Goal: Task Accomplishment & Management: Manage account settings

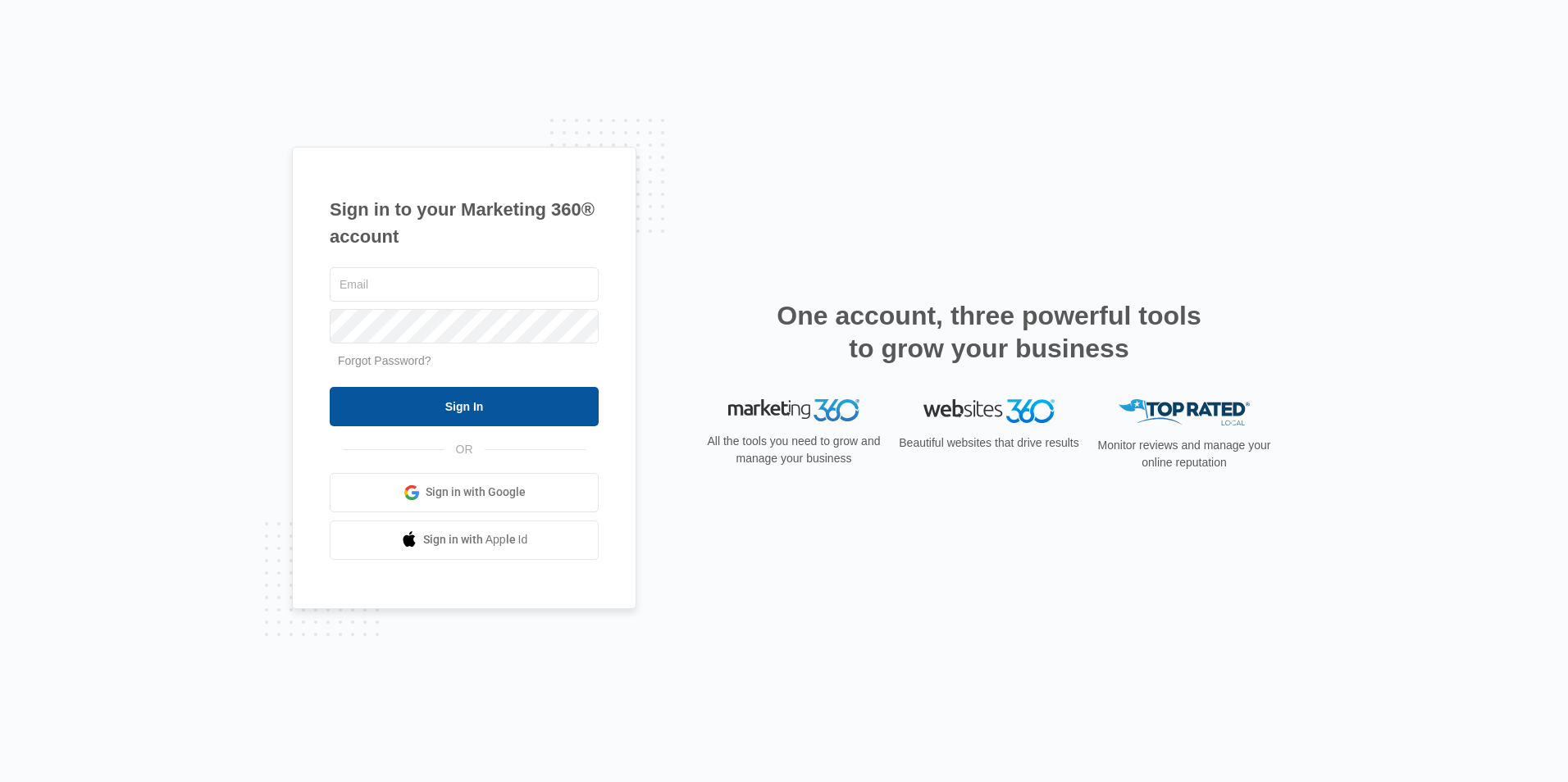
type input "[EMAIL_ADDRESS][DOMAIN_NAME]"
click at [479, 408] on input "Sign In" at bounding box center [464, 406] width 269 height 39
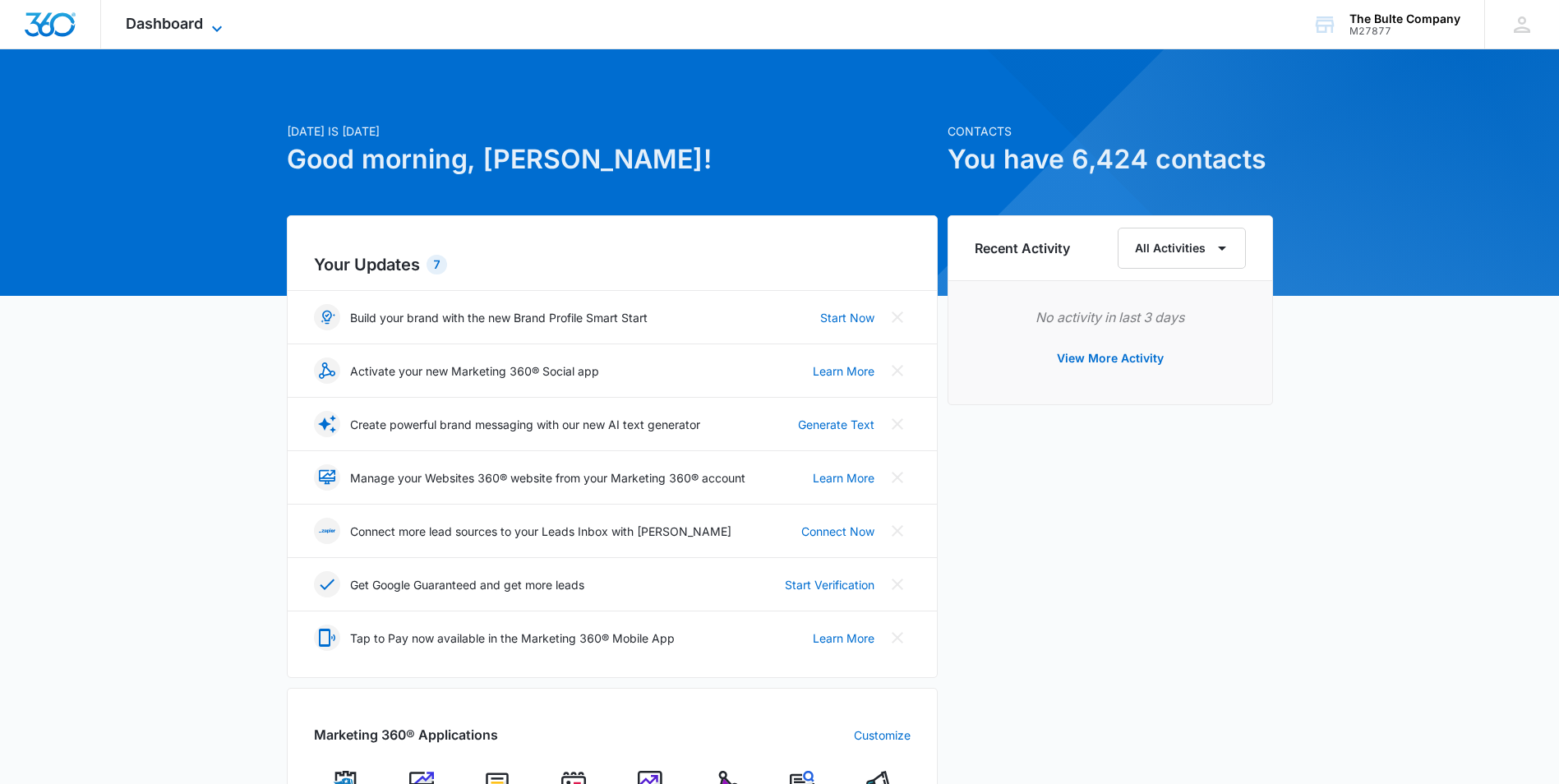
click at [186, 23] on span "Dashboard" at bounding box center [164, 23] width 77 height 17
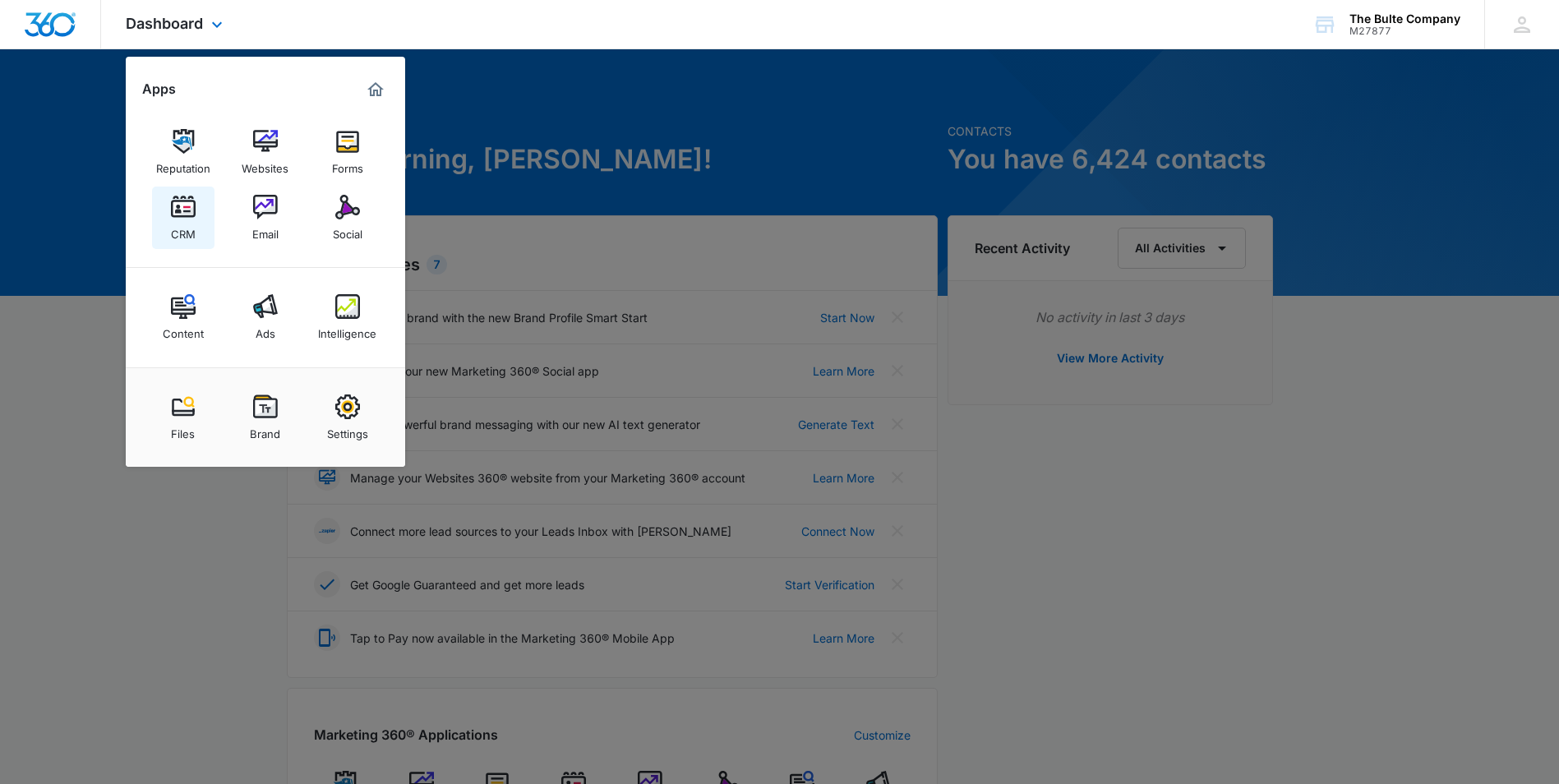
click at [161, 214] on link "CRM" at bounding box center [184, 218] width 63 height 63
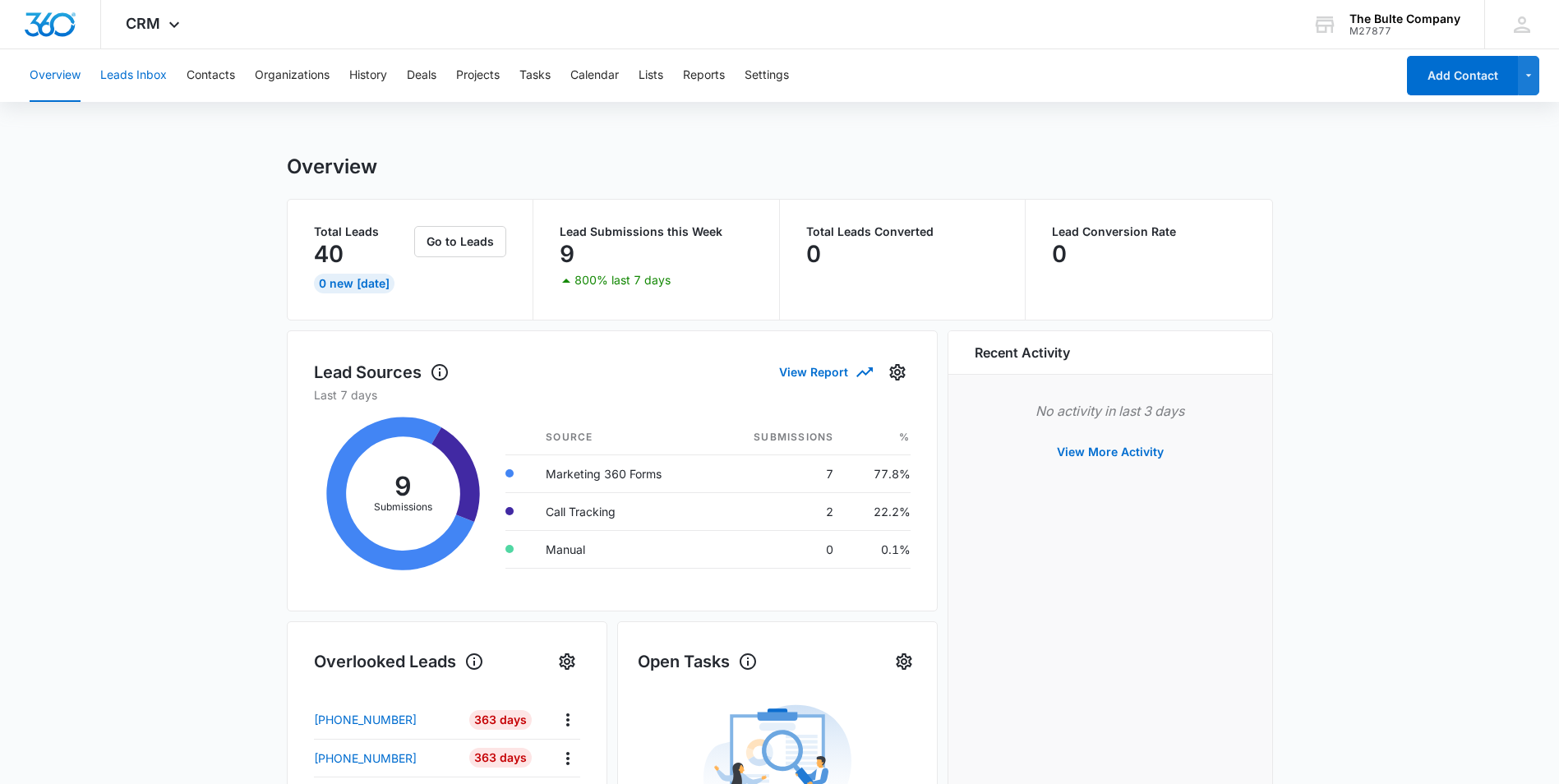
click at [149, 61] on button "Leads Inbox" at bounding box center [133, 76] width 66 height 52
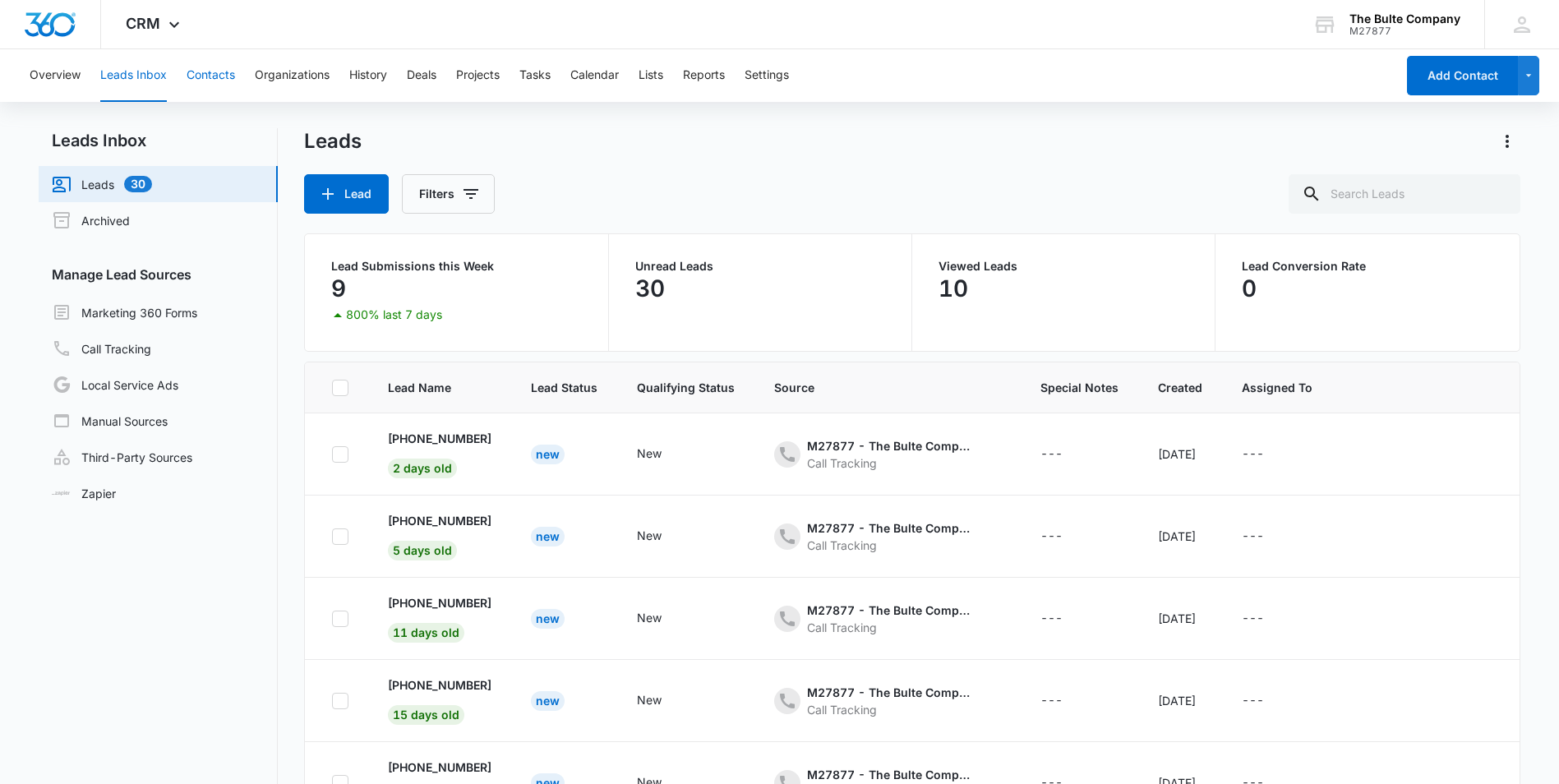
click at [212, 84] on button "Contacts" at bounding box center [211, 76] width 49 height 52
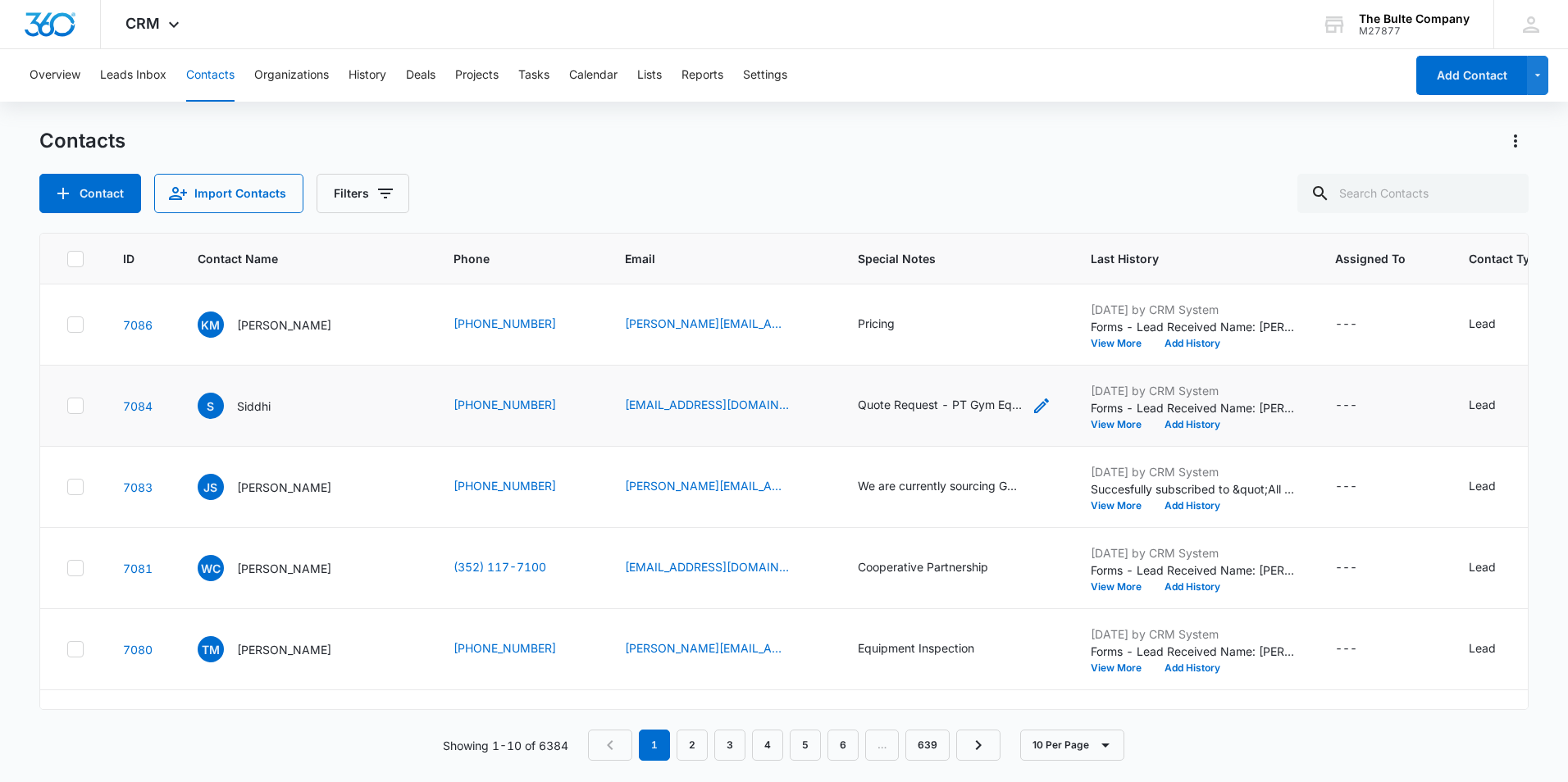
click at [1031, 407] on icon "Special Notes - Quote Request - PT Gym Equipment - Select to Edit Field" at bounding box center [1041, 405] width 20 height 20
click at [1039, 184] on div "Contact Import Contacts Filters" at bounding box center [783, 193] width 1489 height 39
click at [1031, 483] on icon "Special Notes - We are currently sourcing GYM Wall Pads - Select to Edit Field" at bounding box center [1041, 487] width 20 height 20
click at [1000, 568] on icon "Special Notes - Cooperative Partnership - Select to Edit Field" at bounding box center [1007, 568] width 15 height 15
click at [984, 650] on icon "Special Notes - Equipment Inspection - Select to Edit Field" at bounding box center [993, 649] width 20 height 20
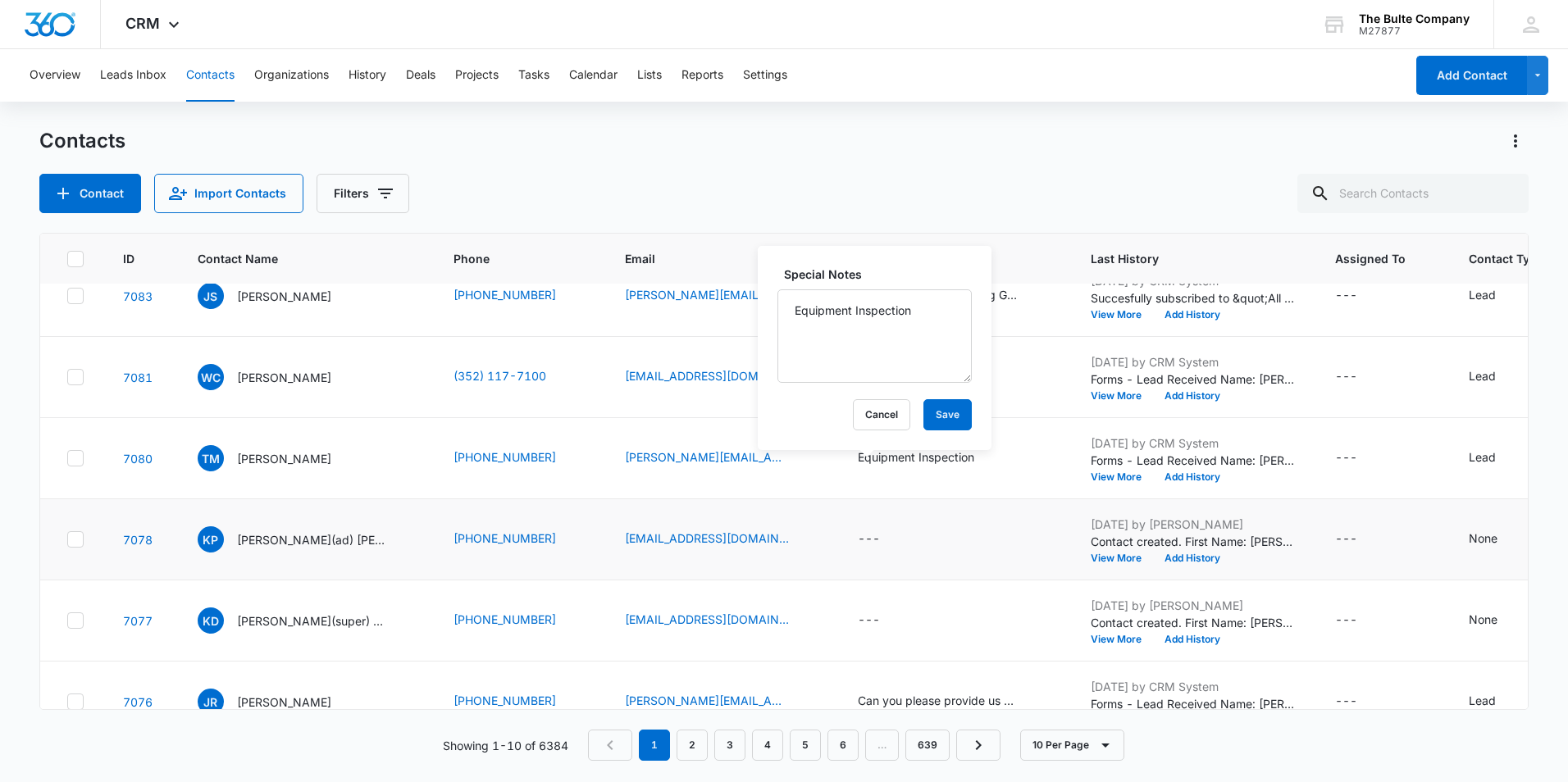
scroll to position [164, 0]
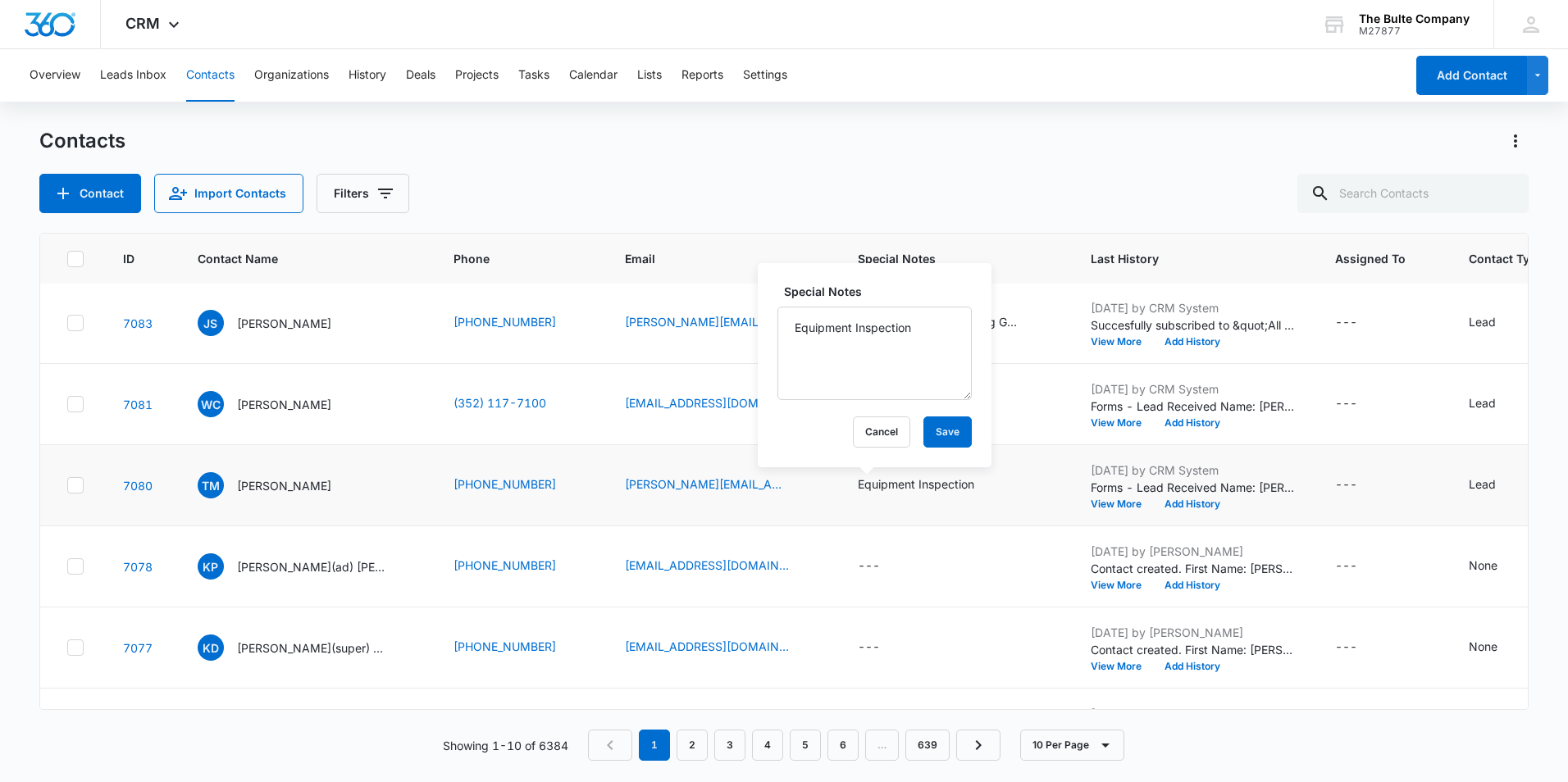
click at [988, 513] on td "Equipment Inspection Special Notes Equipment Inspection Cancel Save" at bounding box center [954, 485] width 233 height 81
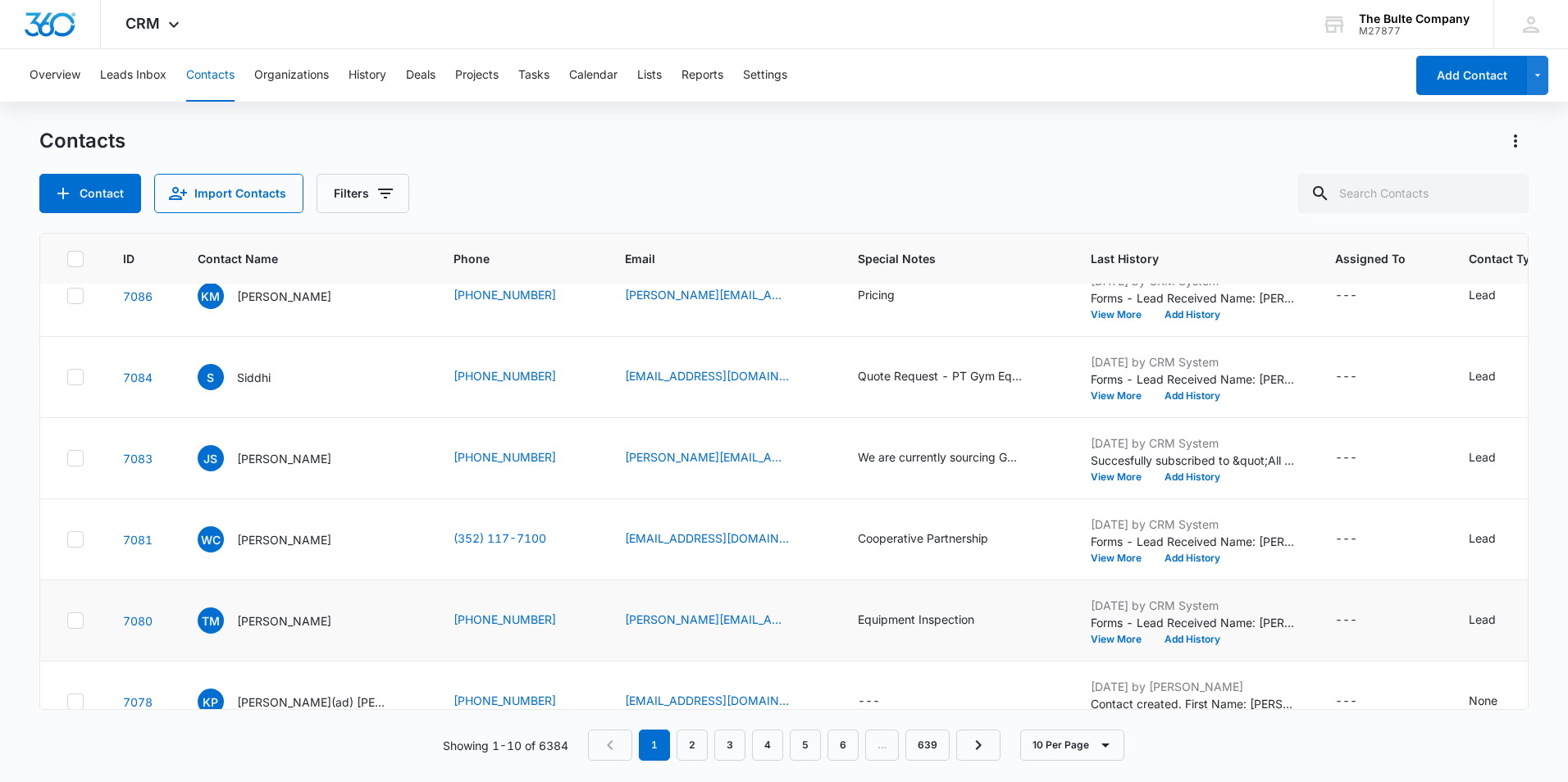
scroll to position [0, 0]
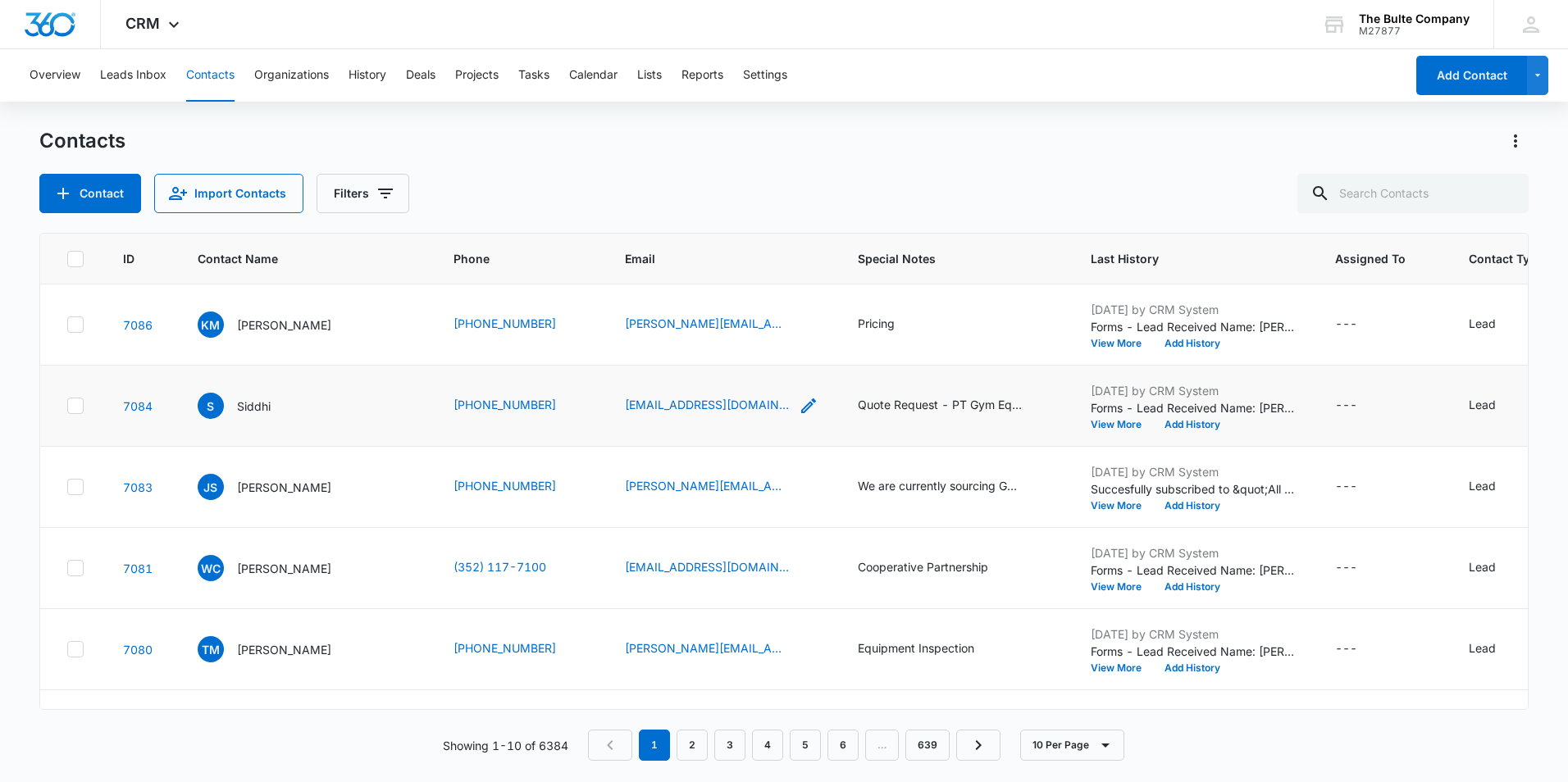
click at [799, 411] on icon "Email - siddhi@3tbg.com - Select to Edit Field" at bounding box center [808, 405] width 20 height 20
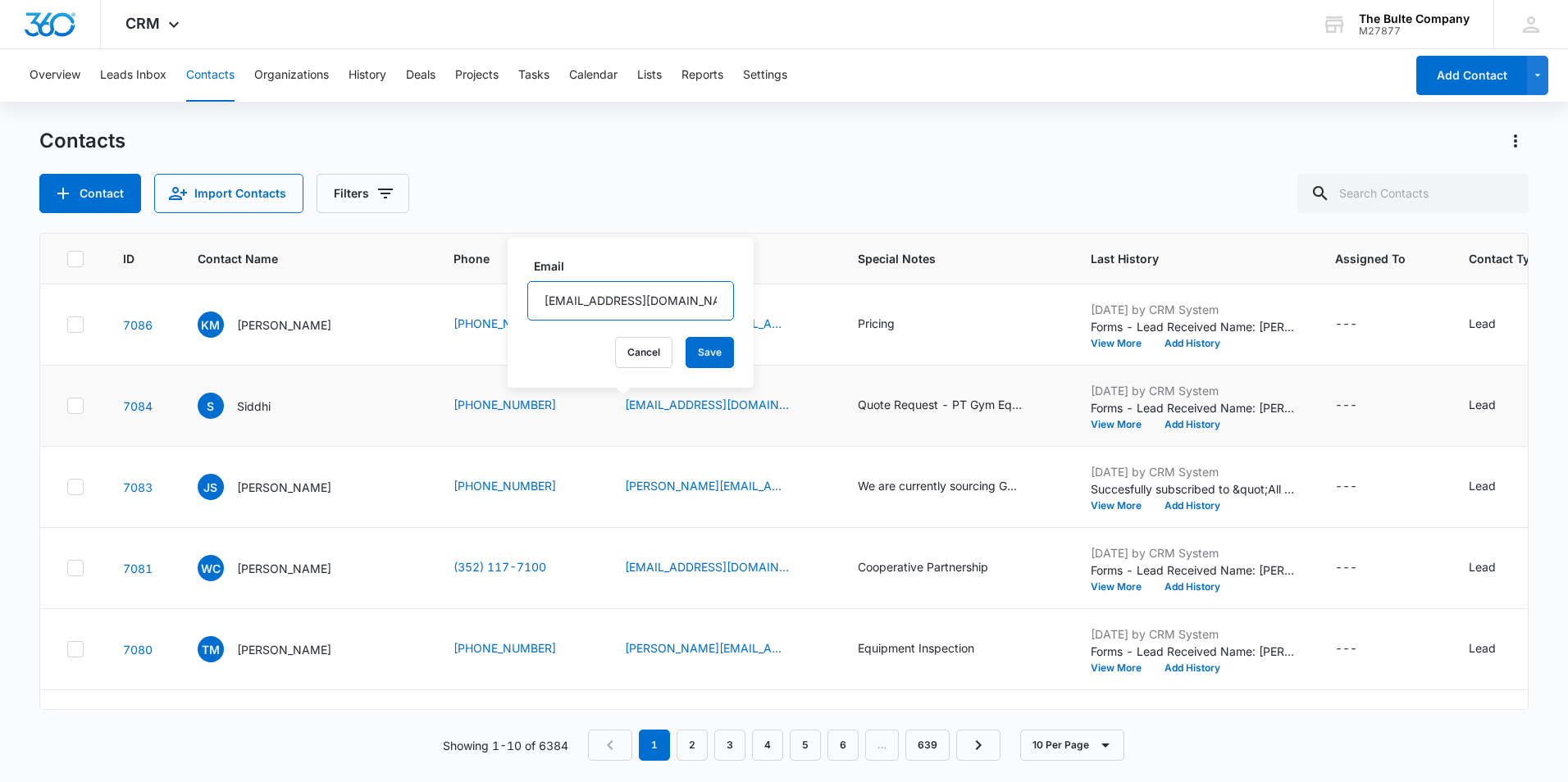
drag, startPoint x: 654, startPoint y: 300, endPoint x: 581, endPoint y: 302, distance: 73.0
click at [581, 302] on input "[EMAIL_ADDRESS][DOMAIN_NAME]" at bounding box center [630, 300] width 207 height 39
click at [680, 301] on input "[EMAIL_ADDRESS][DOMAIN_NAME]" at bounding box center [630, 300] width 207 height 39
drag, startPoint x: 682, startPoint y: 296, endPoint x: 538, endPoint y: 309, distance: 144.6
click at [538, 309] on input "[EMAIL_ADDRESS][DOMAIN_NAME]" at bounding box center [630, 300] width 207 height 39
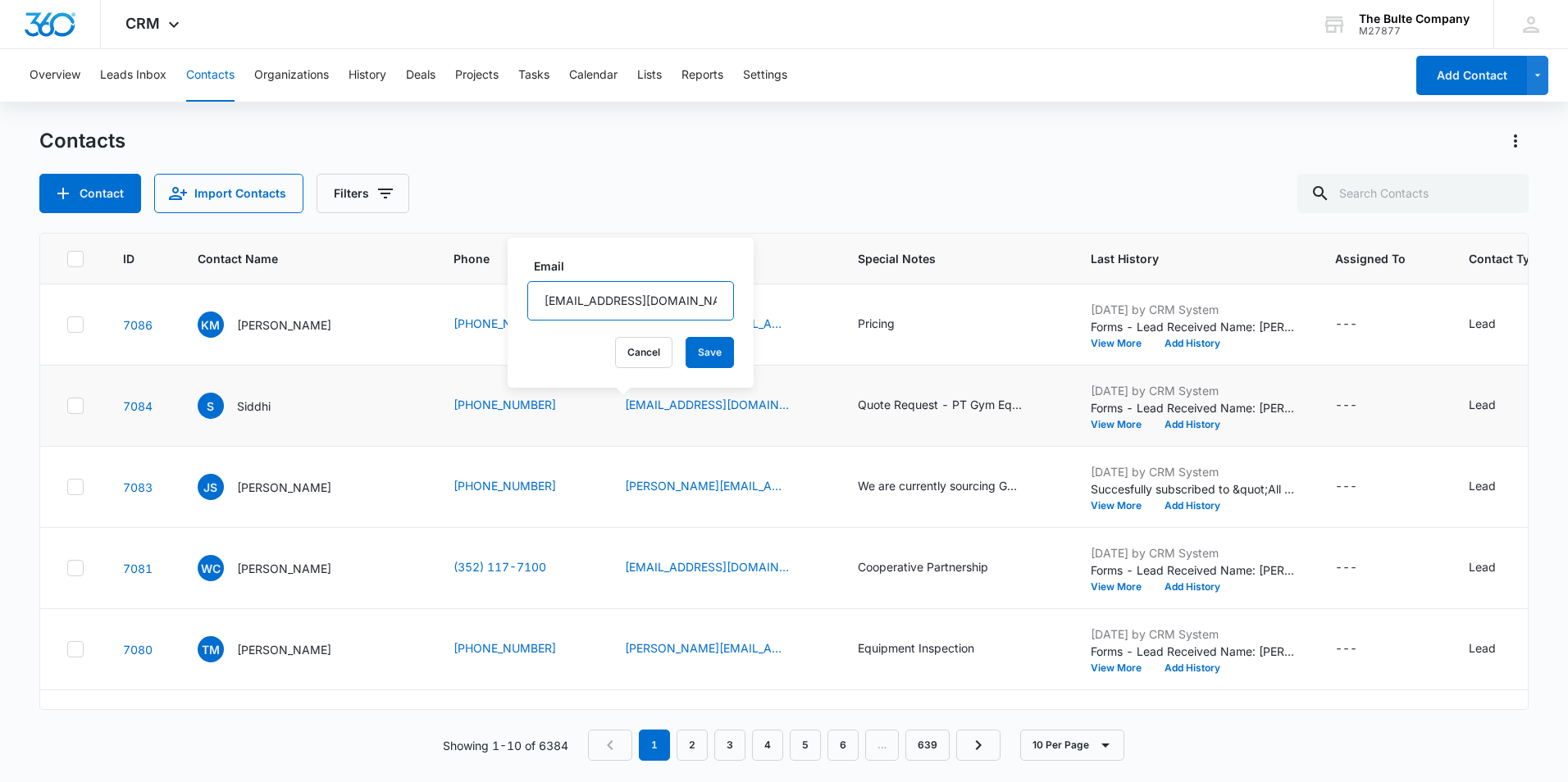
click at [690, 302] on input "[EMAIL_ADDRESS][DOMAIN_NAME]" at bounding box center [630, 300] width 207 height 39
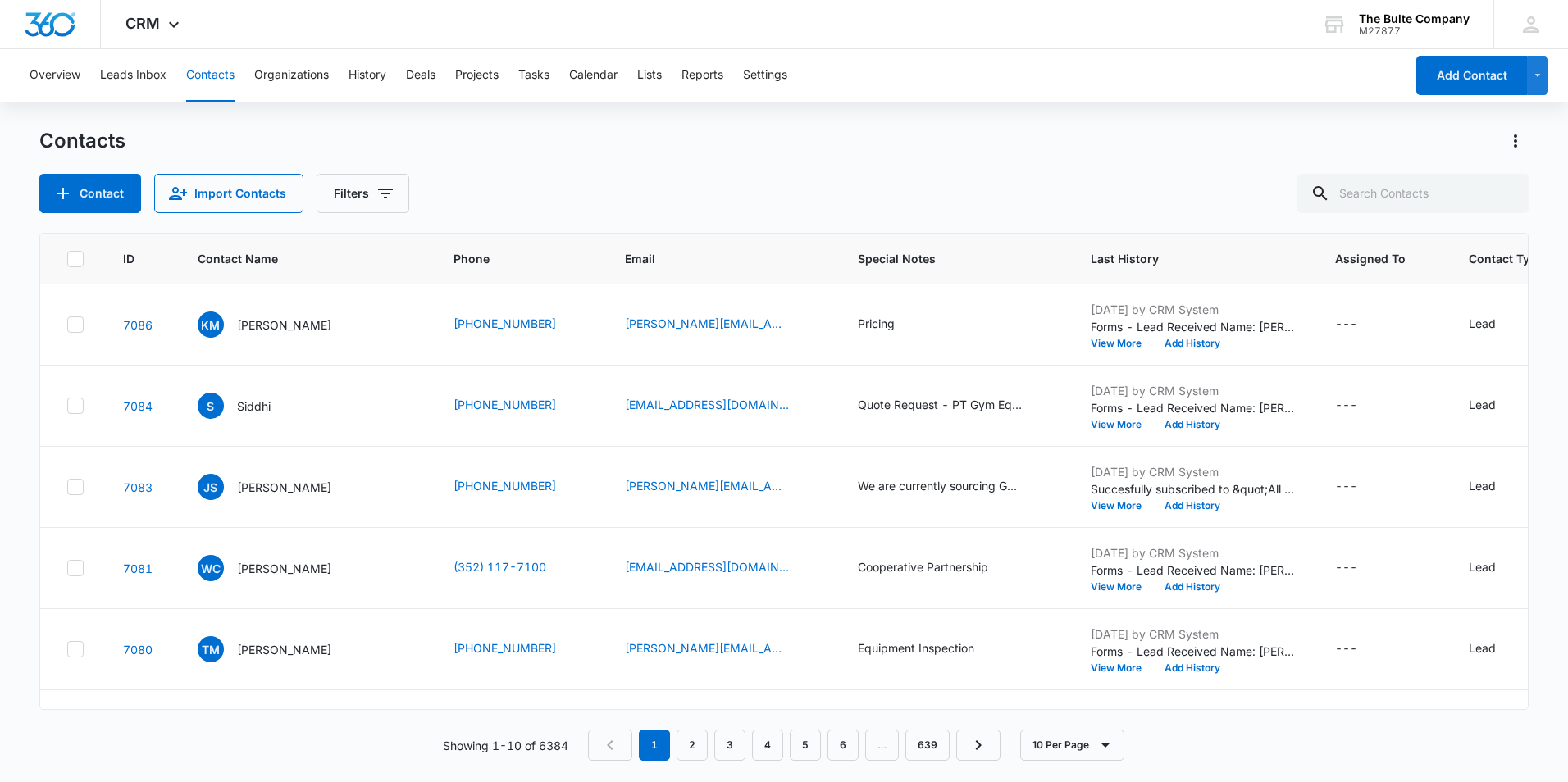
click at [695, 184] on div "Contact Import Contacts Filters" at bounding box center [783, 193] width 1489 height 39
click at [1034, 410] on icon "Special Notes - Quote Request - PT Gym Equipment - Select to Edit Field" at bounding box center [1041, 405] width 15 height 15
click at [706, 149] on div "Contacts" at bounding box center [783, 141] width 1489 height 26
click at [1031, 486] on icon "Special Notes - We are currently sourcing GYM Wall Pads - Select to Edit Field" at bounding box center [1041, 487] width 20 height 20
click at [753, 498] on td "[PERSON_NAME][EMAIL_ADDRESS][DOMAIN_NAME]" at bounding box center [721, 487] width 233 height 81
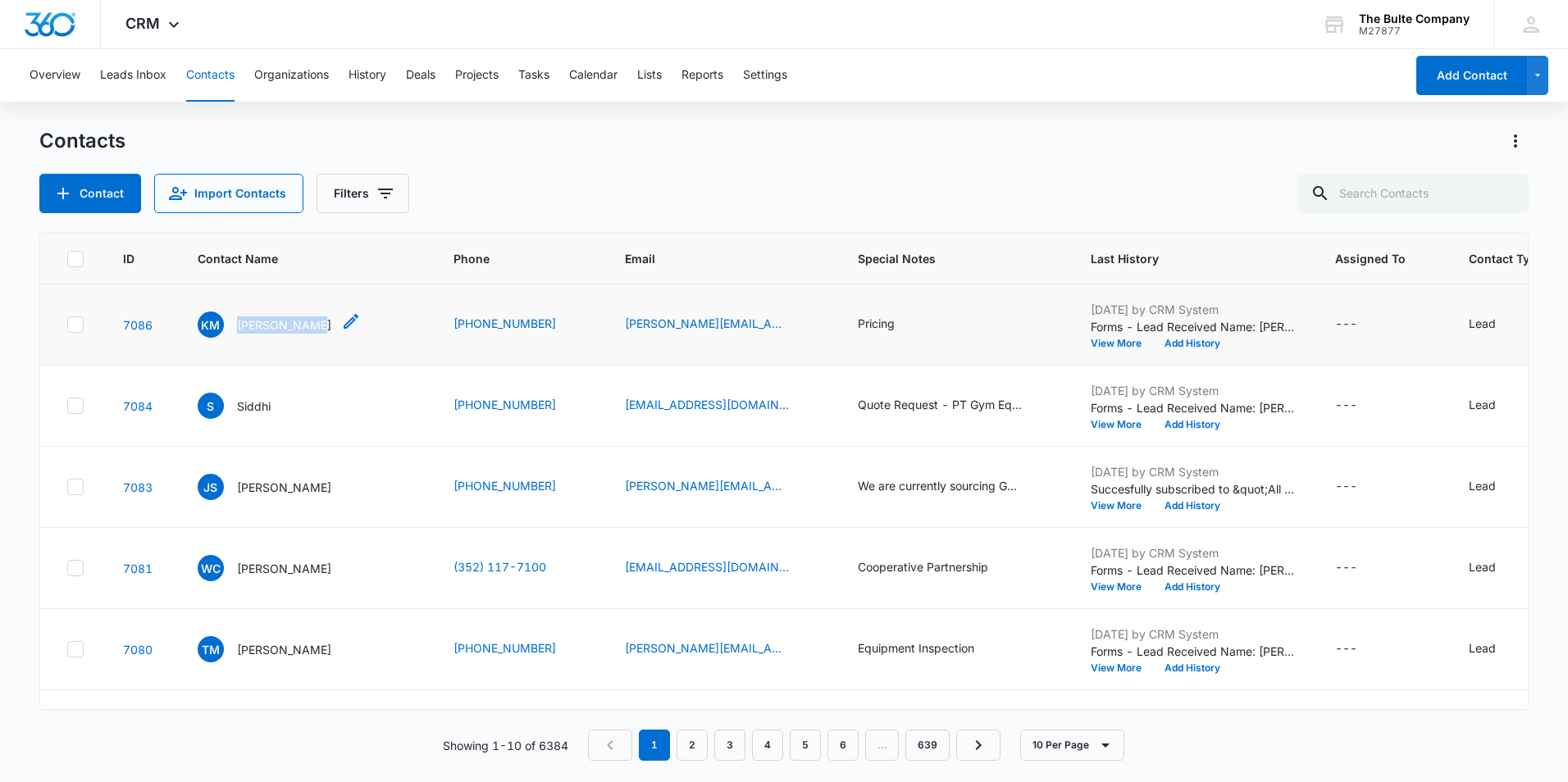
drag, startPoint x: 313, startPoint y: 324, endPoint x: 237, endPoint y: 323, distance: 76.0
click at [237, 323] on div "KM [PERSON_NAME]" at bounding box center [280, 325] width 163 height 26
drag, startPoint x: 236, startPoint y: 323, endPoint x: 254, endPoint y: 320, distance: 18.2
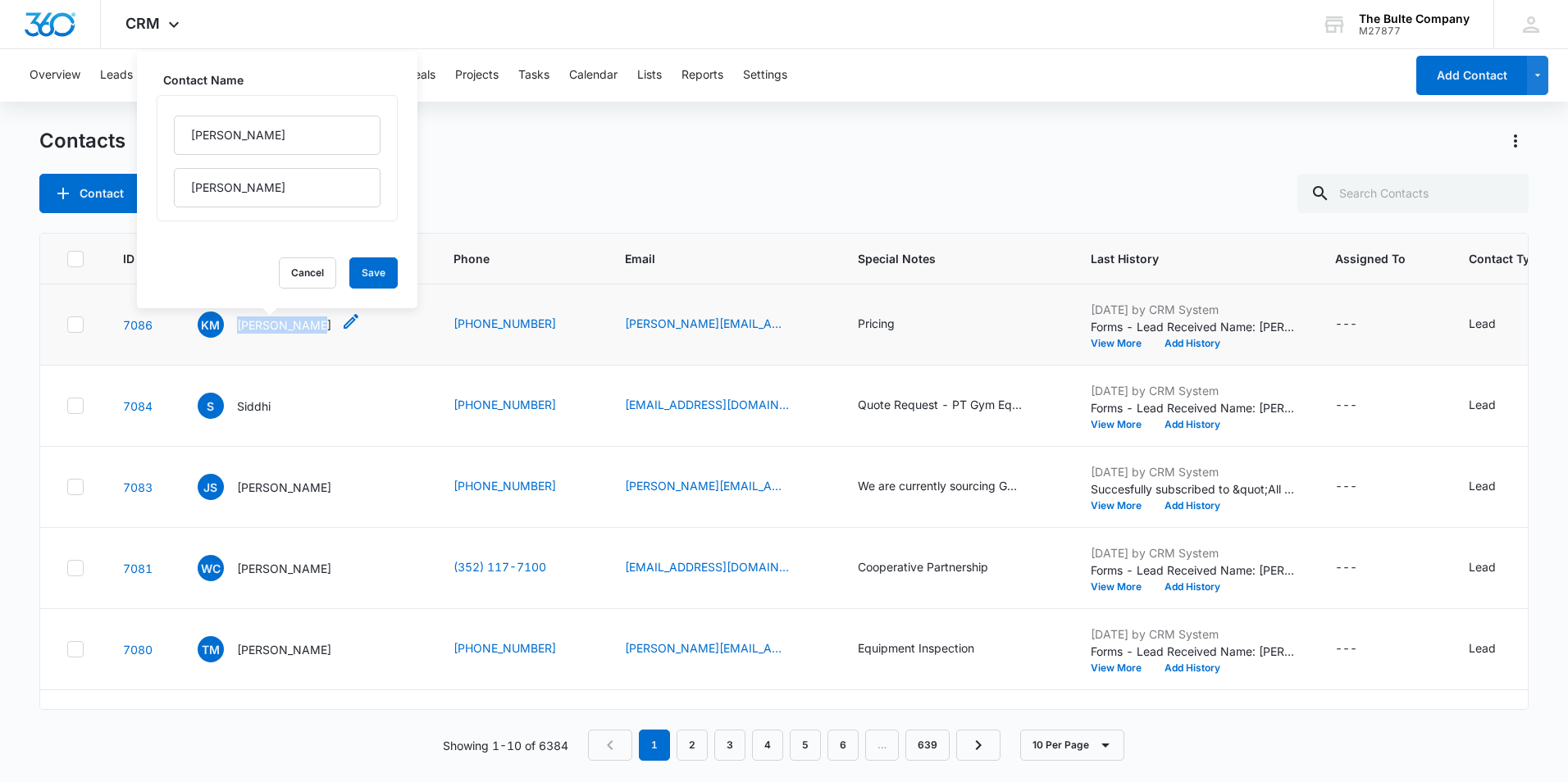
copy p "[PERSON_NAME]"
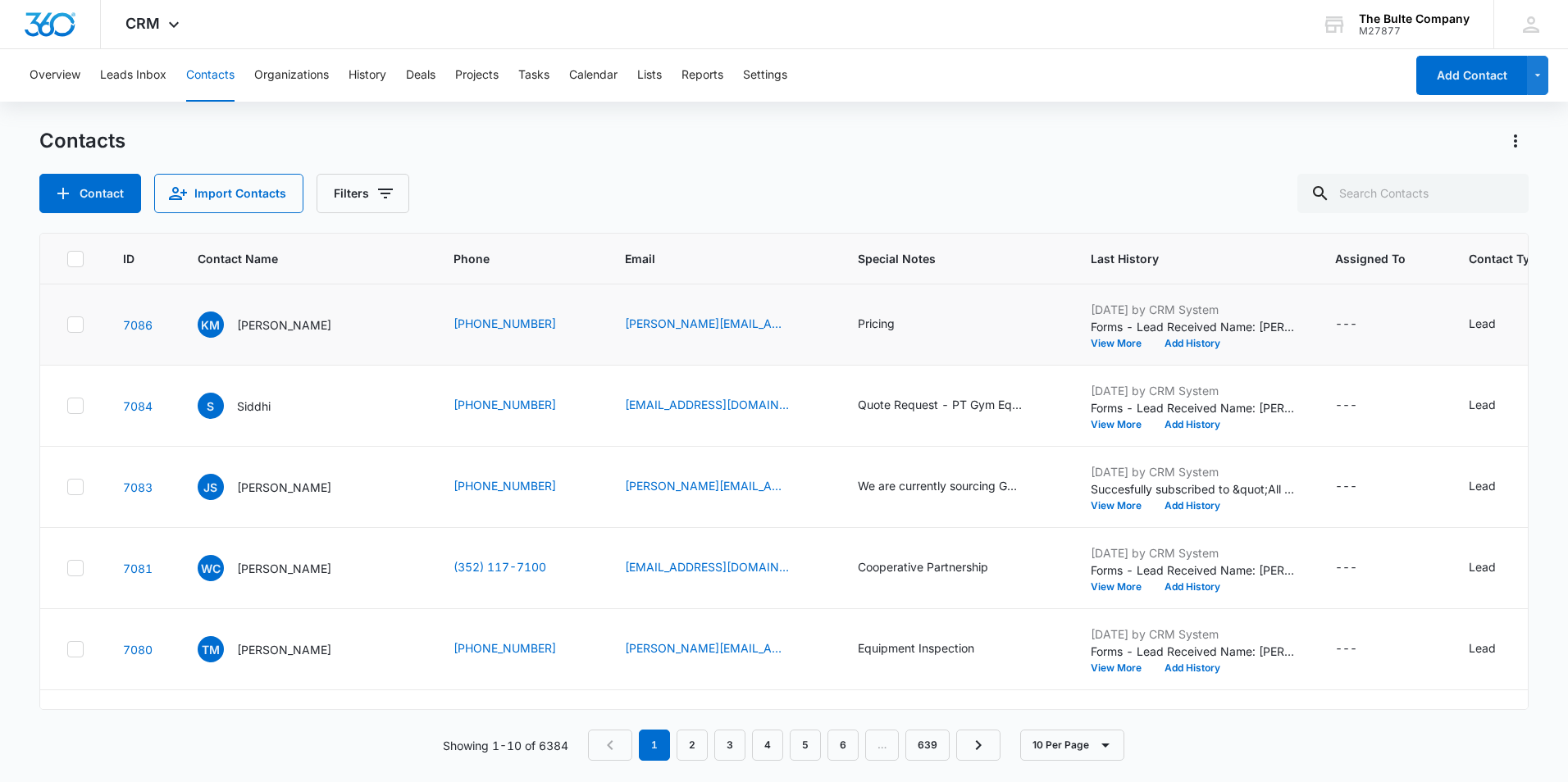
click at [605, 351] on td "[PERSON_NAME][EMAIL_ADDRESS][DOMAIN_NAME]" at bounding box center [721, 325] width 233 height 81
drag, startPoint x: 700, startPoint y: 318, endPoint x: 556, endPoint y: 325, distance: 144.2
click at [605, 325] on td "[PERSON_NAME][EMAIL_ADDRESS][DOMAIN_NAME]" at bounding box center [721, 325] width 233 height 81
drag, startPoint x: 556, startPoint y: 325, endPoint x: 607, endPoint y: 322, distance: 51.1
copy link "[PERSON_NAME][EMAIL_ADDRESS][DOMAIN_NAME]"
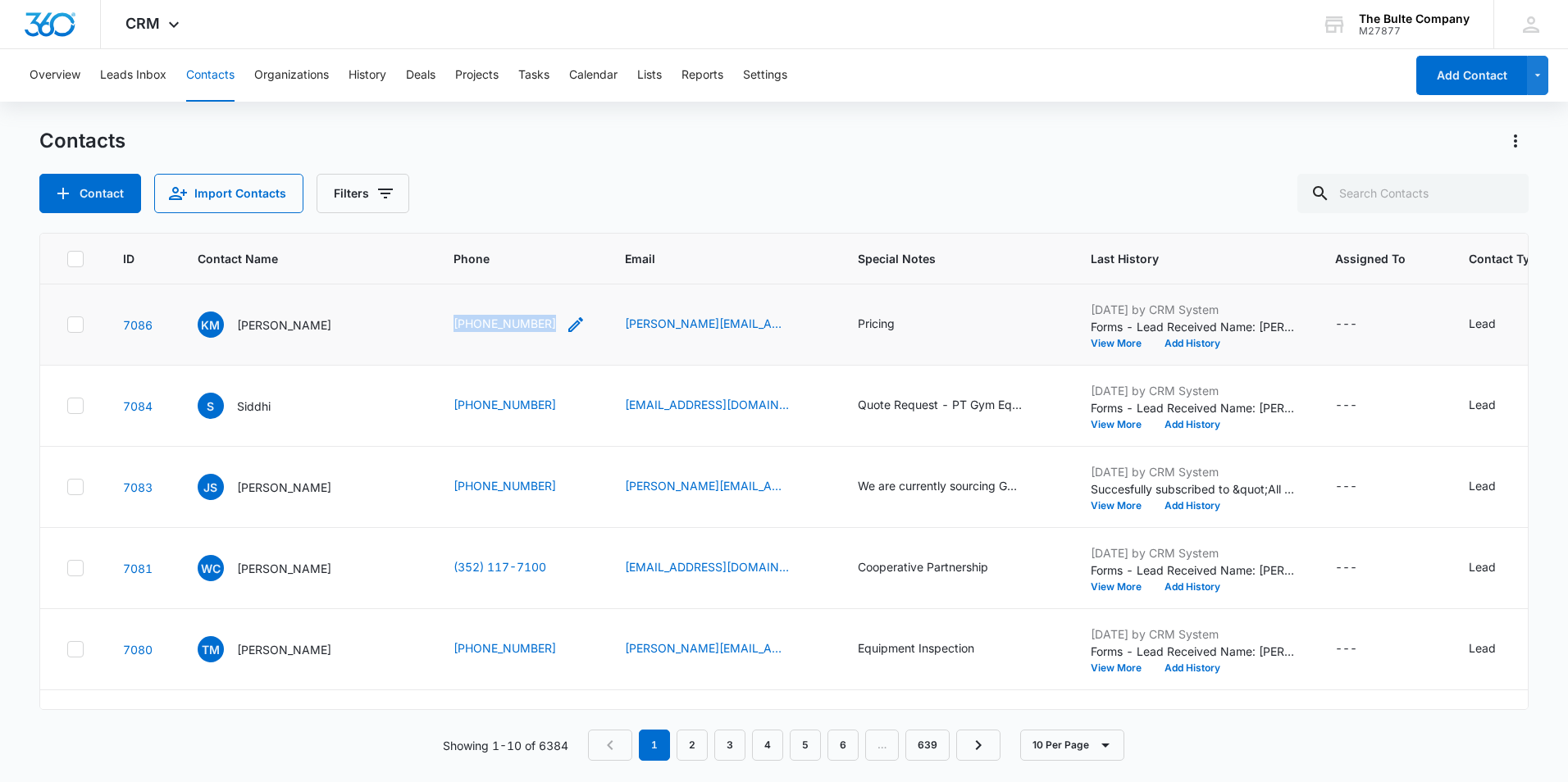
drag, startPoint x: 493, startPoint y: 324, endPoint x: 399, endPoint y: 328, distance: 94.1
click at [453, 328] on div "[PHONE_NUMBER]" at bounding box center [519, 325] width 132 height 20
drag, startPoint x: 399, startPoint y: 328, endPoint x: 420, endPoint y: 321, distance: 22.1
copy link "[PHONE_NUMBER]"
click at [658, 185] on div "Contact Import Contacts Filters" at bounding box center [783, 193] width 1489 height 39
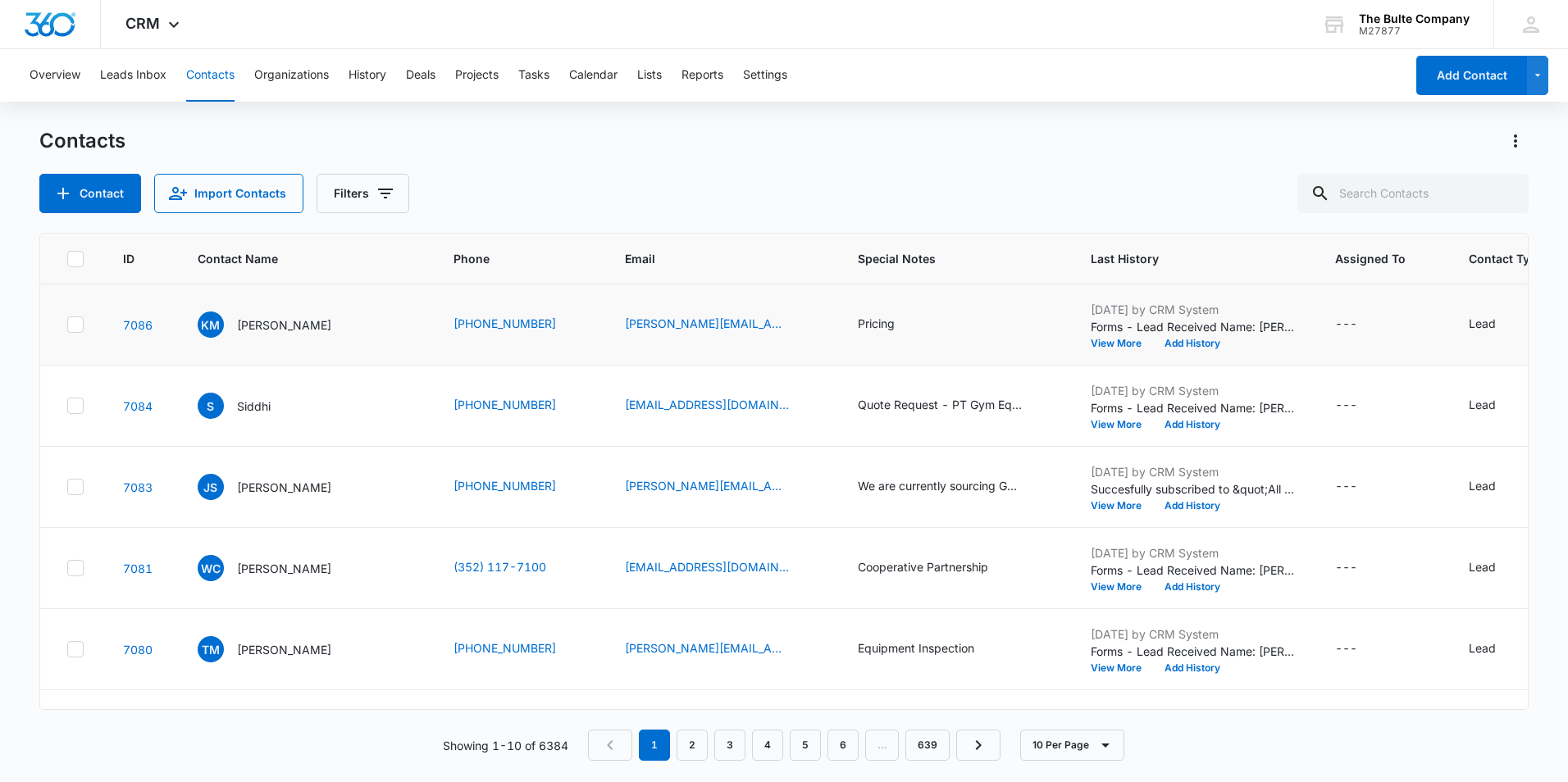
drag, startPoint x: 839, startPoint y: 320, endPoint x: 777, endPoint y: 322, distance: 62.0
click at [838, 322] on td "Pricing" at bounding box center [954, 325] width 233 height 81
drag, startPoint x: 831, startPoint y: 322, endPoint x: 794, endPoint y: 321, distance: 37.0
click at [858, 321] on div "Pricing" at bounding box center [876, 324] width 36 height 17
drag, startPoint x: 794, startPoint y: 321, endPoint x: 806, endPoint y: 323, distance: 12.2
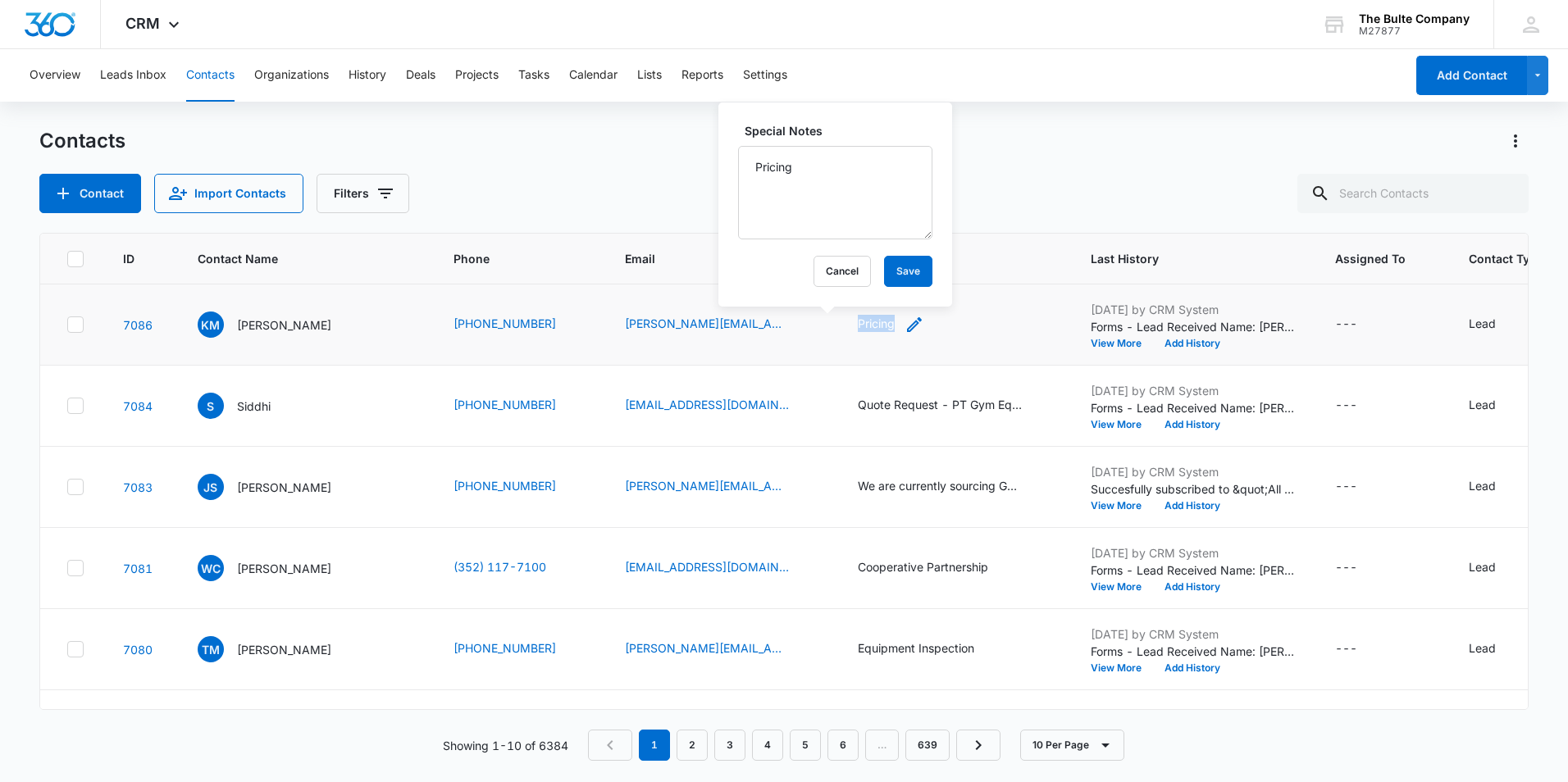
copy div "Pricing"
click at [630, 193] on div "Contact Import Contacts Filters" at bounding box center [783, 193] width 1489 height 39
drag, startPoint x: 275, startPoint y: 405, endPoint x: 228, endPoint y: 403, distance: 47.0
click at [227, 404] on div "S Siddhi" at bounding box center [249, 405] width 102 height 26
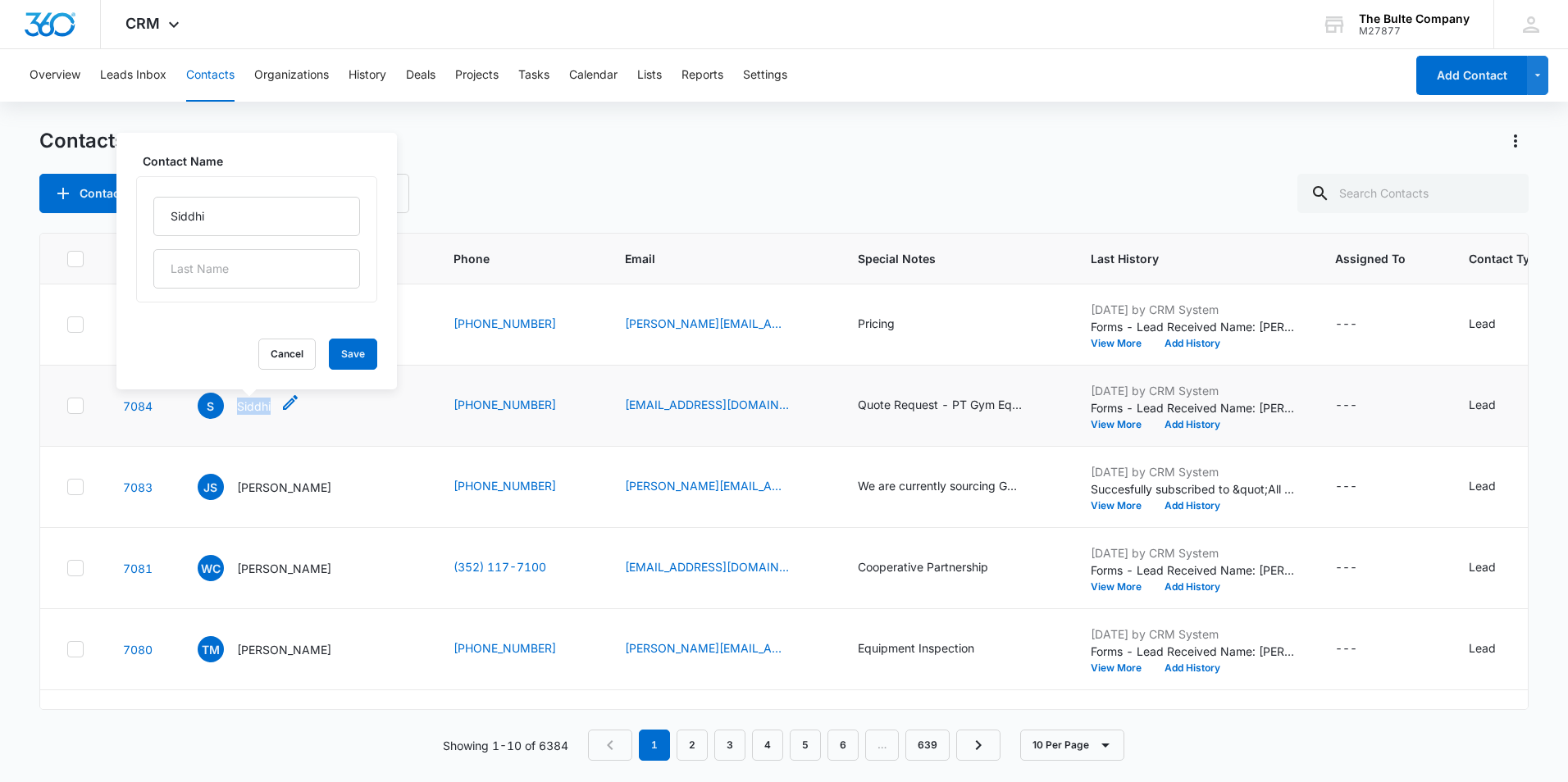
drag, startPoint x: 272, startPoint y: 406, endPoint x: 238, endPoint y: 405, distance: 34.0
click at [238, 405] on div "S Siddhi" at bounding box center [249, 405] width 102 height 26
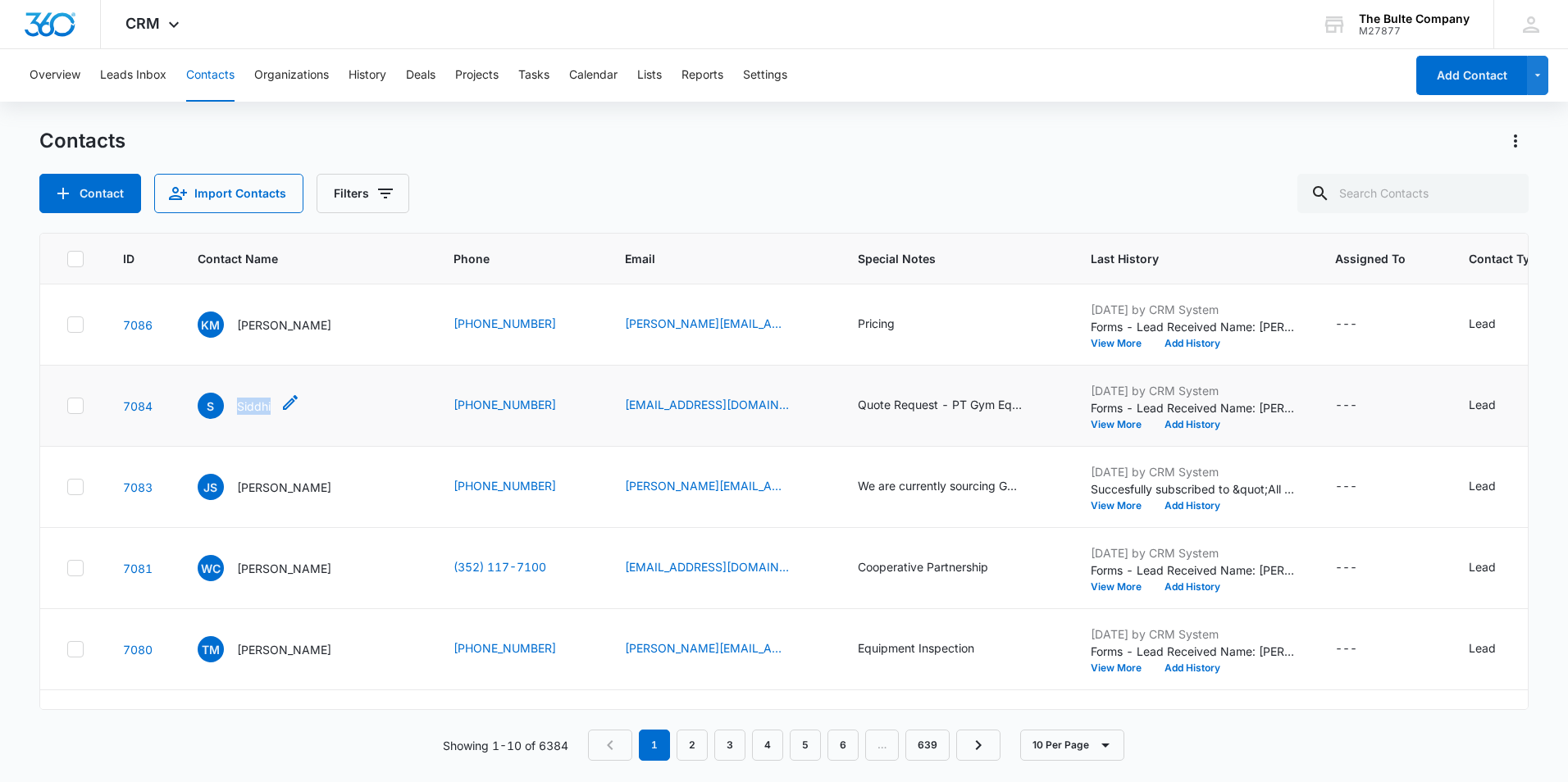
drag, startPoint x: 238, startPoint y: 405, endPoint x: 261, endPoint y: 404, distance: 23.0
copy p "Siddhi"
drag, startPoint x: 662, startPoint y: 405, endPoint x: 629, endPoint y: 409, distance: 33.2
click at [629, 409] on div "[EMAIL_ADDRESS][DOMAIN_NAME]" at bounding box center [721, 405] width 194 height 20
drag, startPoint x: 661, startPoint y: 403, endPoint x: 627, endPoint y: 411, distance: 34.9
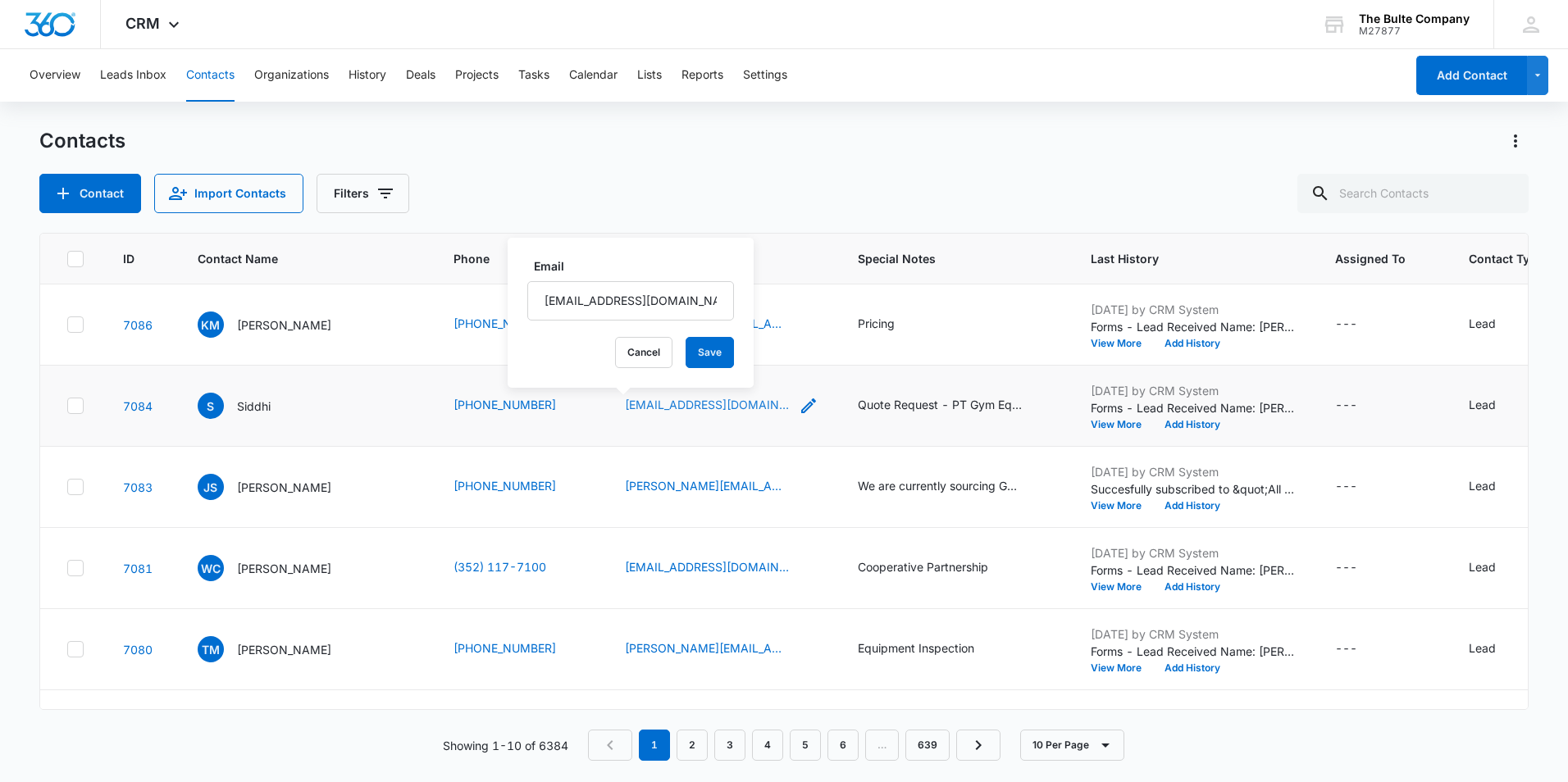
click at [627, 411] on div "[EMAIL_ADDRESS][DOMAIN_NAME]" at bounding box center [721, 405] width 194 height 20
click at [639, 424] on td "[EMAIL_ADDRESS][DOMAIN_NAME]" at bounding box center [721, 405] width 233 height 81
drag, startPoint x: 661, startPoint y: 403, endPoint x: 603, endPoint y: 401, distance: 58.0
click at [625, 406] on div "[EMAIL_ADDRESS][DOMAIN_NAME]" at bounding box center [721, 405] width 194 height 20
click at [618, 443] on td "[EMAIL_ADDRESS][DOMAIN_NAME] Cancel Save" at bounding box center [721, 405] width 233 height 81
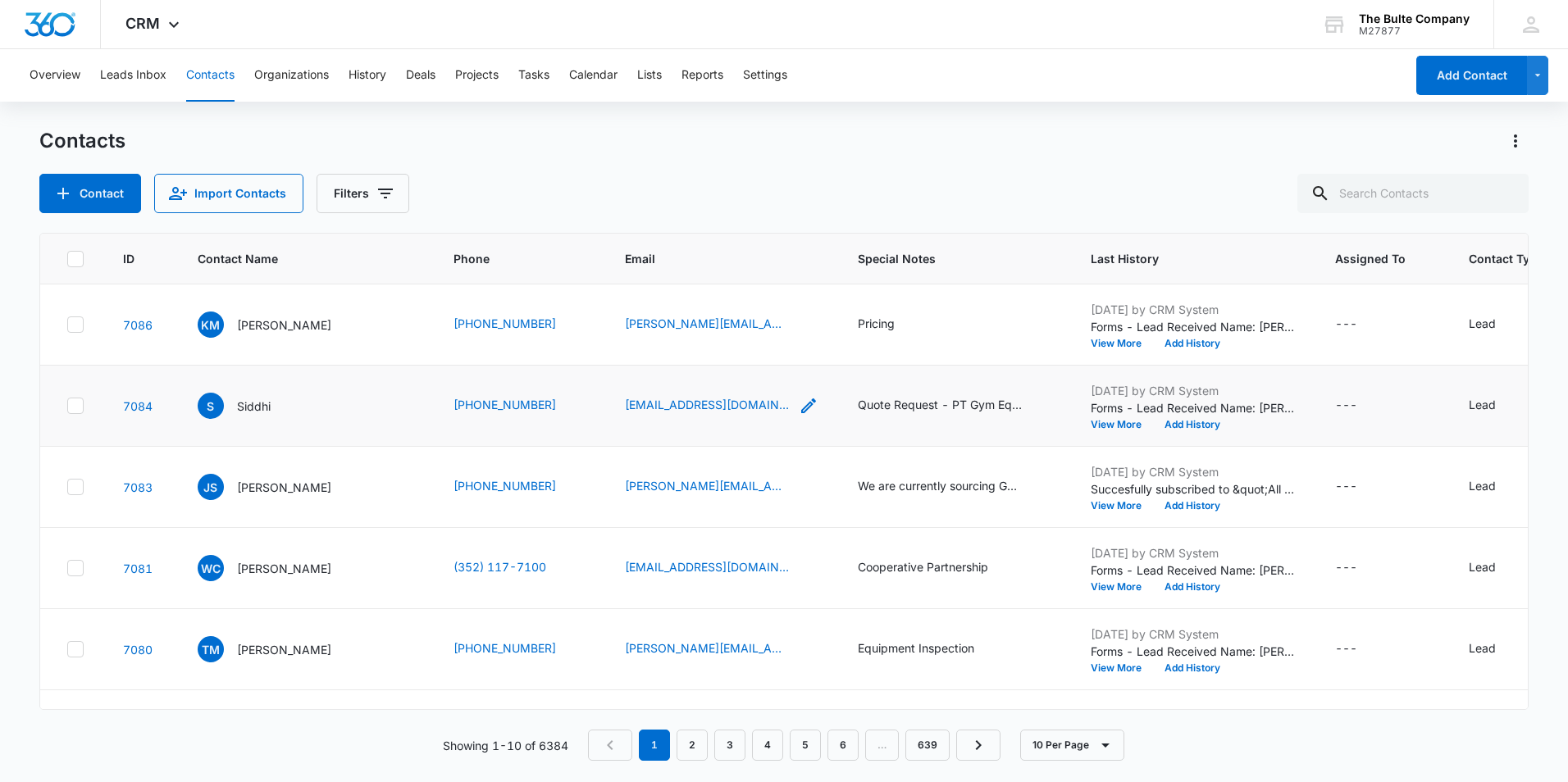
click at [799, 401] on icon "Email - siddhi@3tbg.com - Select to Edit Field" at bounding box center [808, 405] width 20 height 20
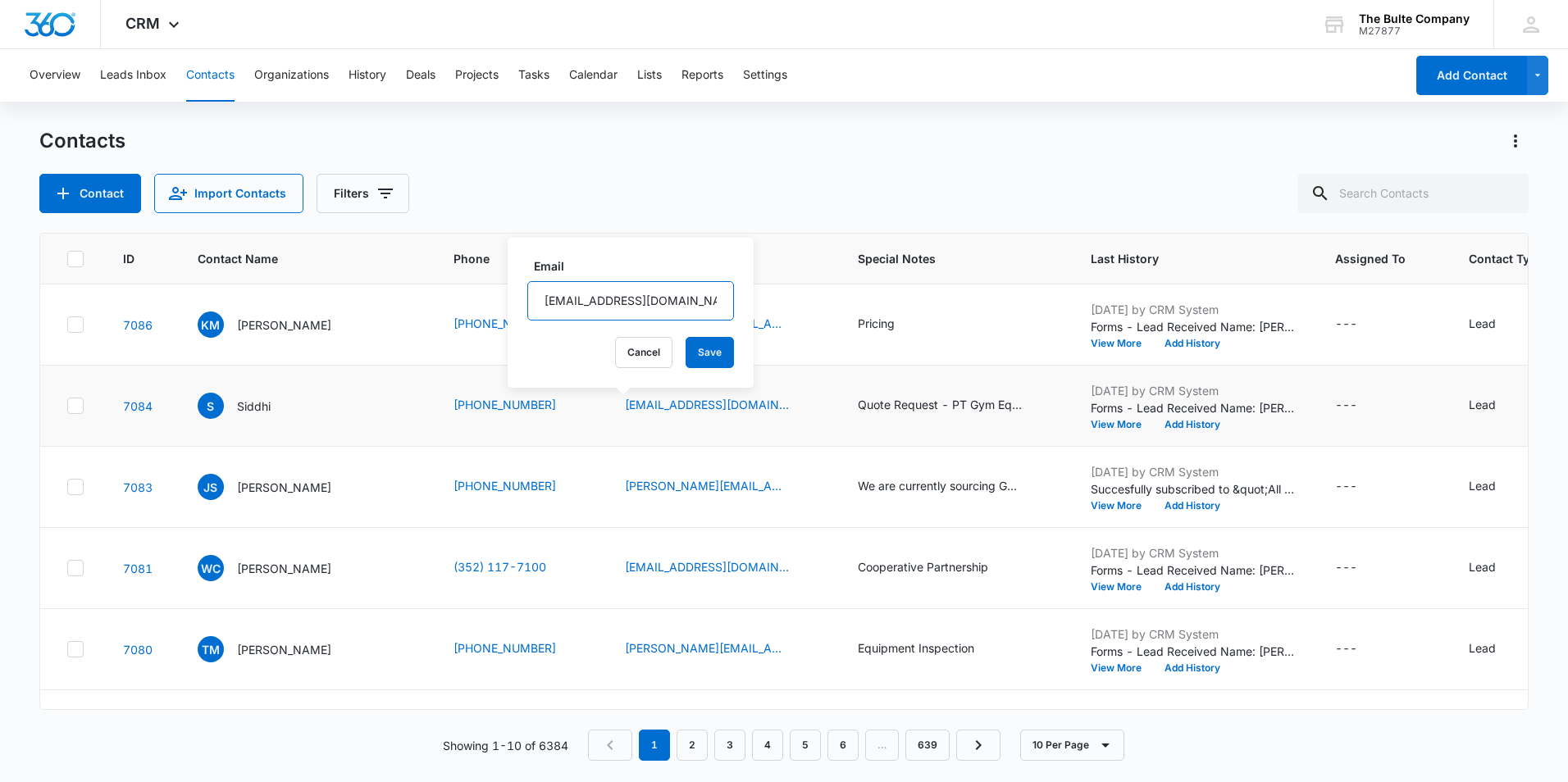
drag, startPoint x: 648, startPoint y: 304, endPoint x: 540, endPoint y: 309, distance: 108.1
click at [540, 309] on input "[EMAIL_ADDRESS][DOMAIN_NAME]" at bounding box center [630, 300] width 207 height 39
click at [685, 201] on div "Contact Import Contacts Filters" at bounding box center [783, 193] width 1489 height 39
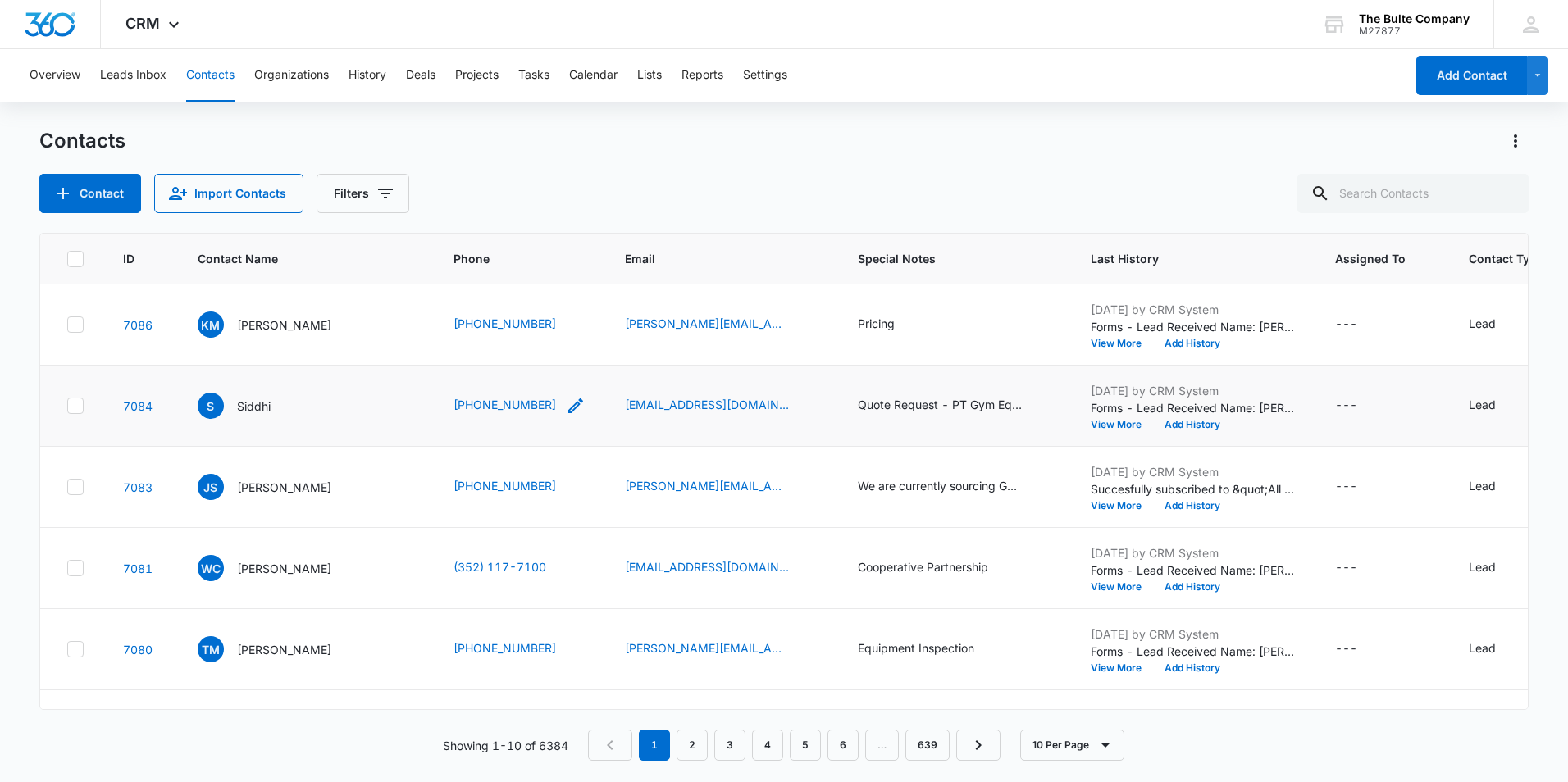
click at [568, 406] on icon "Phone - (512) 518-0190 - Select to Edit Field" at bounding box center [575, 405] width 15 height 15
drag, startPoint x: 475, startPoint y: 296, endPoint x: 363, endPoint y: 287, distance: 112.4
click at [363, 287] on input "Phone" at bounding box center [466, 300] width 207 height 39
click at [524, 202] on div "Contact Import Contacts Filters" at bounding box center [783, 193] width 1489 height 39
click at [1031, 403] on icon "Special Notes - Quote Request - PT Gym Equipment - Select to Edit Field" at bounding box center [1041, 405] width 20 height 20
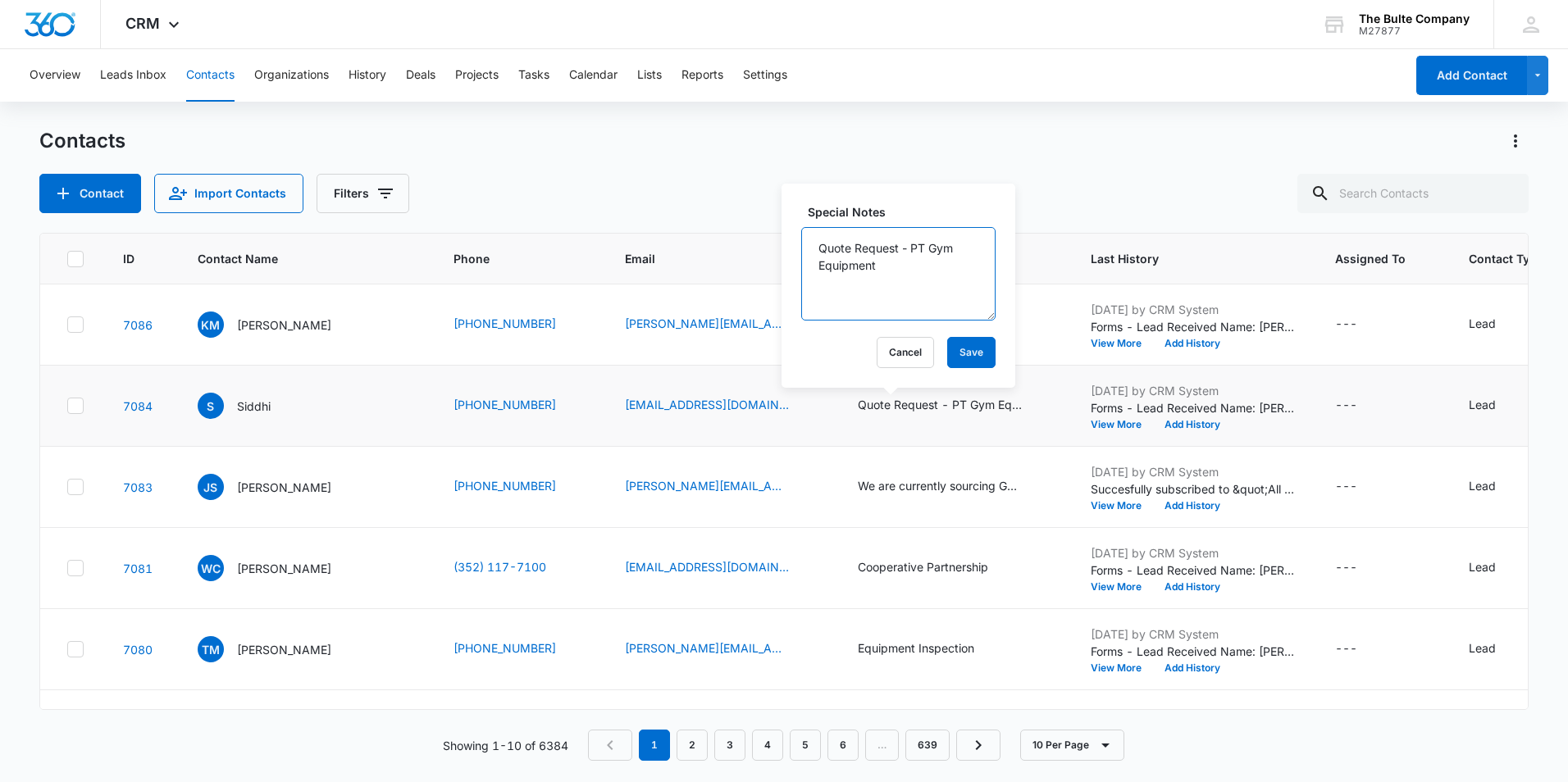
drag, startPoint x: 904, startPoint y: 264, endPoint x: 807, endPoint y: 240, distance: 99.9
click at [807, 240] on textarea "Quote Request - PT Gym Equipment" at bounding box center [899, 274] width 194 height 94
click at [933, 127] on div "Overview Leads Inbox Contacts Organizations History Deals Projects Tasks Calend…" at bounding box center [784, 415] width 1568 height 731
drag, startPoint x: 294, startPoint y: 487, endPoint x: 234, endPoint y: 487, distance: 60.0
click at [234, 487] on div "JS [PERSON_NAME]" at bounding box center [280, 487] width 163 height 26
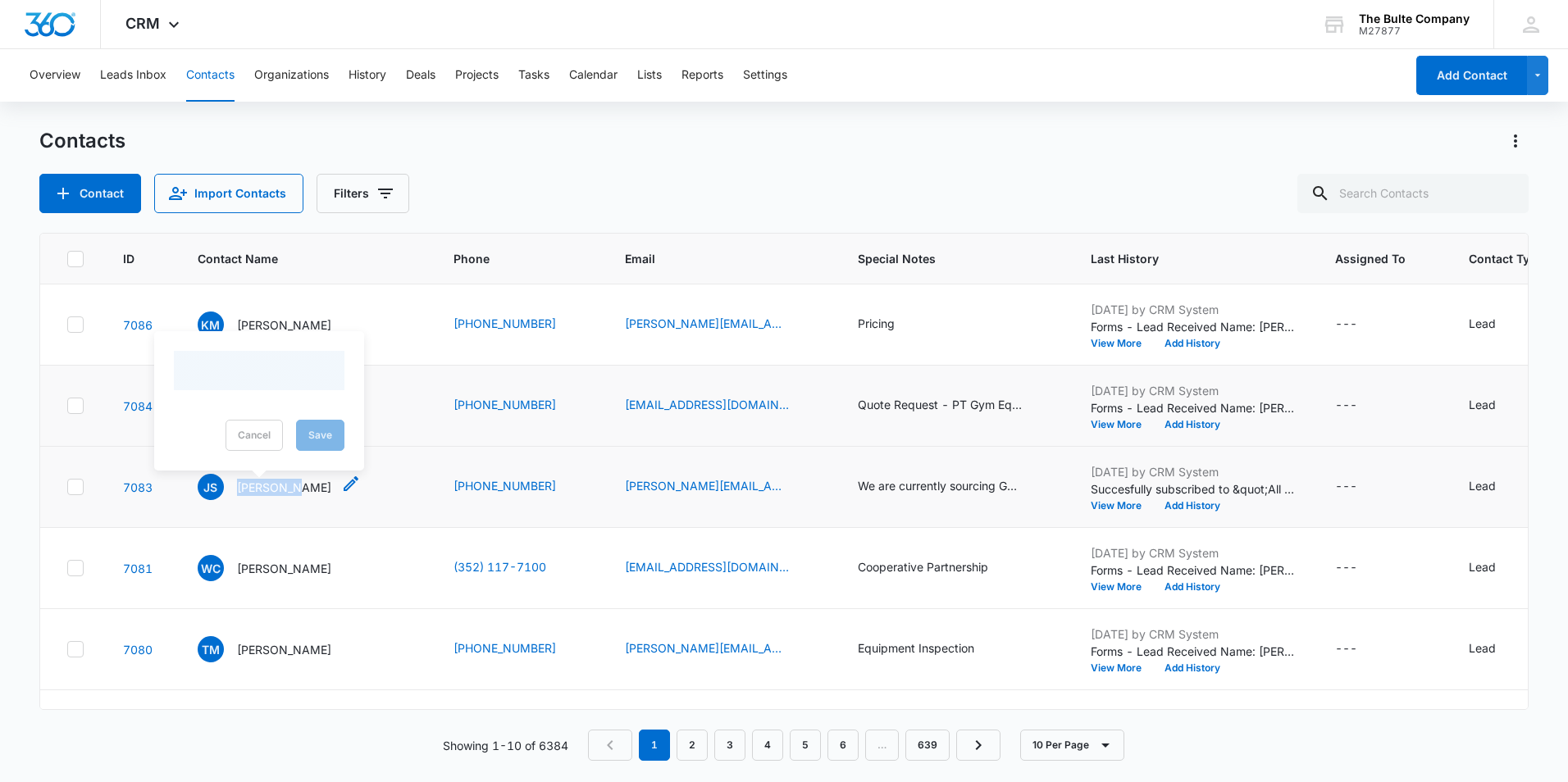
drag, startPoint x: 234, startPoint y: 487, endPoint x: 245, endPoint y: 490, distance: 11.4
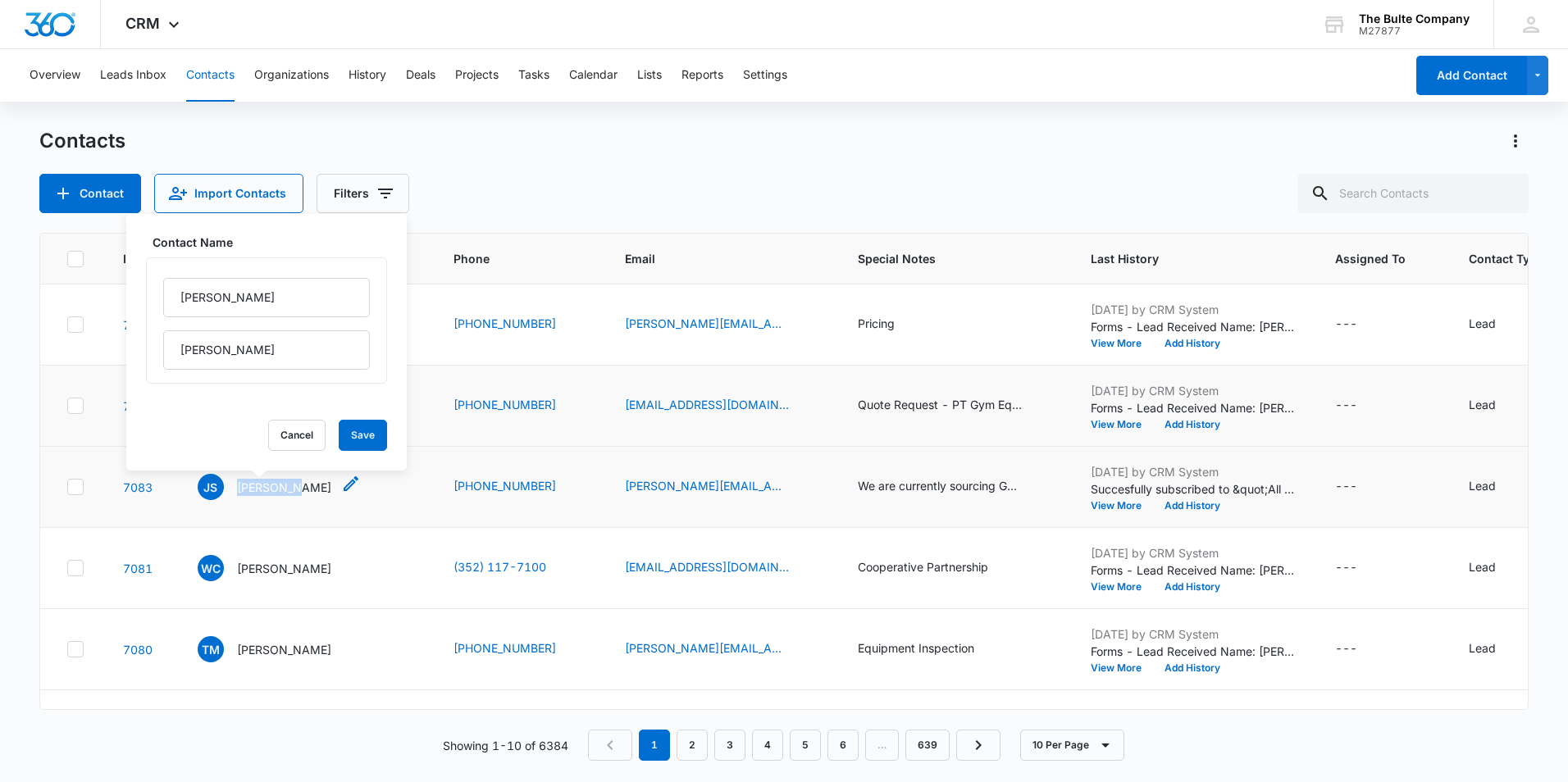
copy p "[PERSON_NAME]"
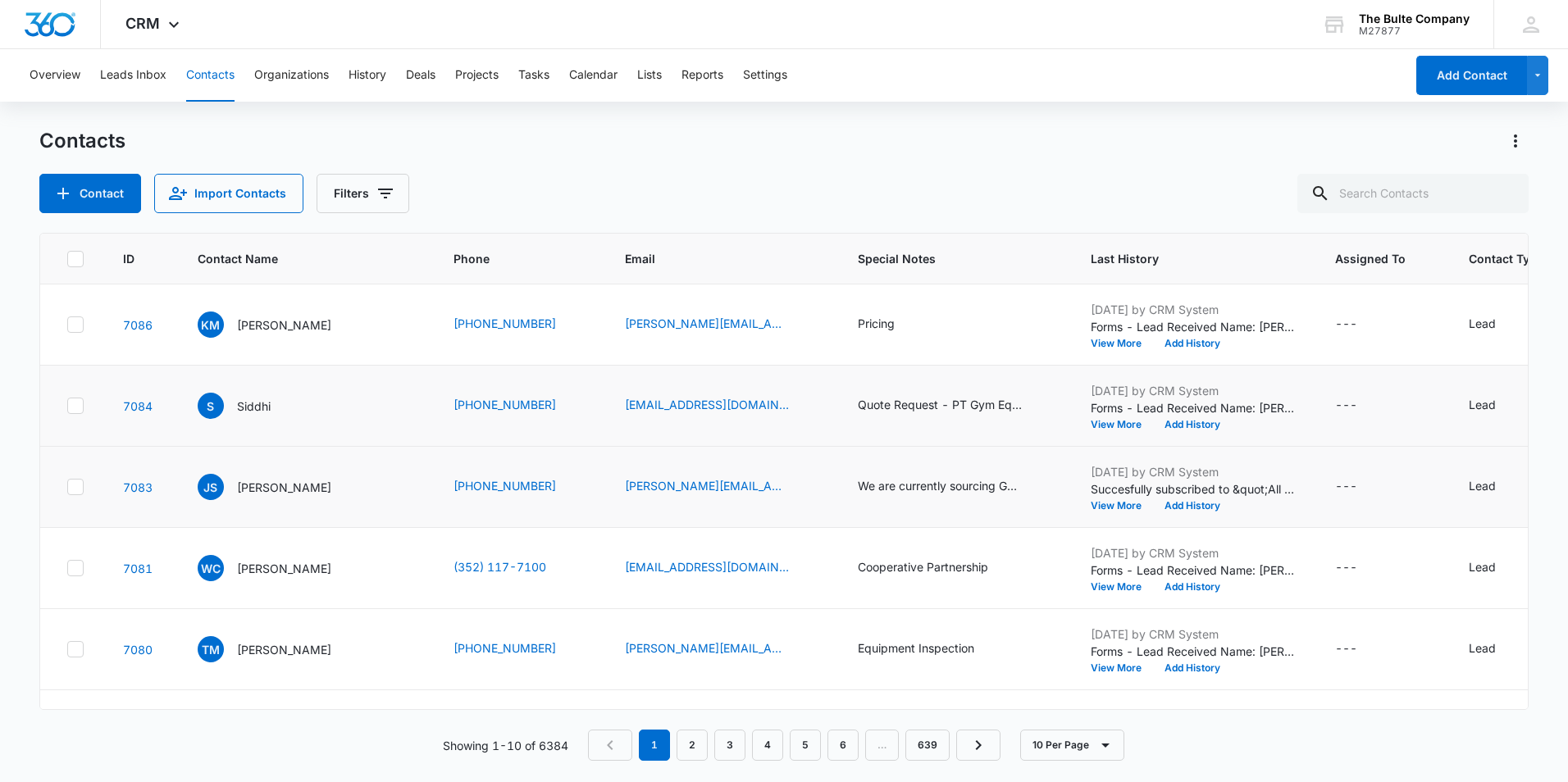
click at [529, 492] on td "[PHONE_NUMBER]" at bounding box center [519, 487] width 171 height 81
click at [801, 488] on icon "Email - juan@chargerconstruction.com - Select to Edit Field" at bounding box center [808, 486] width 15 height 15
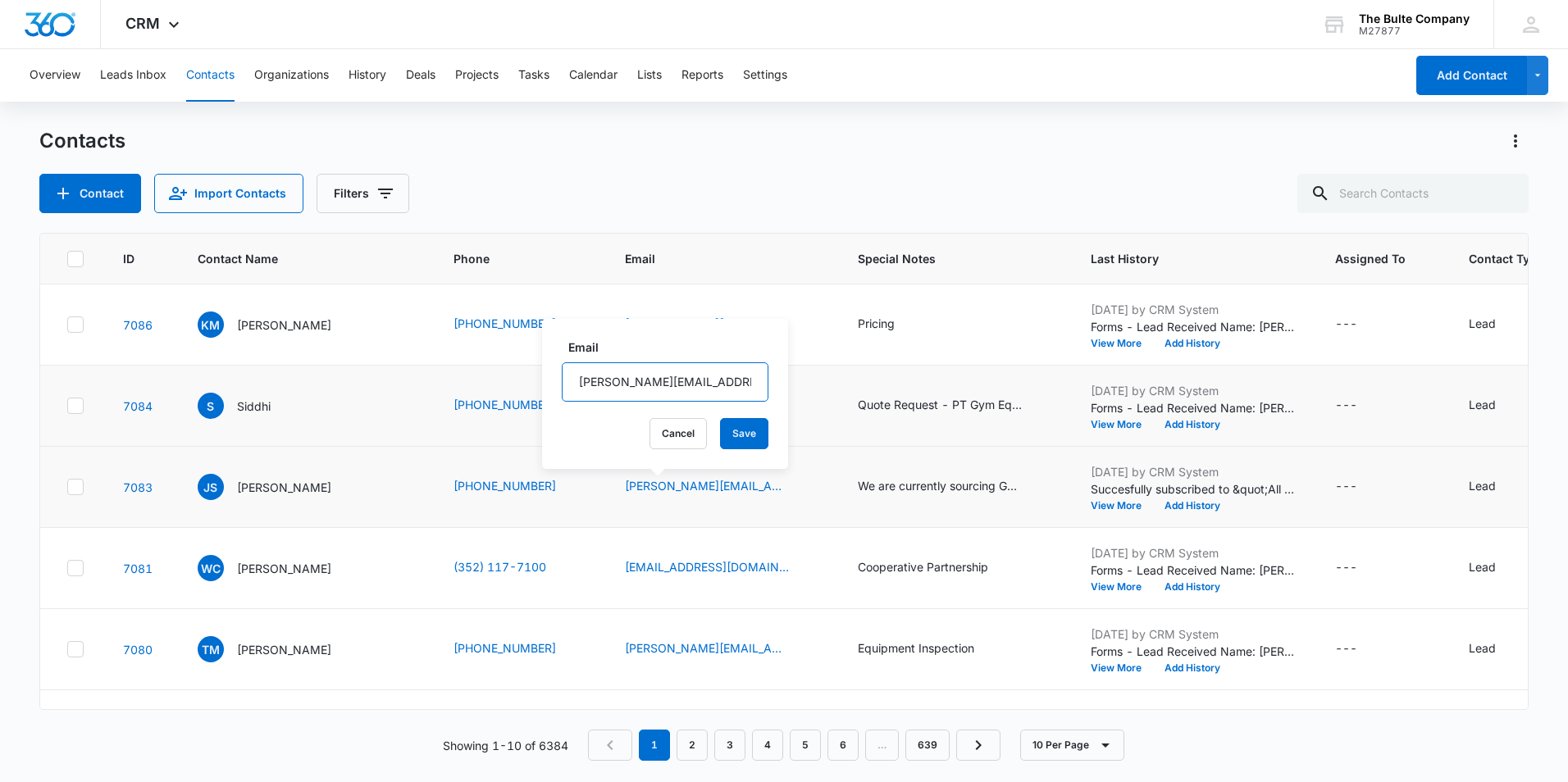
click at [737, 386] on input "[PERSON_NAME][EMAIL_ADDRESS][DOMAIN_NAME]" at bounding box center [665, 381] width 207 height 39
click at [741, 389] on input "[PERSON_NAME][EMAIL_ADDRESS][DOMAIN_NAME]" at bounding box center [665, 381] width 207 height 39
drag, startPoint x: 737, startPoint y: 378, endPoint x: 557, endPoint y: 384, distance: 180.1
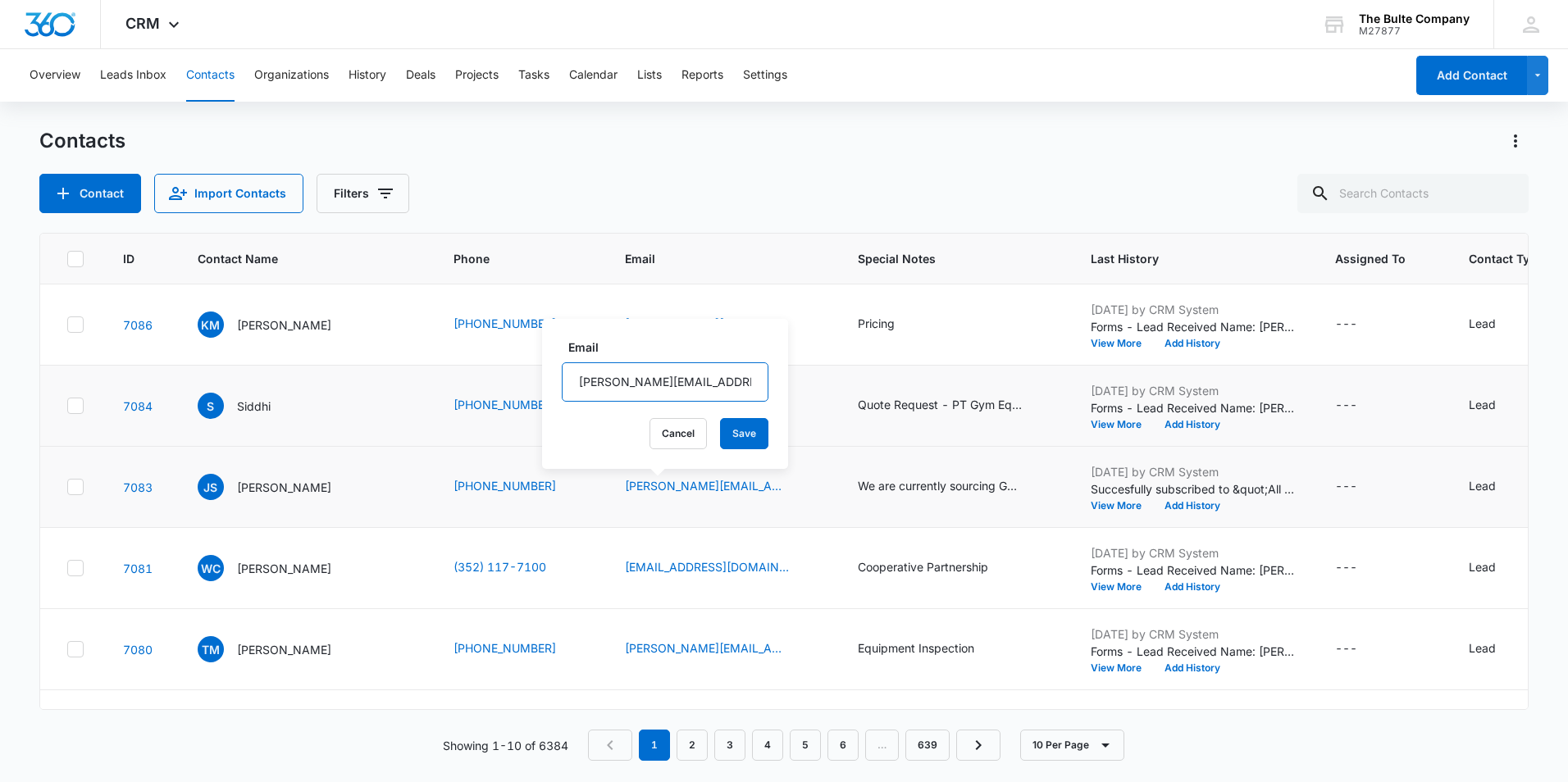
click at [557, 384] on div "Email [PERSON_NAME][EMAIL_ADDRESS][DOMAIN_NAME] Cancel Save" at bounding box center [664, 393] width 246 height 150
click at [703, 200] on div "Contact Import Contacts Filters" at bounding box center [783, 193] width 1489 height 39
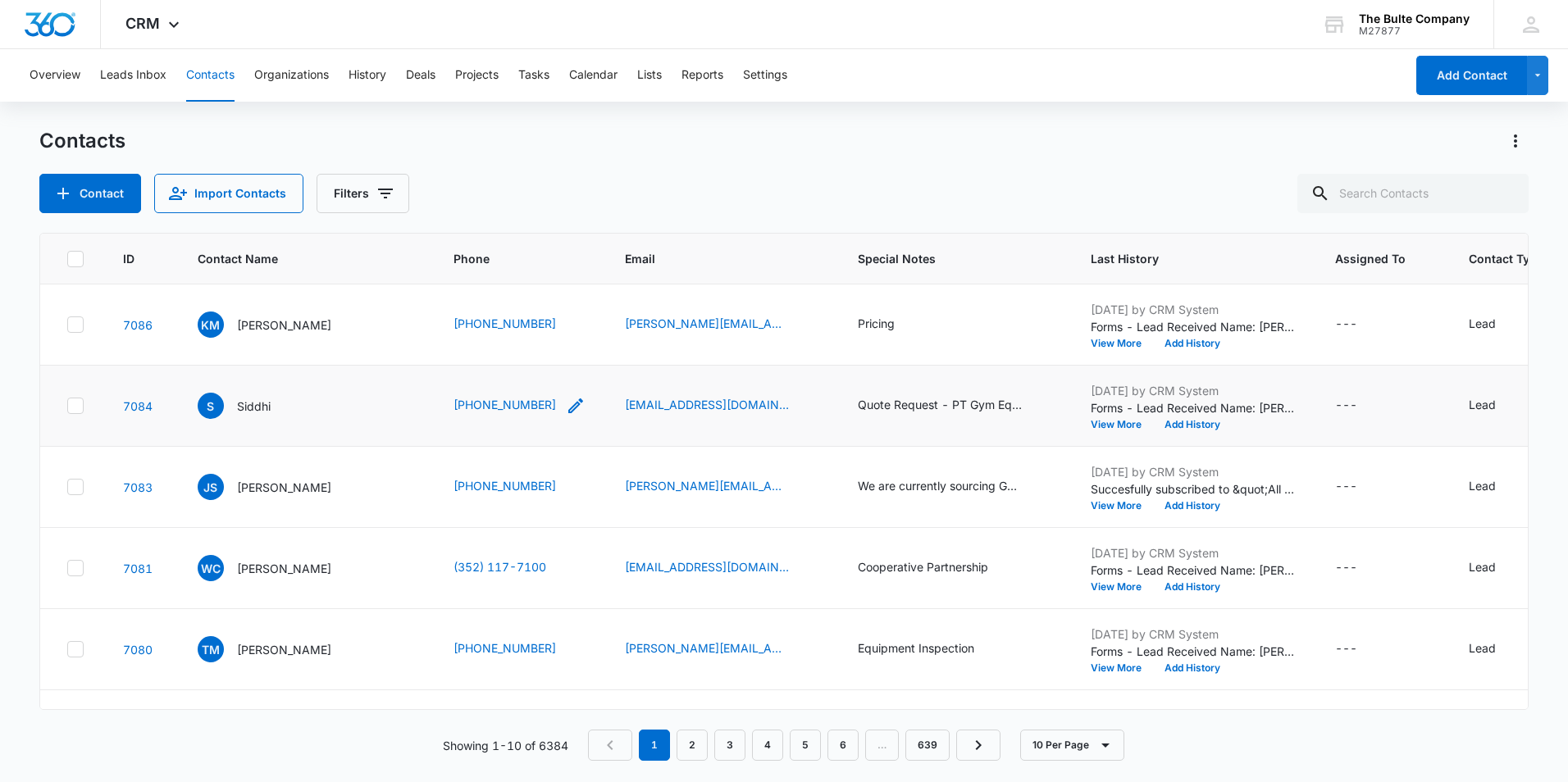
click at [566, 407] on icon "Phone - (512) 518-0190 - Select to Edit Field" at bounding box center [576, 405] width 20 height 20
click at [566, 483] on icon "Phone - (630) 299-9735 - Select to Edit Field" at bounding box center [576, 487] width 20 height 20
drag, startPoint x: 501, startPoint y: 379, endPoint x: 367, endPoint y: 376, distance: 134.0
click at [367, 376] on input "Phone" at bounding box center [466, 381] width 207 height 39
click at [559, 186] on div "Contact Import Contacts Filters" at bounding box center [783, 193] width 1489 height 39
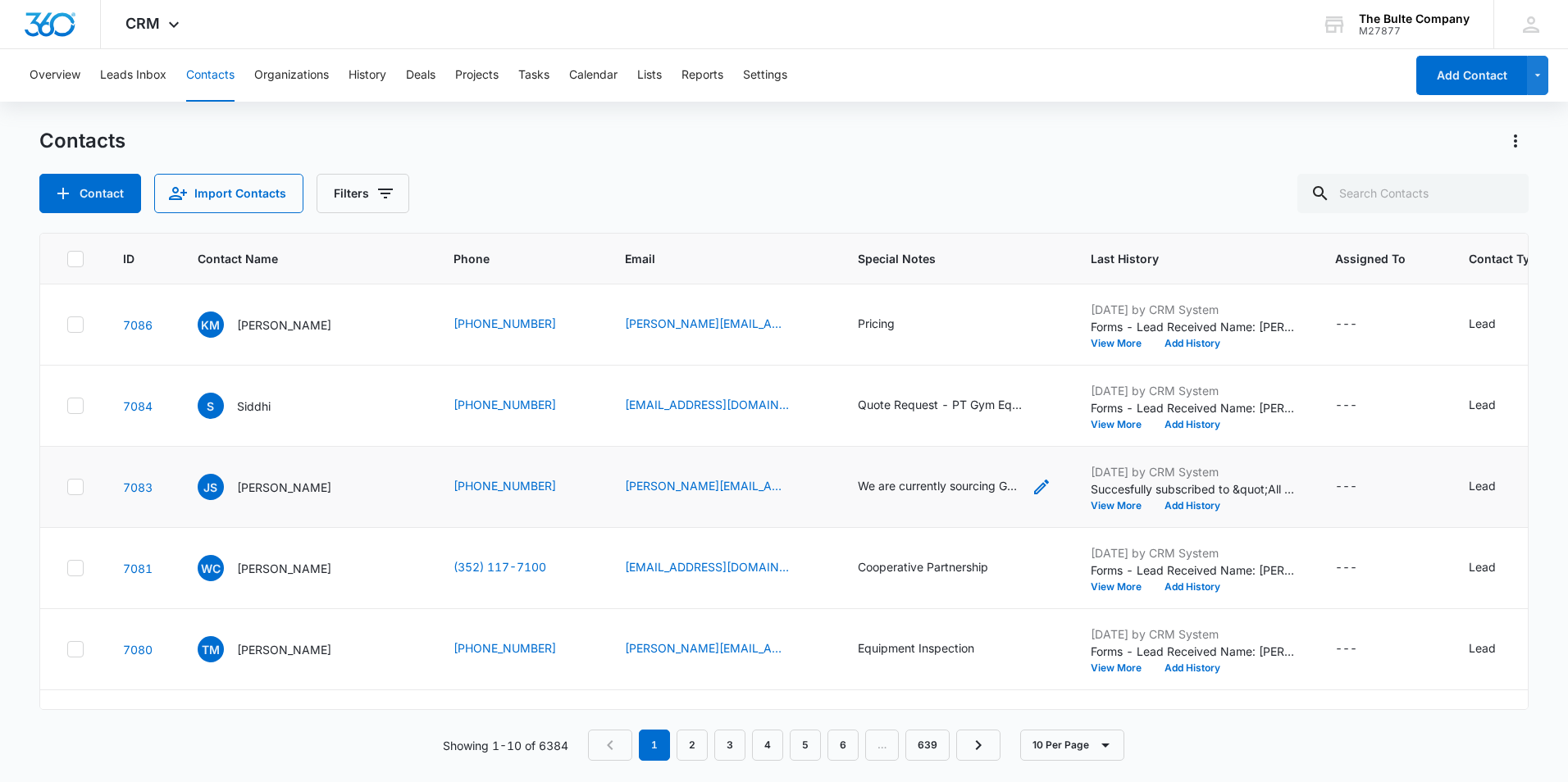
click at [1031, 485] on icon "Special Notes - We are currently sourcing GYM Wall Pads - Select to Edit Field" at bounding box center [1041, 487] width 20 height 20
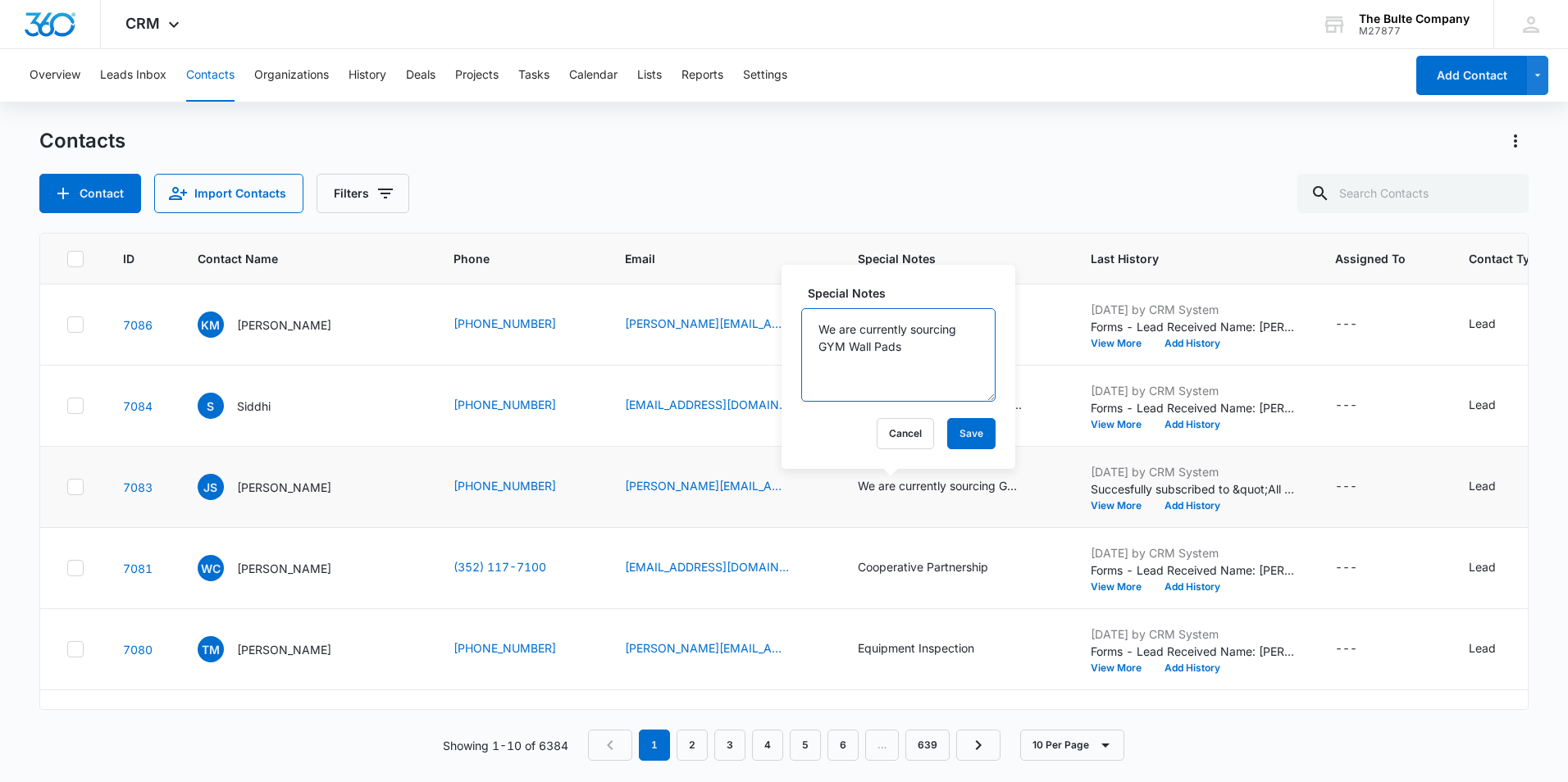
drag, startPoint x: 911, startPoint y: 350, endPoint x: 803, endPoint y: 319, distance: 112.4
click at [803, 319] on textarea "We are currently sourcing GYM Wall Pads" at bounding box center [899, 355] width 194 height 94
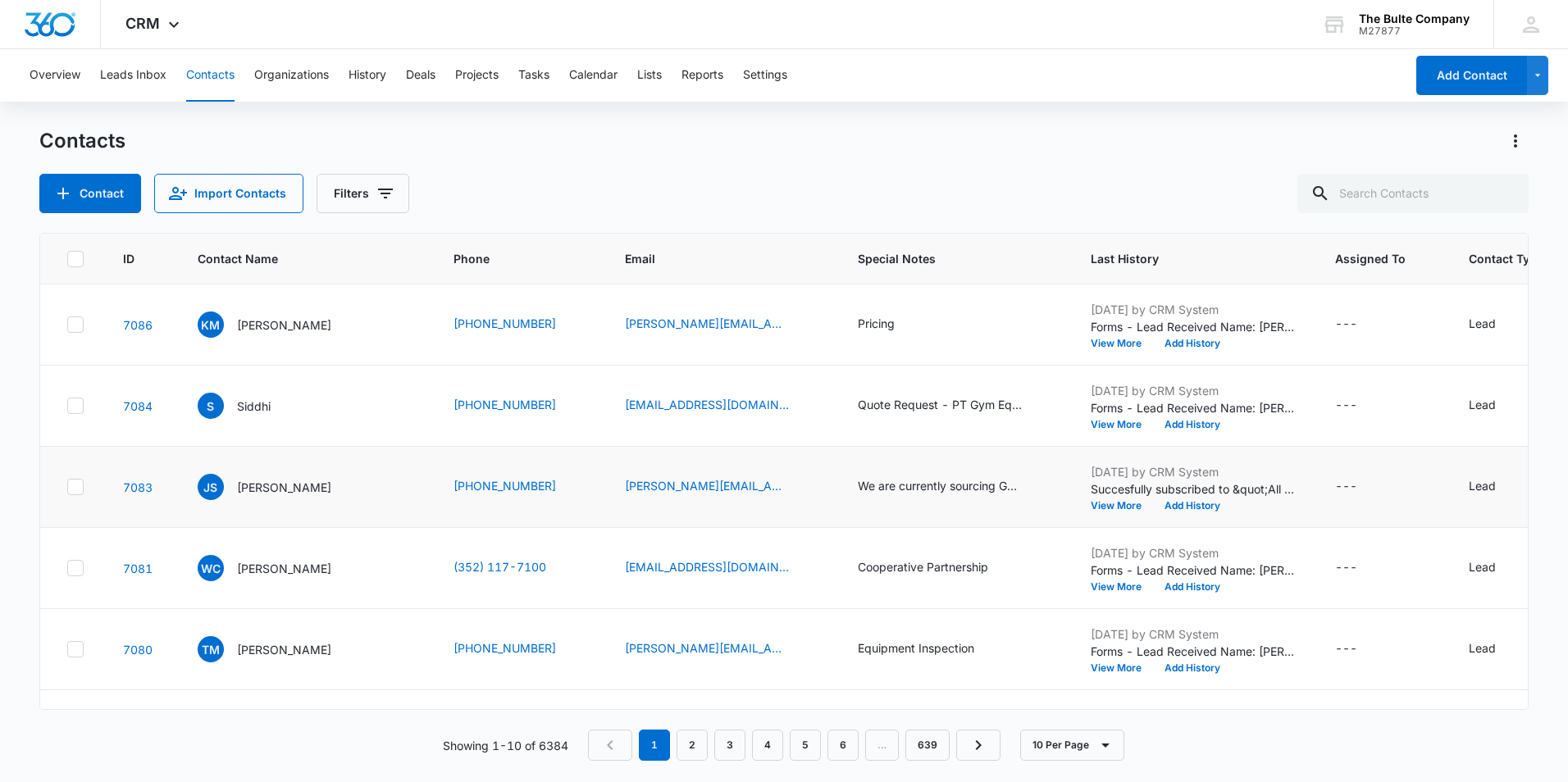
click at [860, 198] on div "Contact Import Contacts Filters" at bounding box center [783, 193] width 1489 height 39
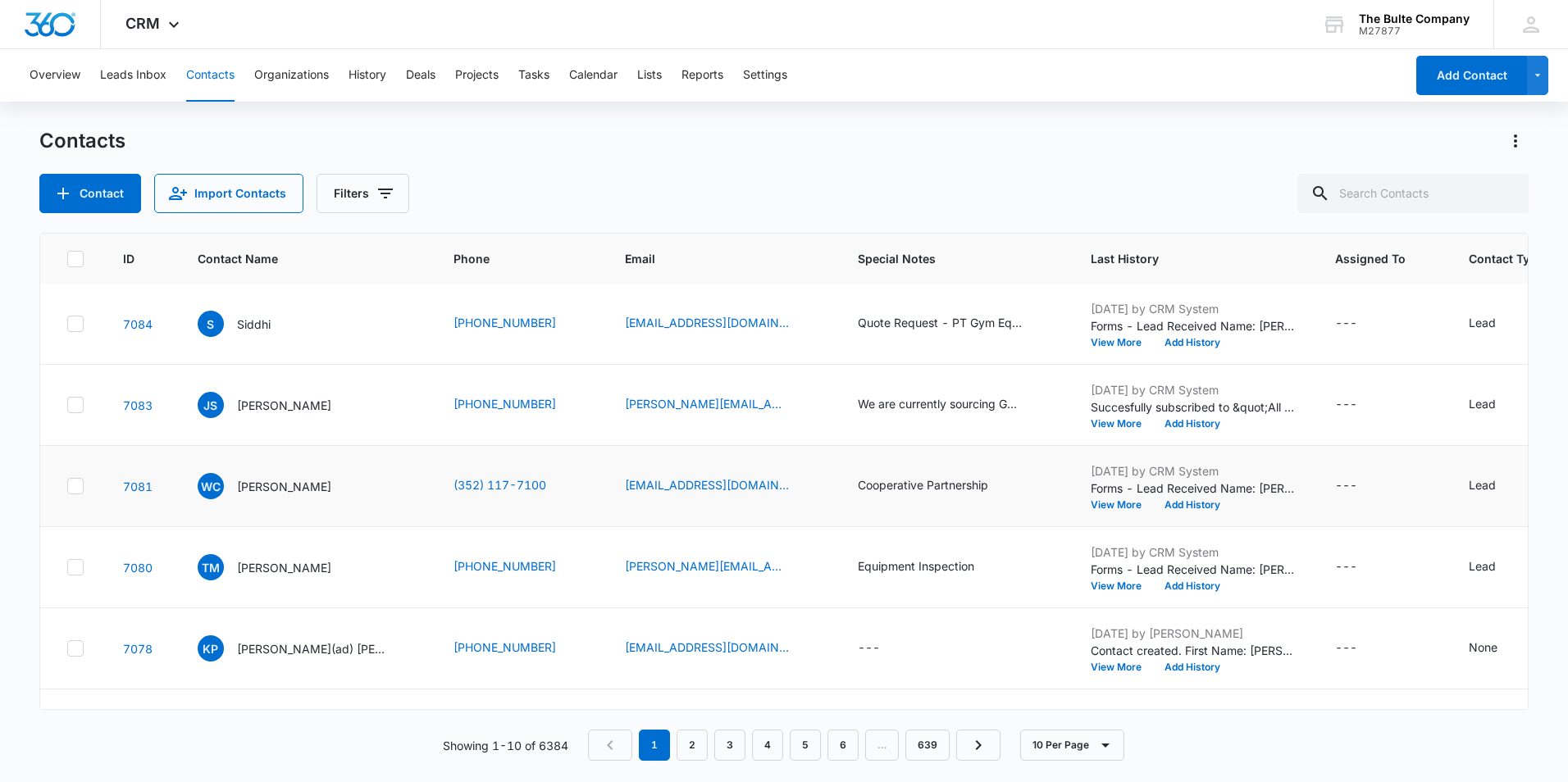
drag, startPoint x: 327, startPoint y: 490, endPoint x: 246, endPoint y: 458, distance: 87.1
click at [232, 470] on td "[PERSON_NAME]" at bounding box center [306, 486] width 256 height 81
drag, startPoint x: 322, startPoint y: 488, endPoint x: 234, endPoint y: 486, distance: 88.0
click at [234, 486] on div "[PERSON_NAME]" at bounding box center [280, 486] width 163 height 26
drag, startPoint x: 234, startPoint y: 486, endPoint x: 275, endPoint y: 478, distance: 41.8
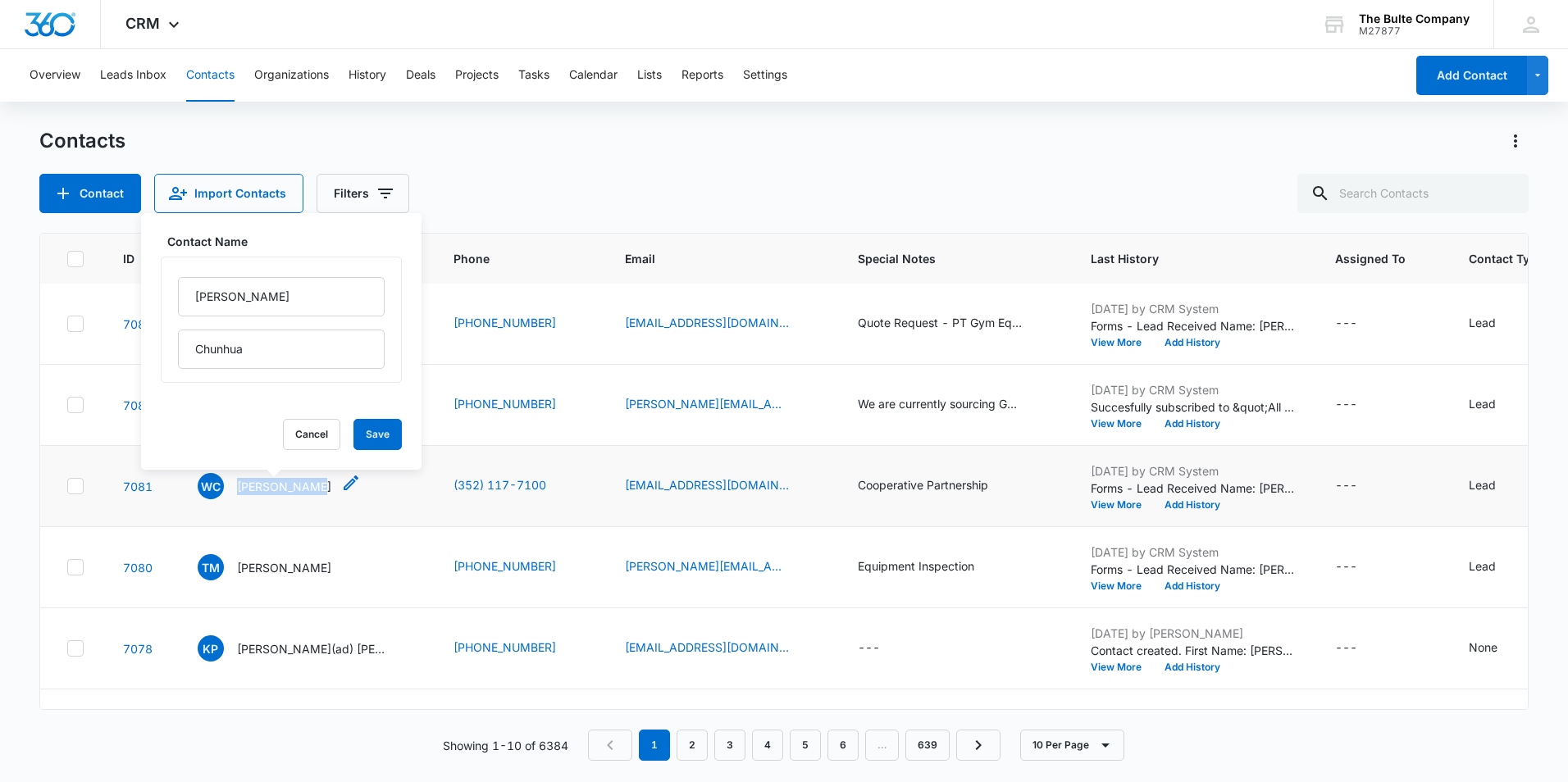
copy p "[PERSON_NAME]"
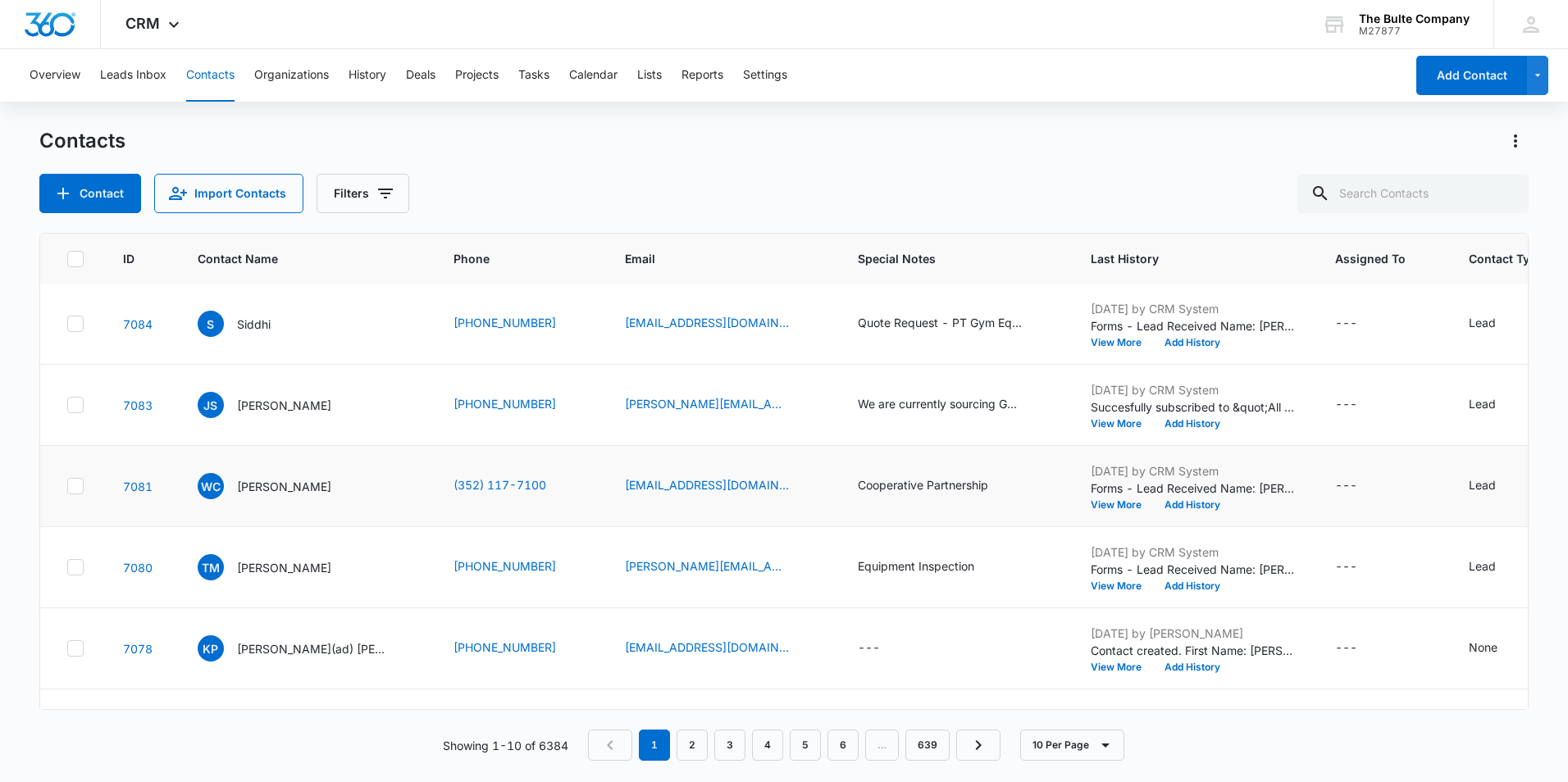
click at [372, 509] on td "[PERSON_NAME] Cancel Save" at bounding box center [306, 486] width 256 height 81
click at [801, 485] on icon "Email - changsensport@163.com - Select to Edit Field" at bounding box center [808, 486] width 15 height 15
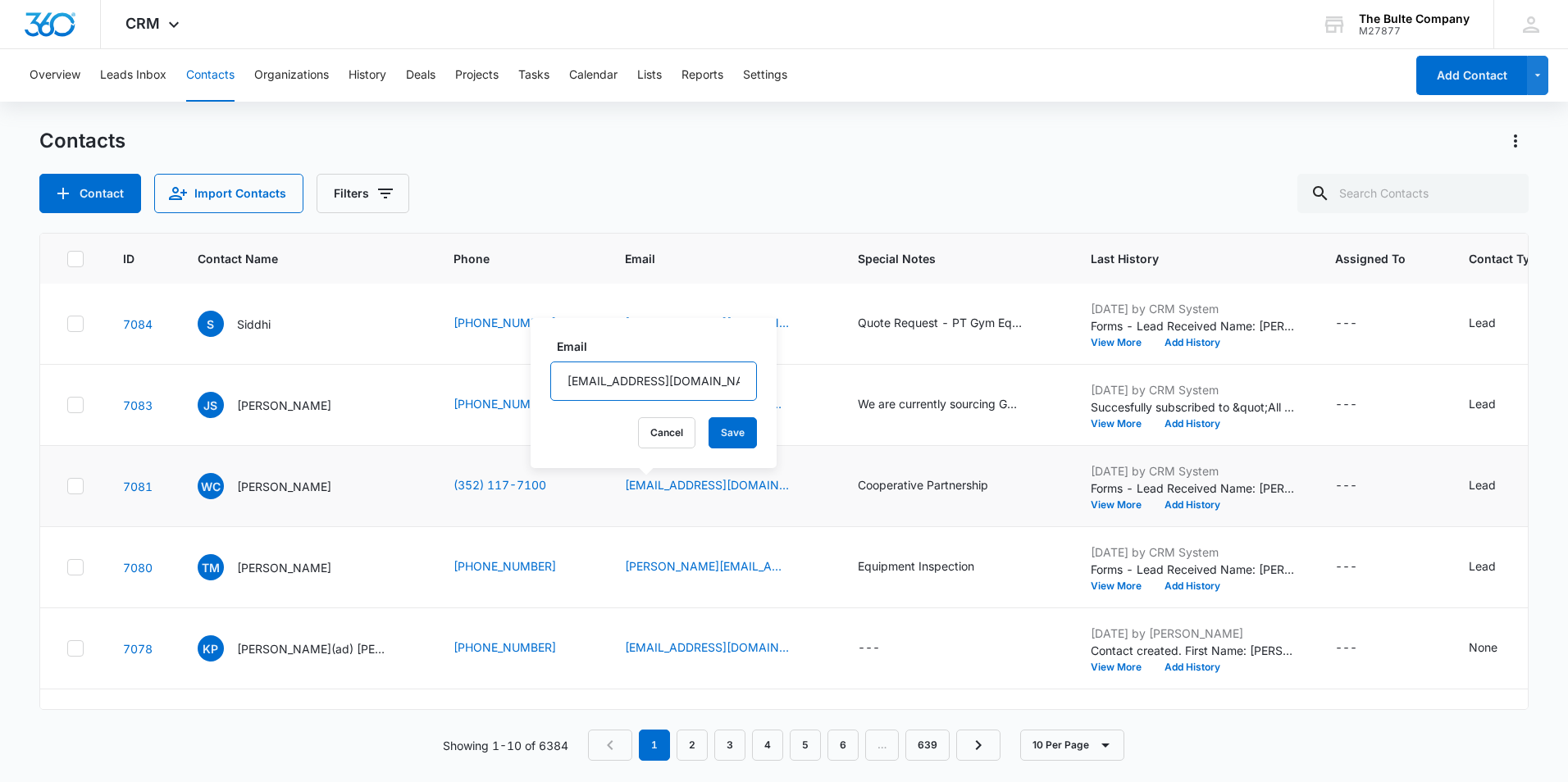
drag, startPoint x: 717, startPoint y: 382, endPoint x: 566, endPoint y: 367, distance: 151.7
click at [566, 367] on input "[EMAIL_ADDRESS][DOMAIN_NAME]" at bounding box center [654, 380] width 207 height 39
click at [515, 500] on td "(352) 117-7100" at bounding box center [519, 486] width 171 height 81
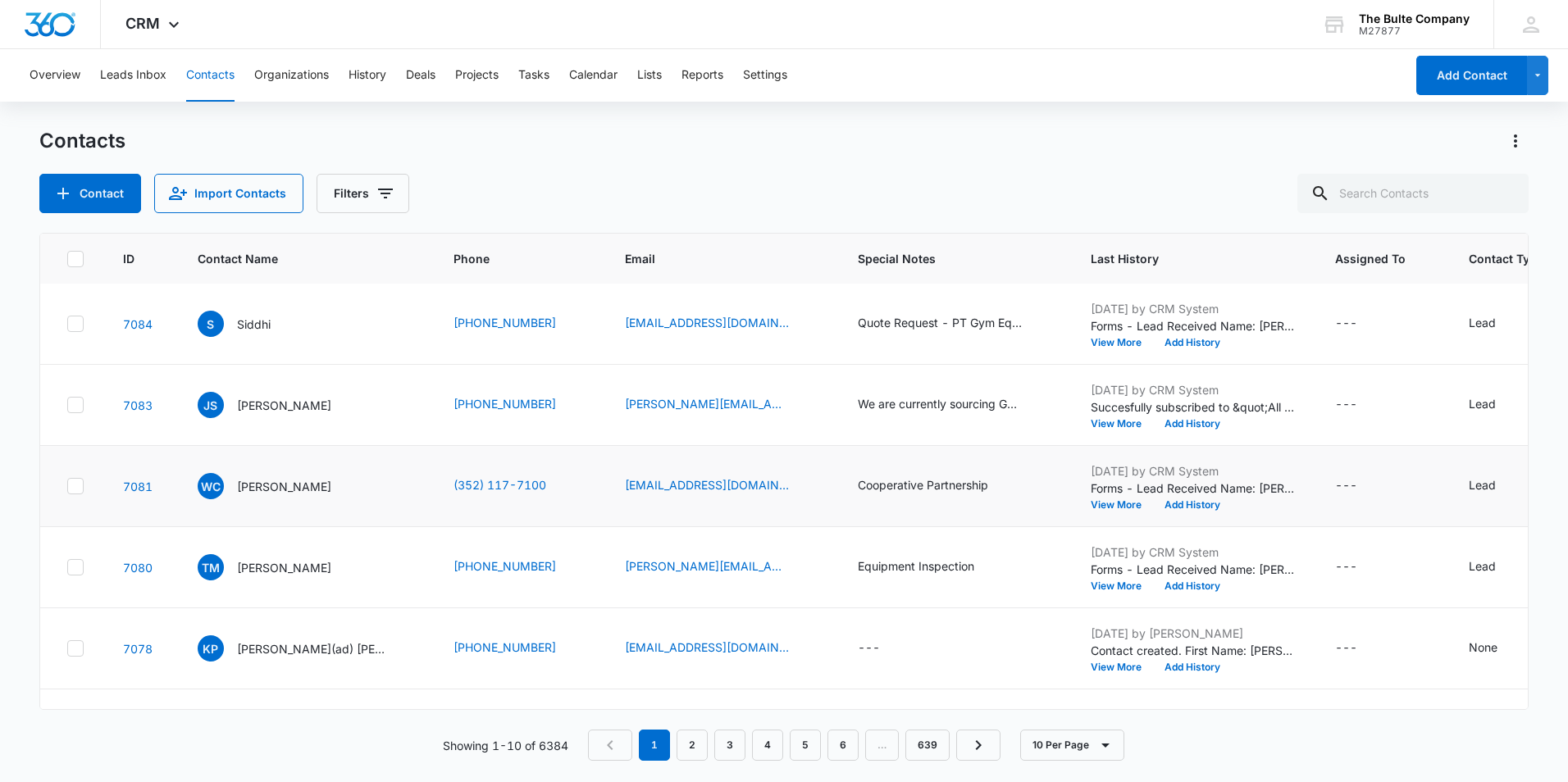
drag, startPoint x: 496, startPoint y: 481, endPoint x: 393, endPoint y: 479, distance: 103.0
click at [434, 479] on td "(352) 117-7100" at bounding box center [519, 486] width 171 height 81
drag, startPoint x: 497, startPoint y: 483, endPoint x: 415, endPoint y: 481, distance: 82.0
click at [453, 484] on div "(352) 117-7100" at bounding box center [514, 486] width 122 height 20
drag, startPoint x: 503, startPoint y: 383, endPoint x: 365, endPoint y: 377, distance: 138.1
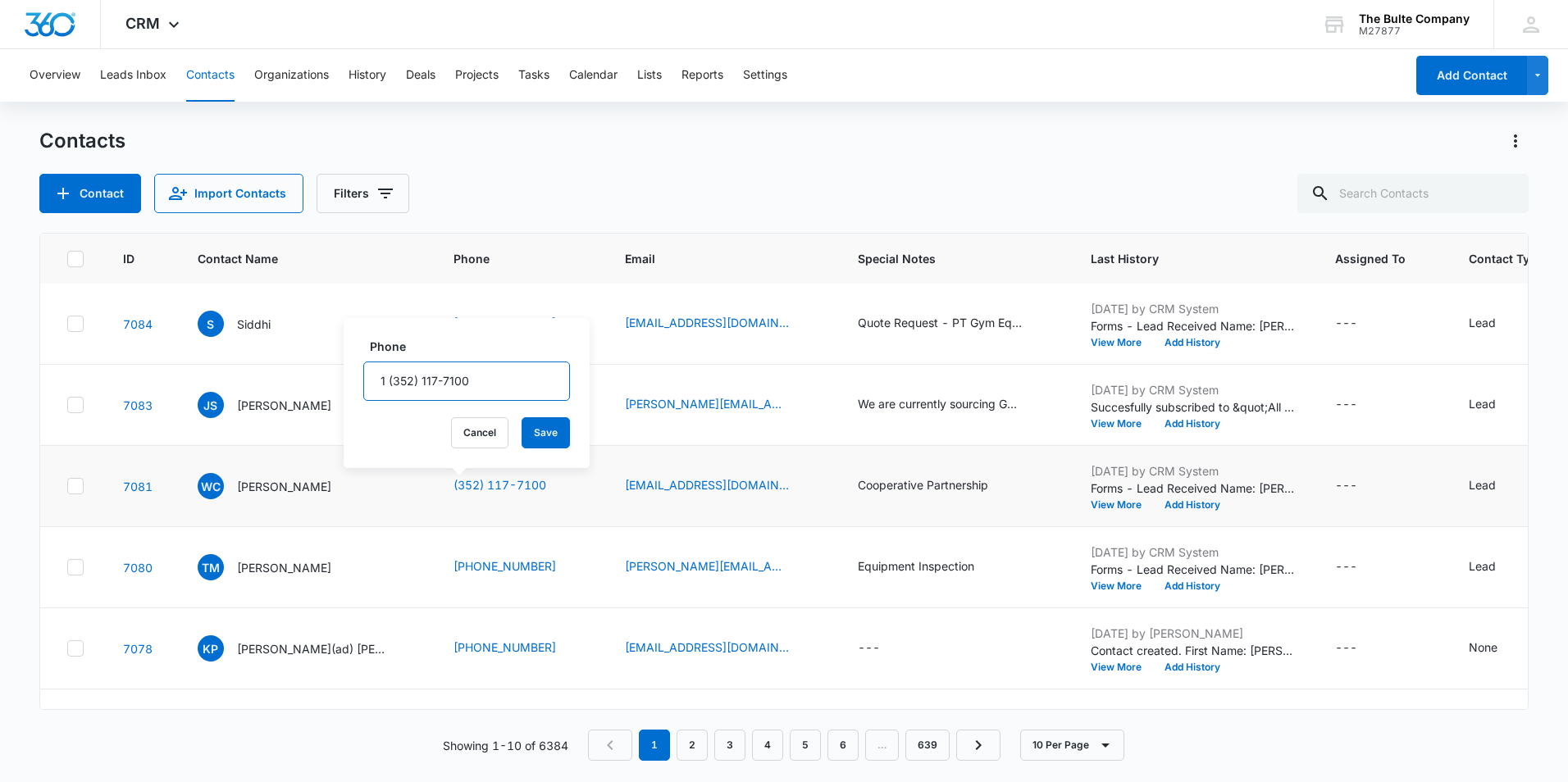
click at [365, 377] on input "Phone" at bounding box center [466, 380] width 207 height 39
click at [652, 189] on div "Contact Import Contacts Filters" at bounding box center [783, 193] width 1489 height 39
click at [998, 483] on icon "Special Notes - Cooperative Partnership - Select to Edit Field" at bounding box center [1007, 486] width 20 height 20
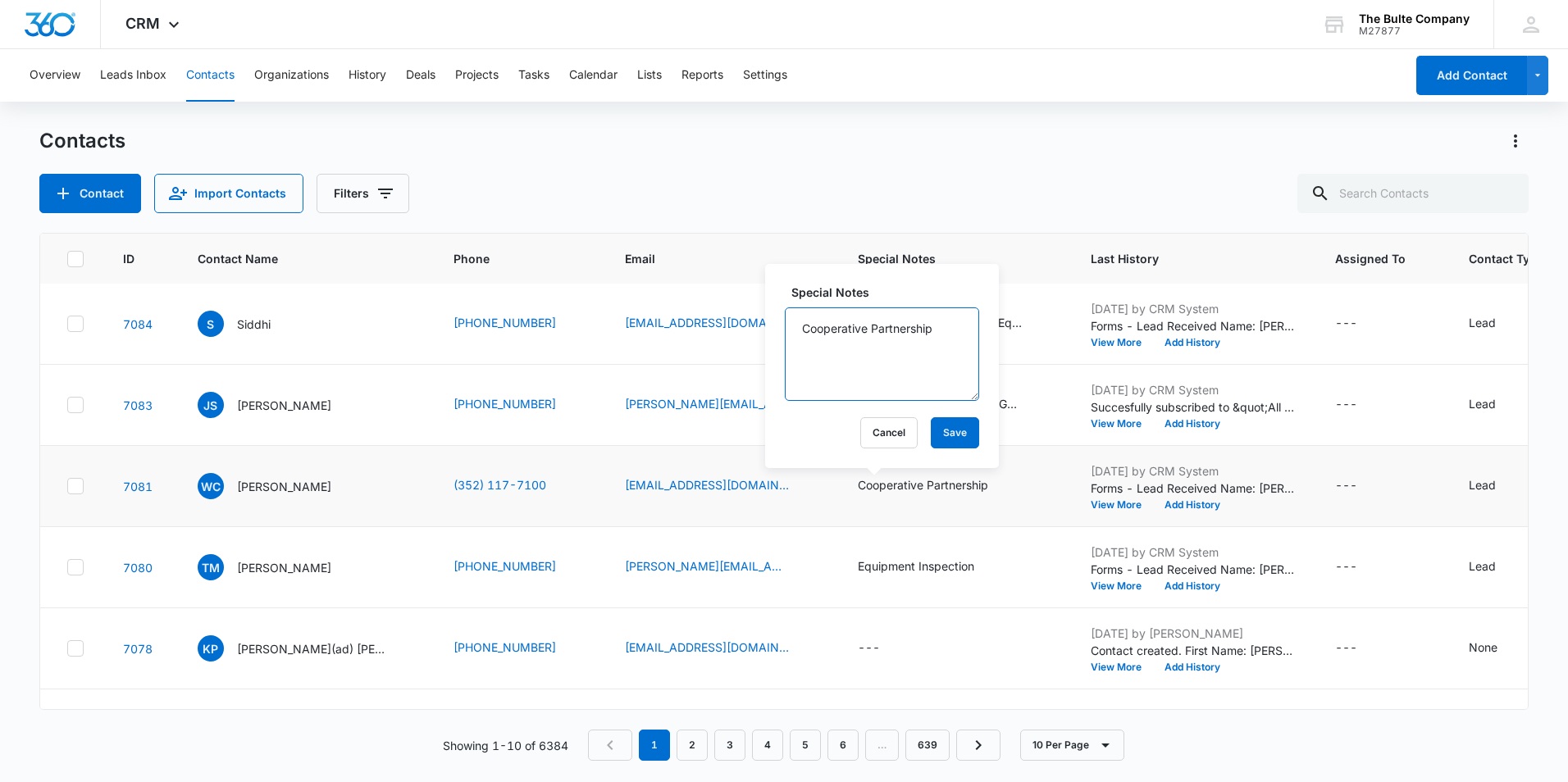
drag, startPoint x: 942, startPoint y: 328, endPoint x: 802, endPoint y: 324, distance: 140.1
click at [802, 324] on textarea "Cooperative Partnership" at bounding box center [882, 354] width 194 height 94
click at [435, 33] on div "CRM Apps Reputation Websites Forms CRM Email Social Content Ads Intelligence Fi…" at bounding box center [784, 24] width 1568 height 49
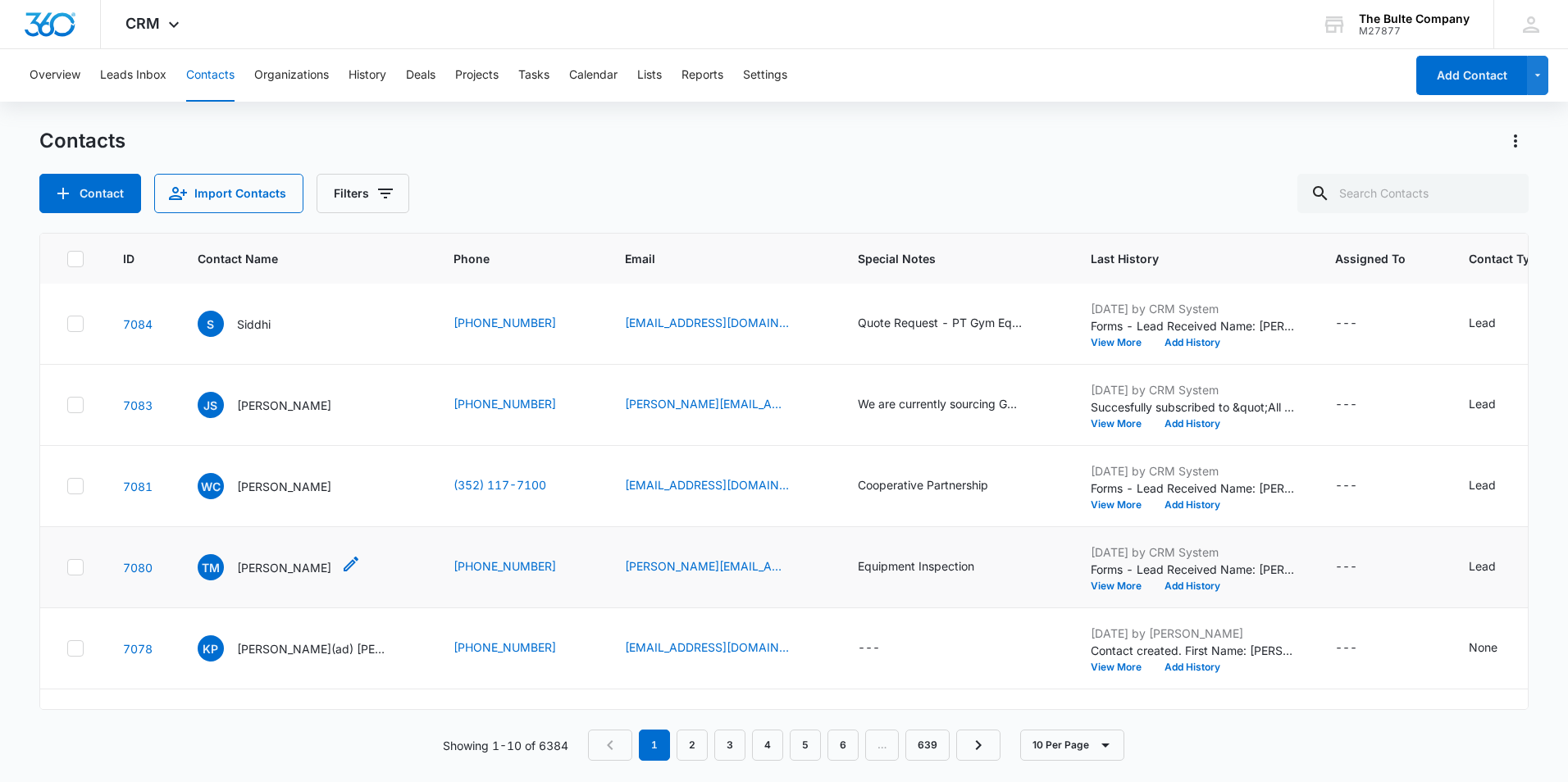
click at [307, 560] on div "TM [PERSON_NAME]" at bounding box center [280, 567] width 163 height 26
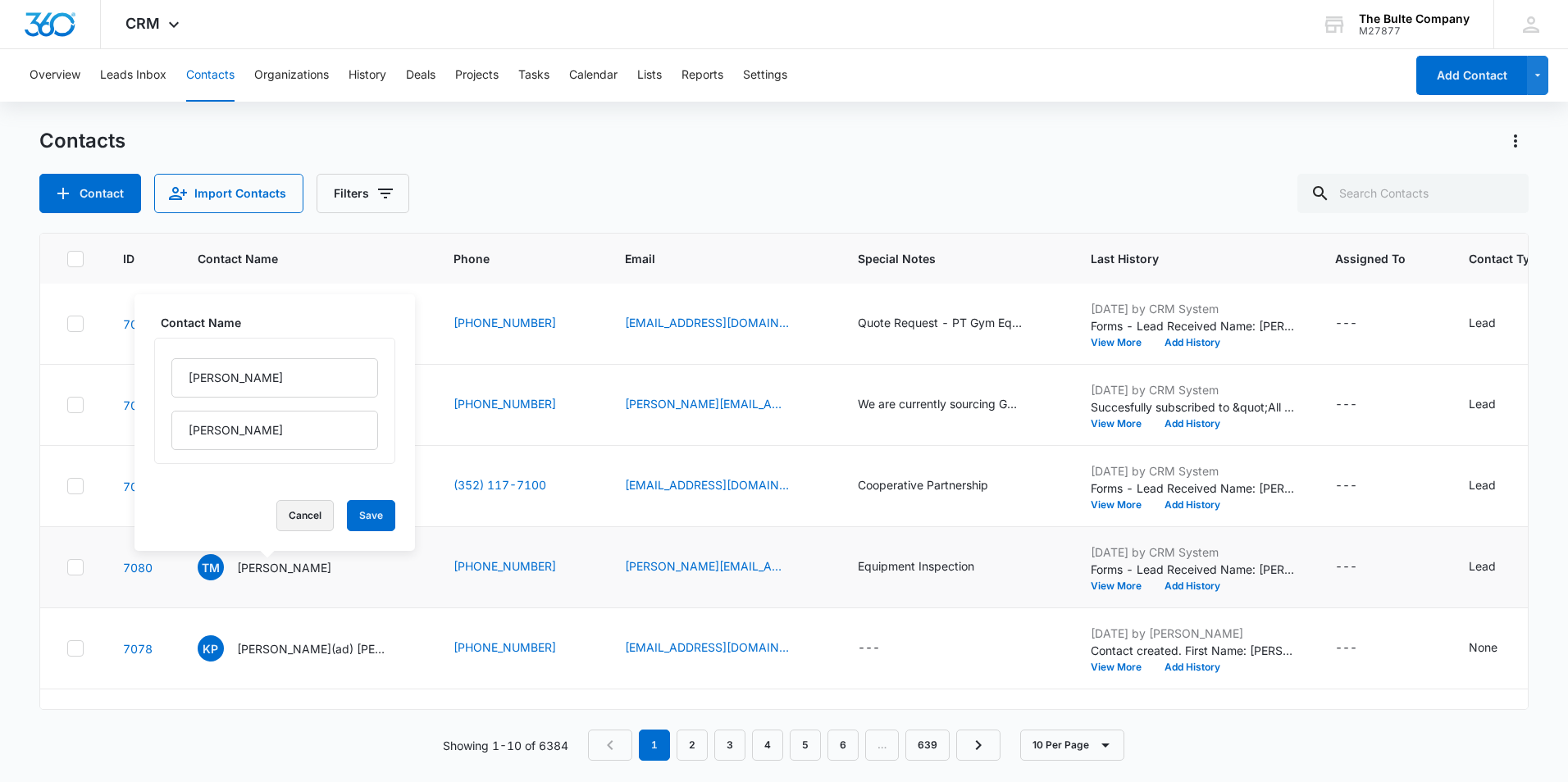
click at [284, 512] on button "Cancel" at bounding box center [305, 516] width 57 height 31
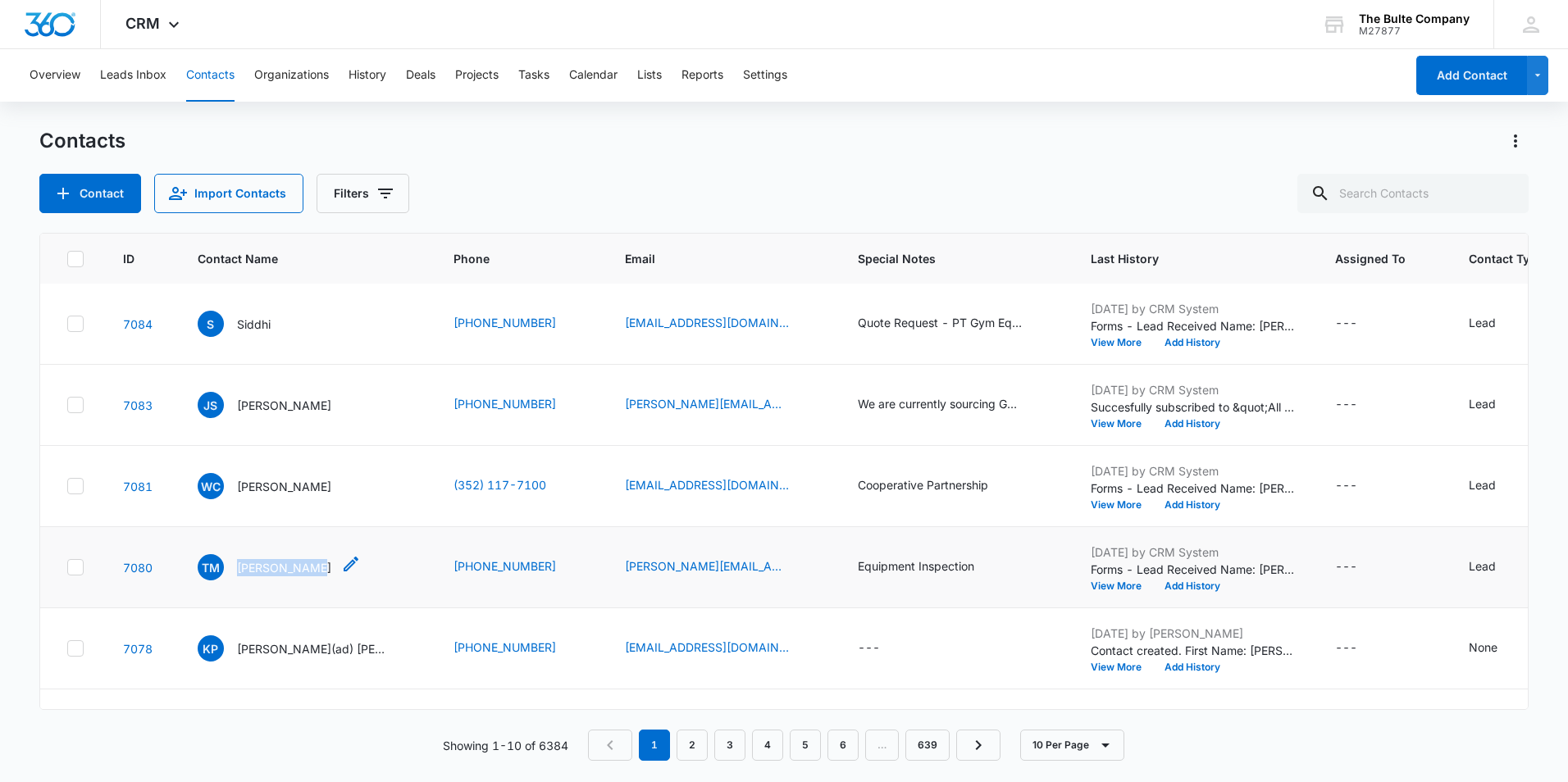
drag, startPoint x: 307, startPoint y: 566, endPoint x: 231, endPoint y: 566, distance: 76.0
click at [231, 566] on div "TM [PERSON_NAME]" at bounding box center [280, 567] width 163 height 26
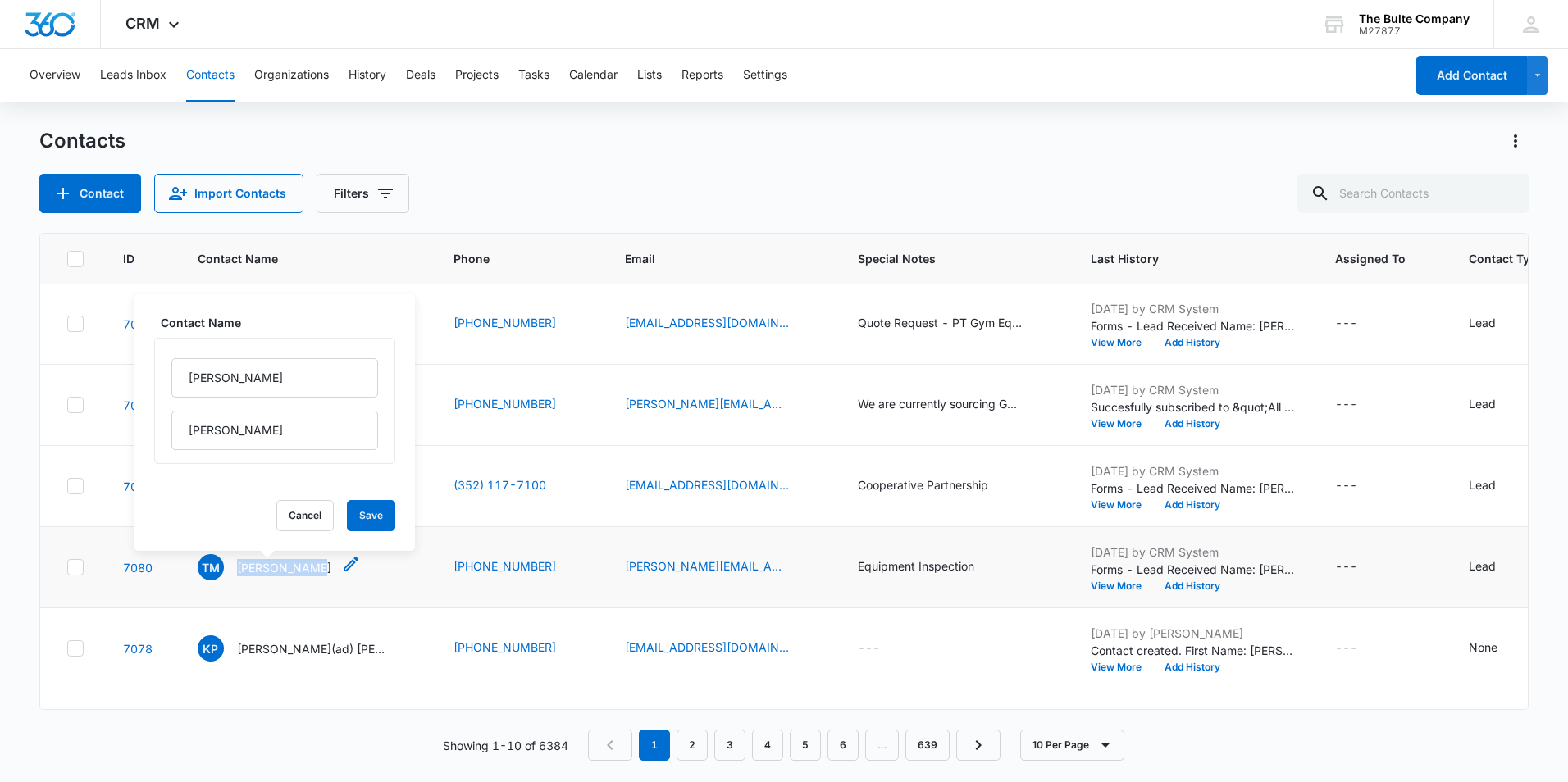
drag, startPoint x: 231, startPoint y: 566, endPoint x: 255, endPoint y: 562, distance: 24.3
copy p "[PERSON_NAME]"
click at [511, 138] on div "Contacts" at bounding box center [783, 141] width 1489 height 26
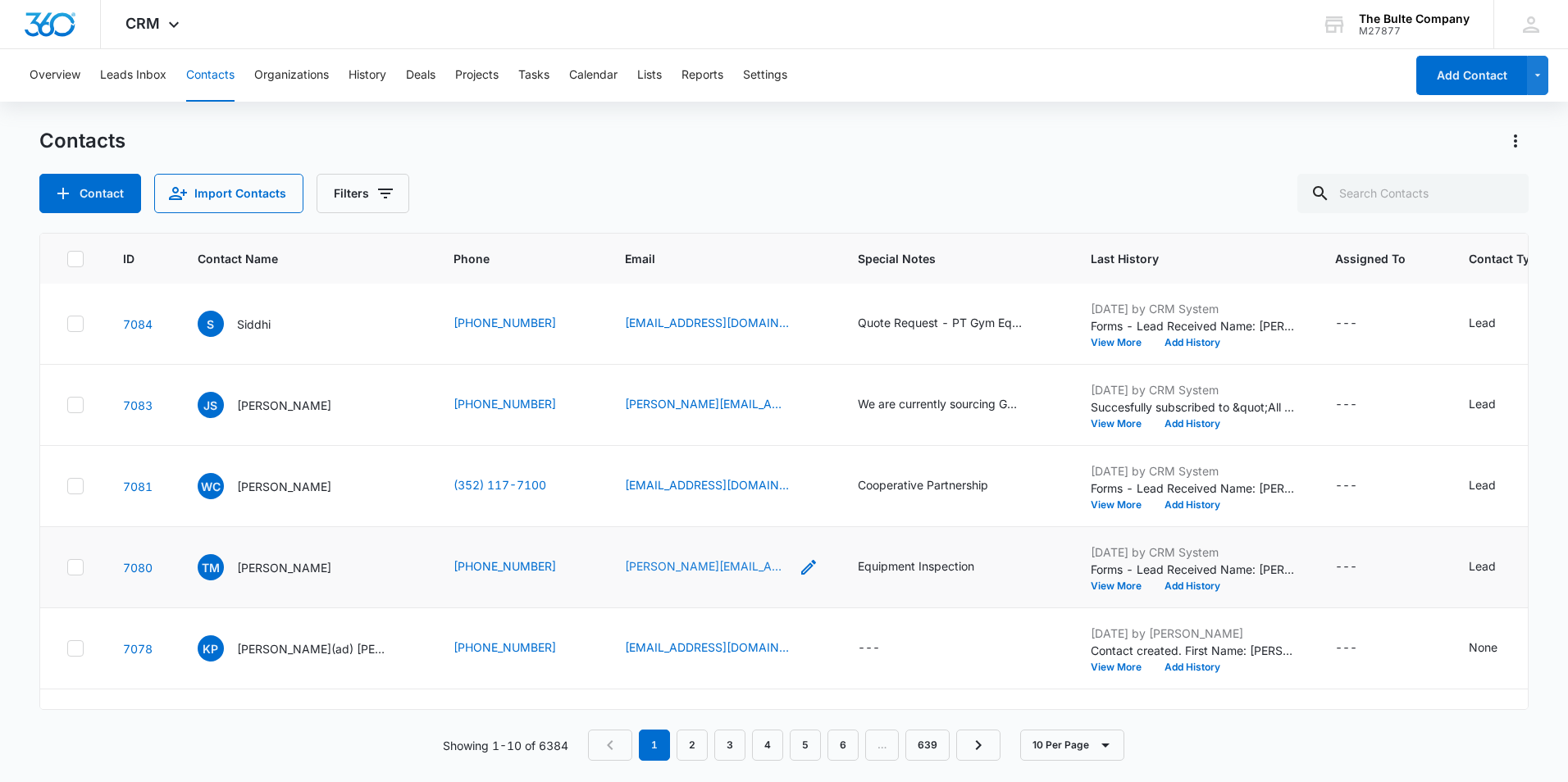
drag, startPoint x: 669, startPoint y: 560, endPoint x: 641, endPoint y: 567, distance: 28.9
click at [638, 570] on div "[PERSON_NAME][EMAIL_ADDRESS][DOMAIN_NAME]" at bounding box center [721, 567] width 194 height 20
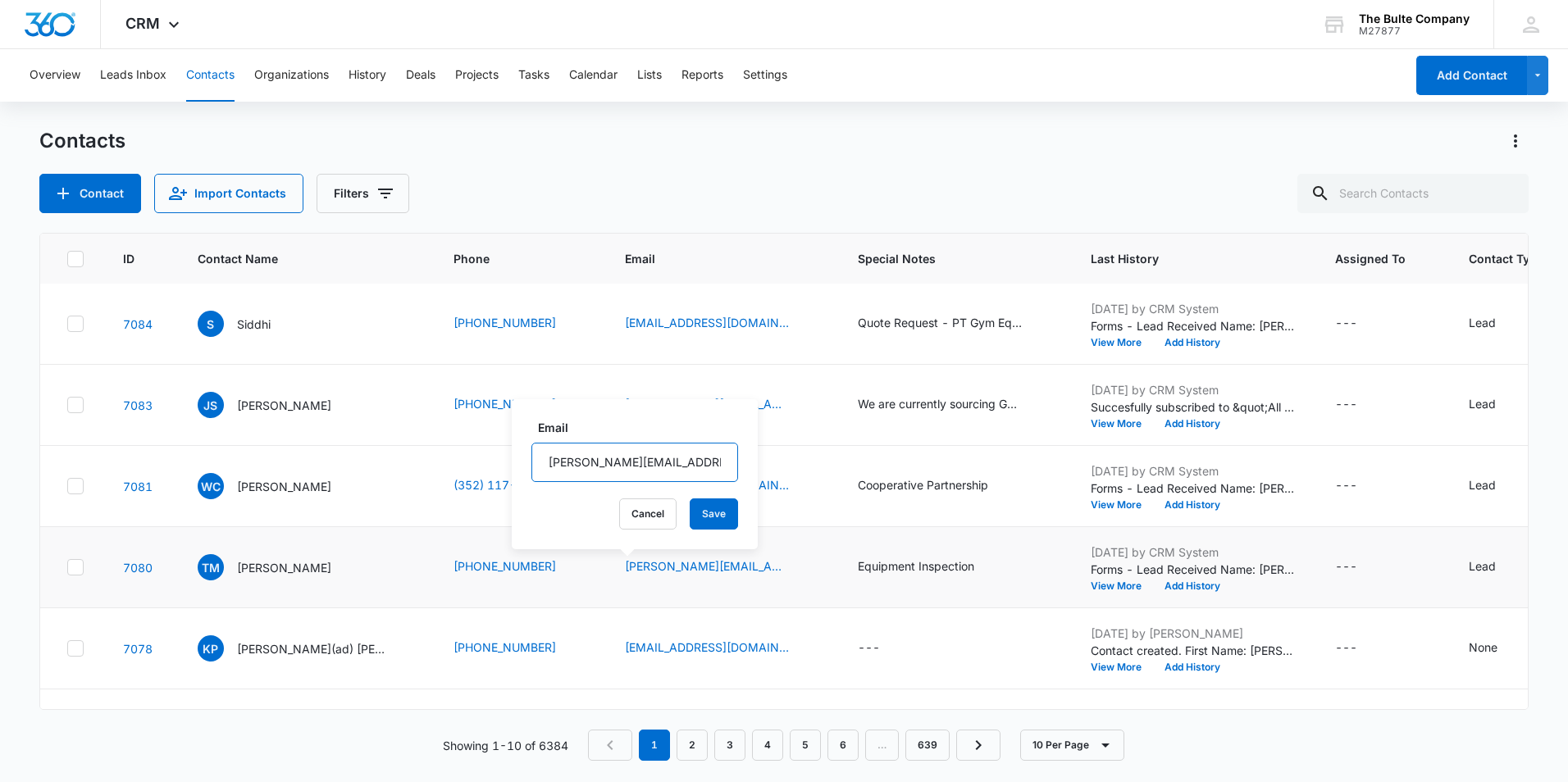
drag, startPoint x: 666, startPoint y: 463, endPoint x: 541, endPoint y: 466, distance: 125.0
click at [541, 466] on input "[PERSON_NAME][EMAIL_ADDRESS][DOMAIN_NAME]" at bounding box center [635, 462] width 207 height 39
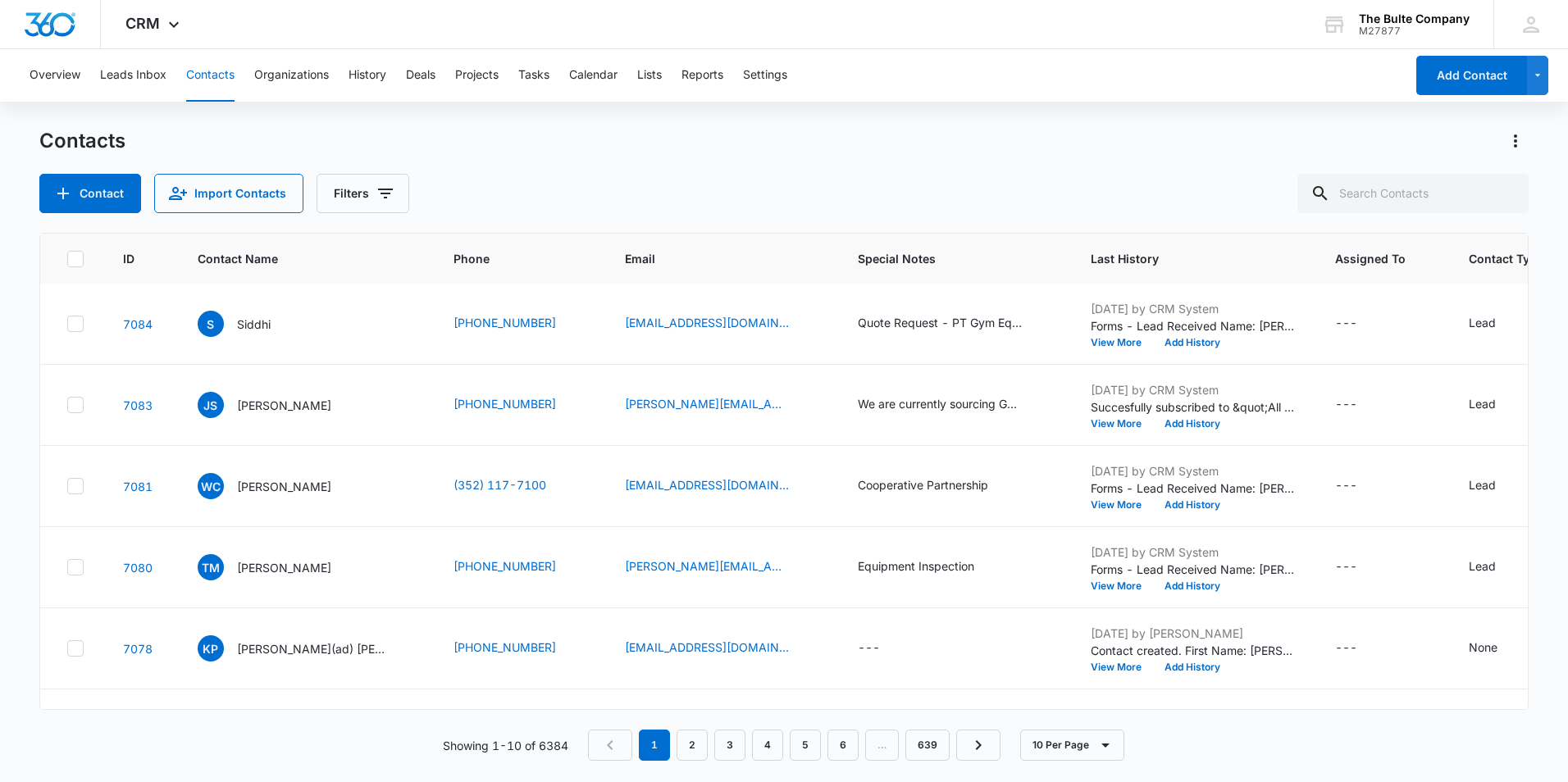
click at [553, 143] on div "Contacts" at bounding box center [783, 141] width 1489 height 26
drag, startPoint x: 499, startPoint y: 563, endPoint x: 433, endPoint y: 536, distance: 71.3
click at [434, 536] on td "[PHONE_NUMBER]" at bounding box center [519, 567] width 171 height 81
click at [568, 563] on icon "Phone - (660) 864-0883 - Select to Edit Field" at bounding box center [575, 567] width 15 height 15
drag, startPoint x: 499, startPoint y: 460, endPoint x: 380, endPoint y: 444, distance: 120.1
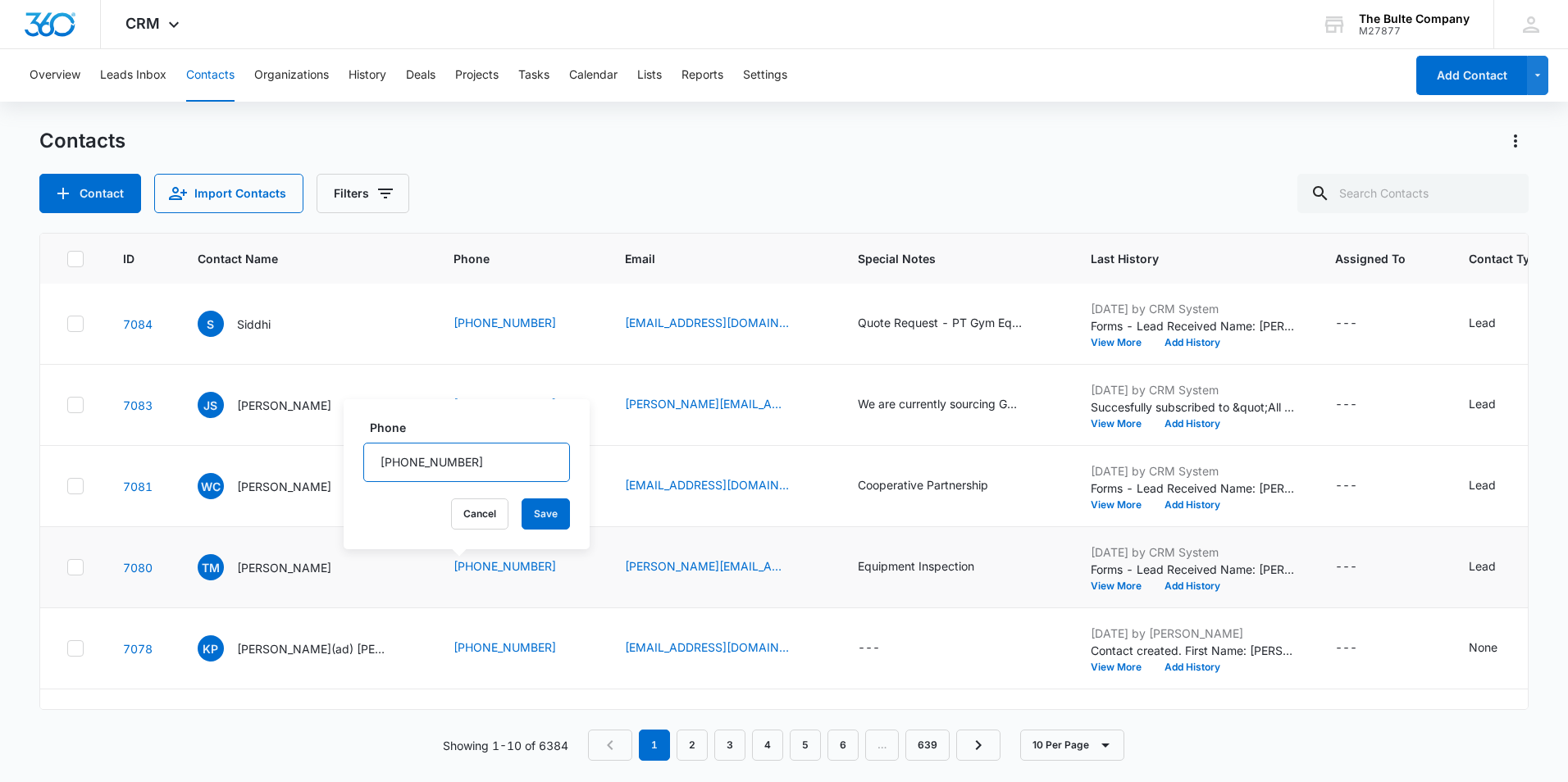
click at [376, 450] on input "Phone" at bounding box center [466, 462] width 207 height 39
paste input "phone"
click at [537, 595] on td "[PHONE_NUMBER] Phone Cancel Save" at bounding box center [519, 567] width 171 height 81
click at [568, 565] on icon "Phone - (660) 864-0883 - Select to Edit Field" at bounding box center [575, 567] width 15 height 15
click at [496, 581] on td "[PHONE_NUMBER] Phone Cancel Save" at bounding box center [519, 567] width 171 height 81
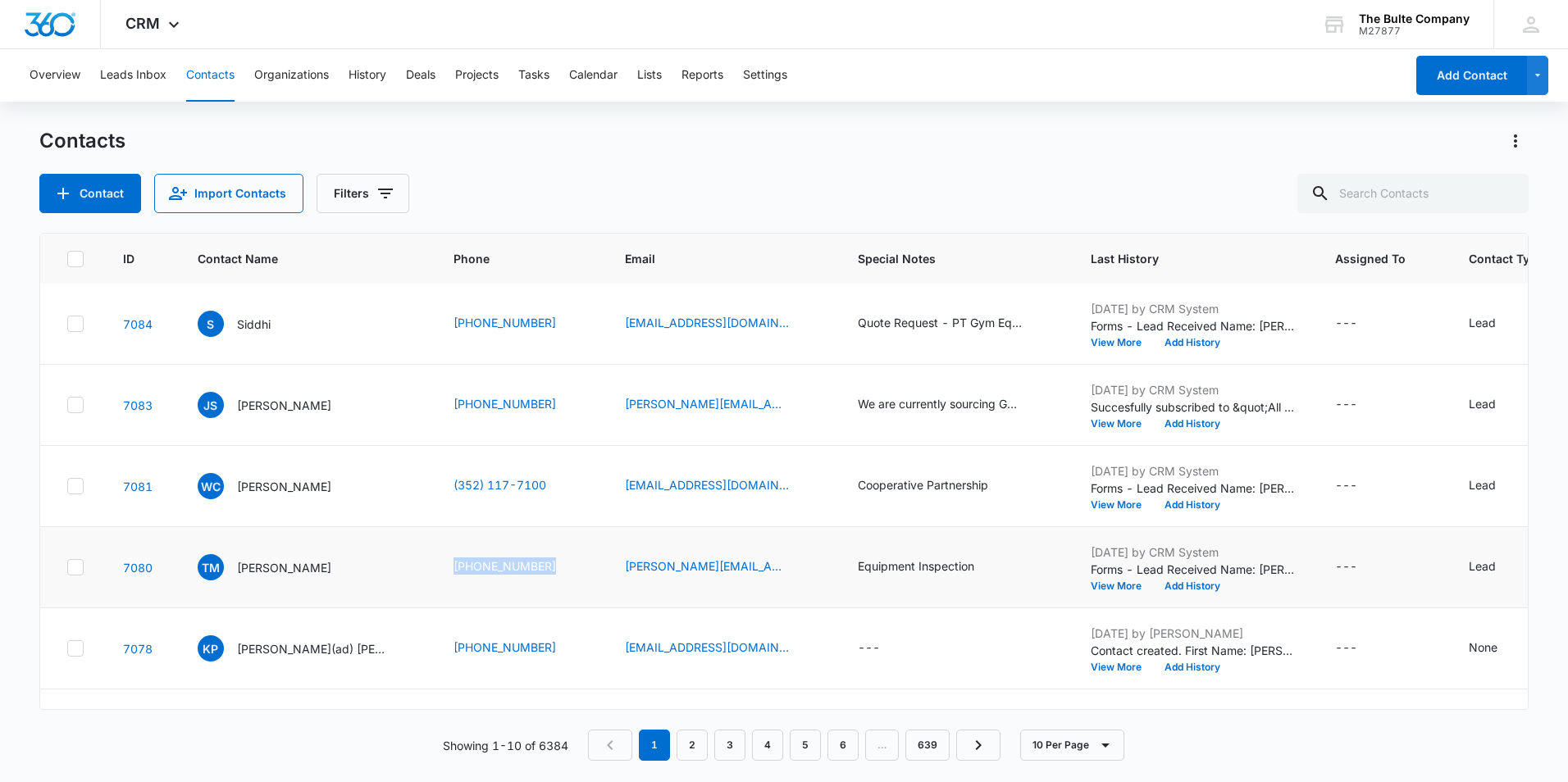
drag, startPoint x: 494, startPoint y: 561, endPoint x: 395, endPoint y: 553, distance: 99.3
click at [434, 553] on td "[PHONE_NUMBER]" at bounding box center [519, 567] width 171 height 81
drag, startPoint x: 395, startPoint y: 553, endPoint x: 435, endPoint y: 557, distance: 40.2
copy link "[PHONE_NUMBER]"
click at [986, 601] on td "Equipment Inspection" at bounding box center [954, 567] width 233 height 81
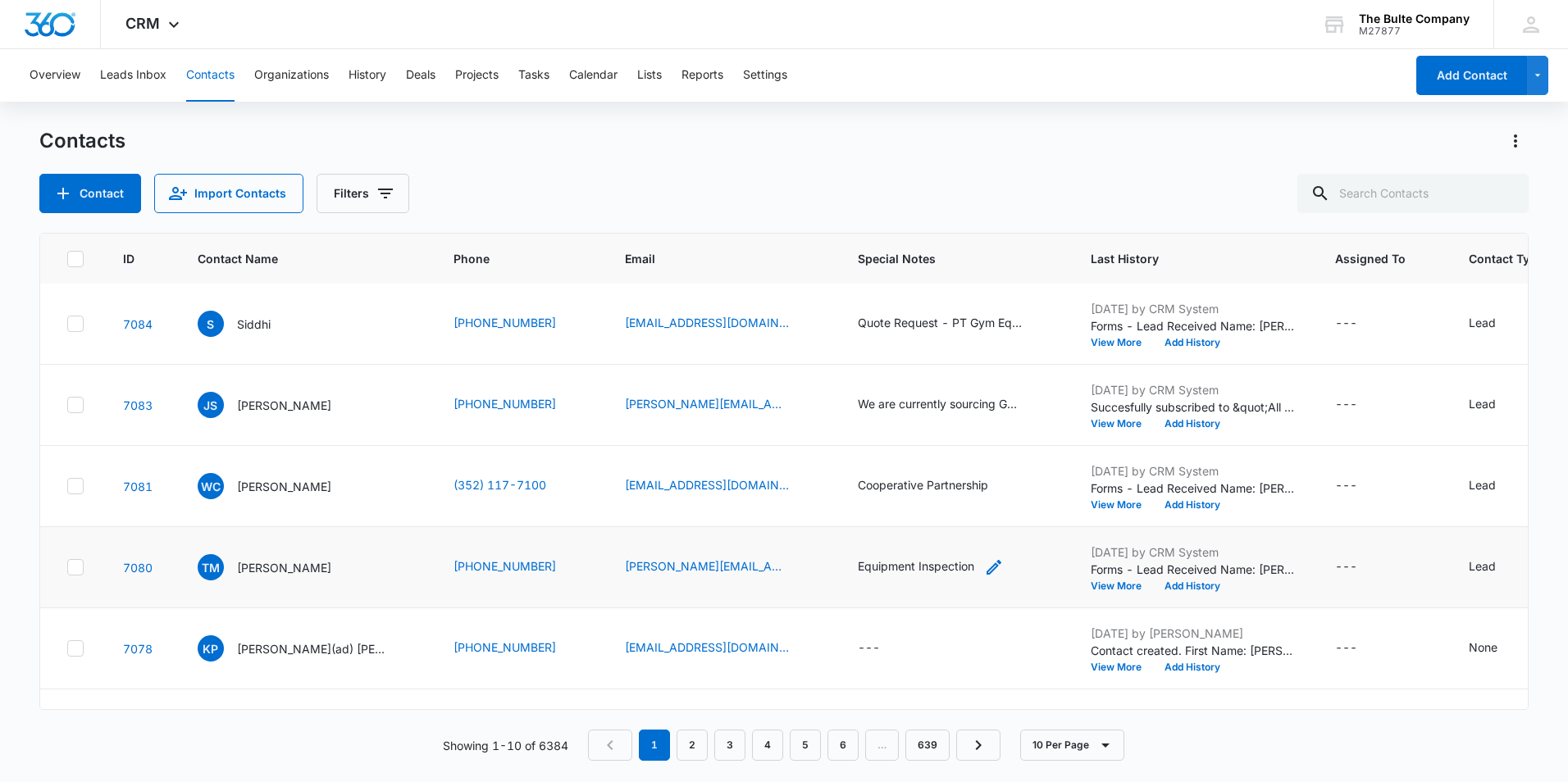
click at [984, 565] on icon "Special Notes - Equipment Inspection - Select to Edit Field" at bounding box center [993, 567] width 20 height 20
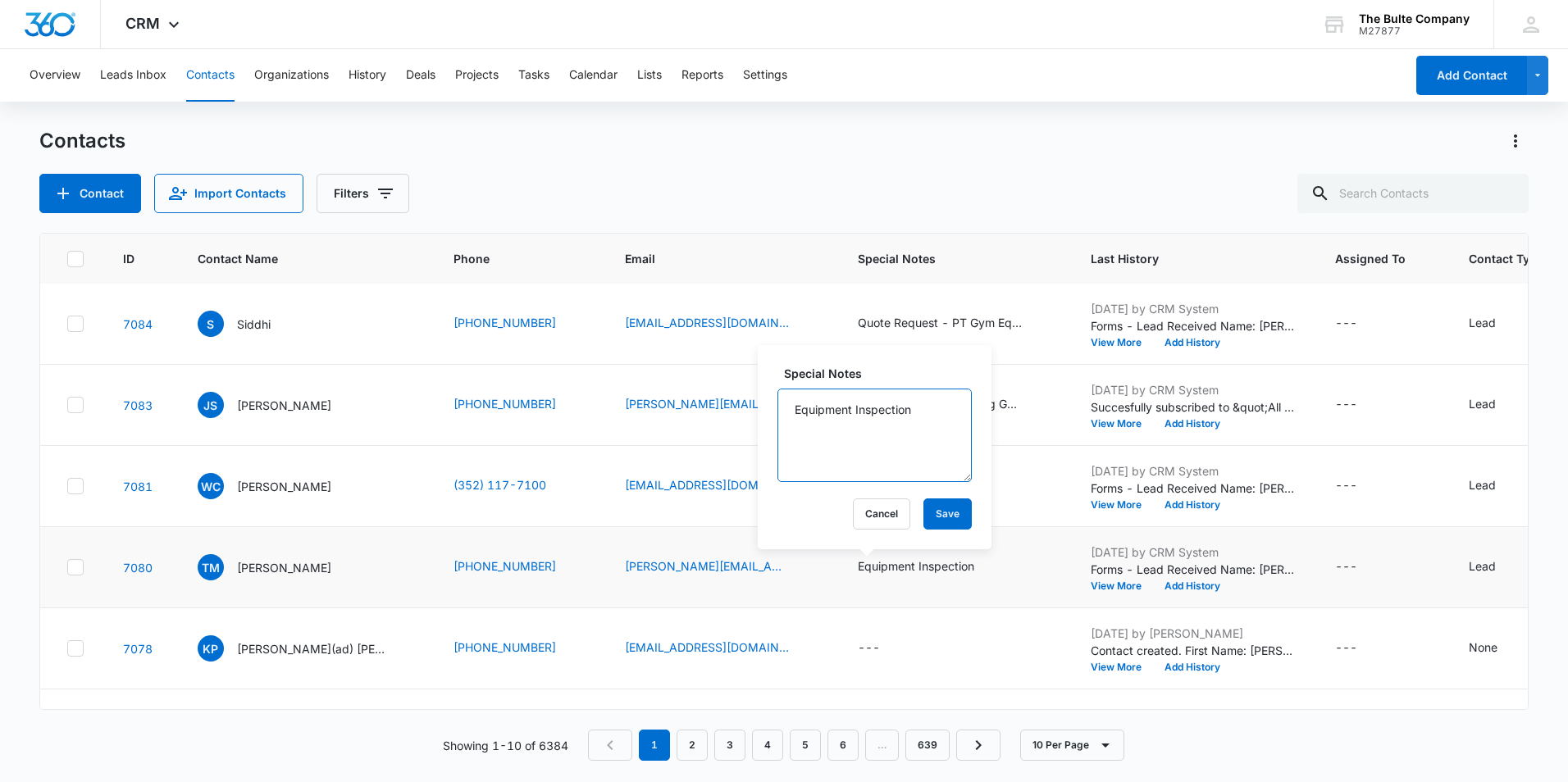
drag, startPoint x: 921, startPoint y: 408, endPoint x: 790, endPoint y: 413, distance: 131.1
click at [790, 413] on textarea "Equipment Inspection" at bounding box center [874, 436] width 194 height 94
click at [845, 160] on div "Contacts Contact Import Contacts Filters" at bounding box center [783, 170] width 1489 height 85
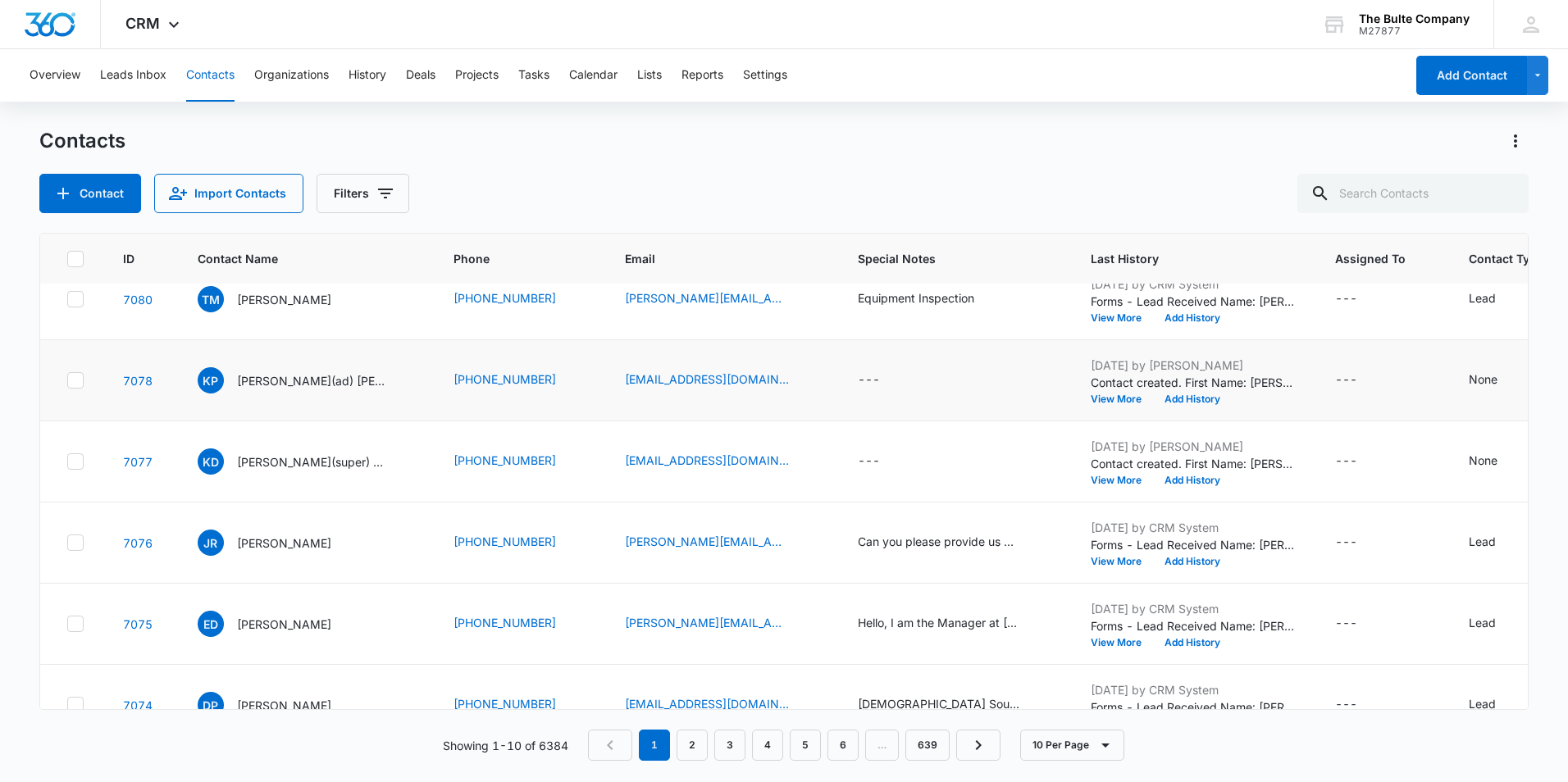
scroll to position [398, 0]
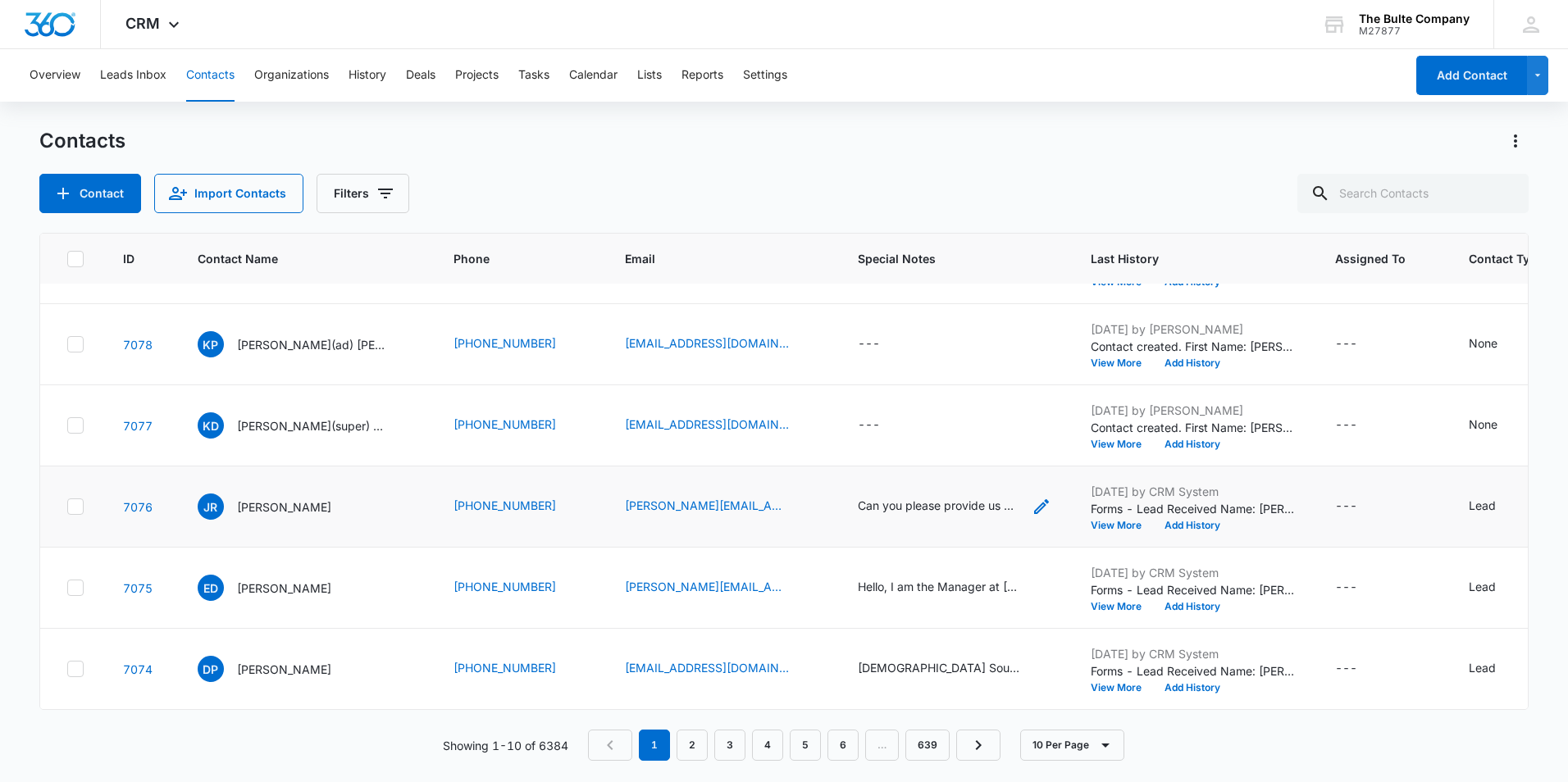
click at [1031, 496] on icon "Special Notes - Can you please provide us with a quote with a couple options fo…" at bounding box center [1041, 506] width 20 height 20
click at [1321, 740] on div "Showing 1-10 of 6384 1 2 3 4 5 6 … 639 10 Per Page" at bounding box center [783, 745] width 1489 height 31
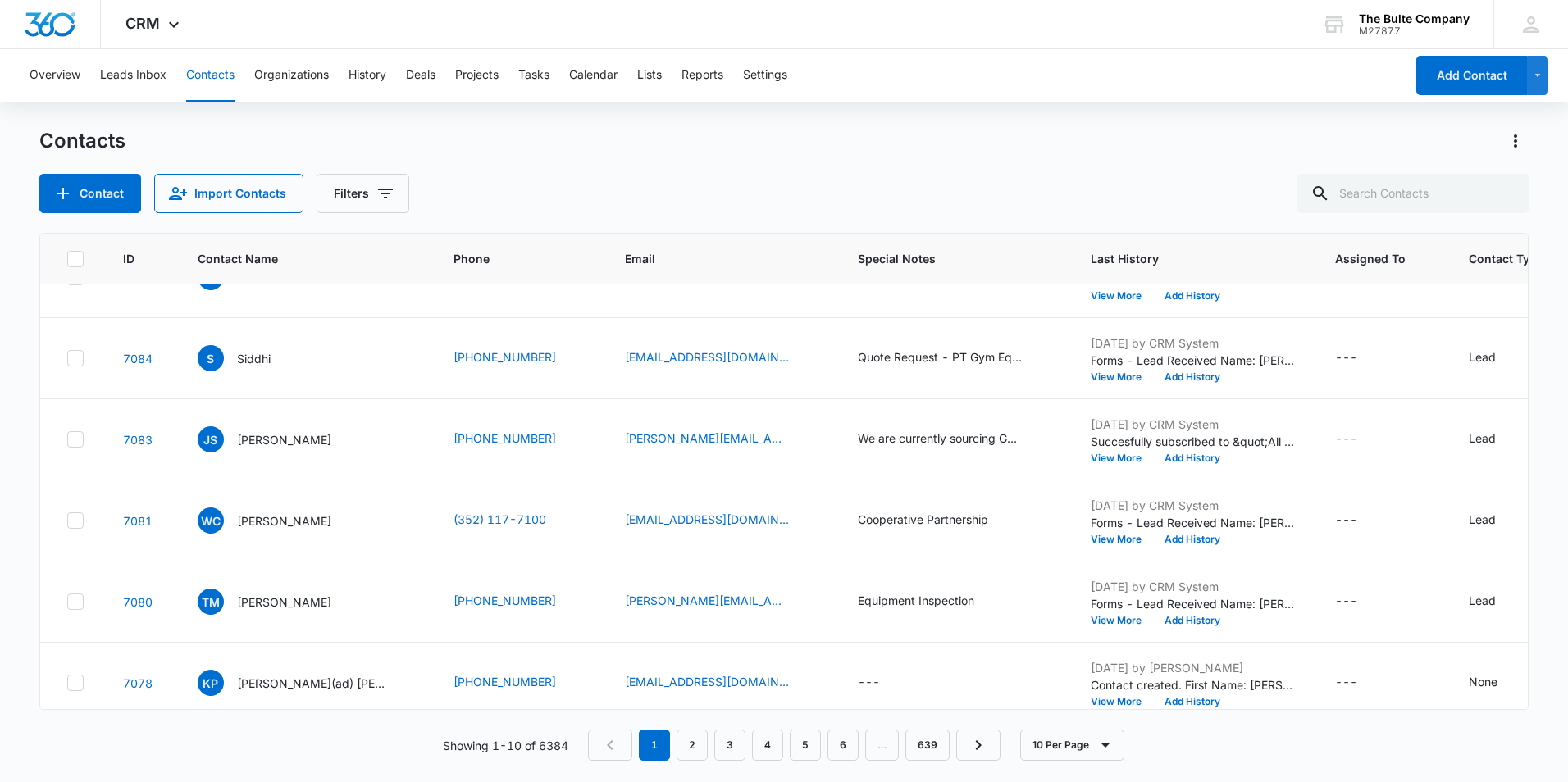
scroll to position [0, 0]
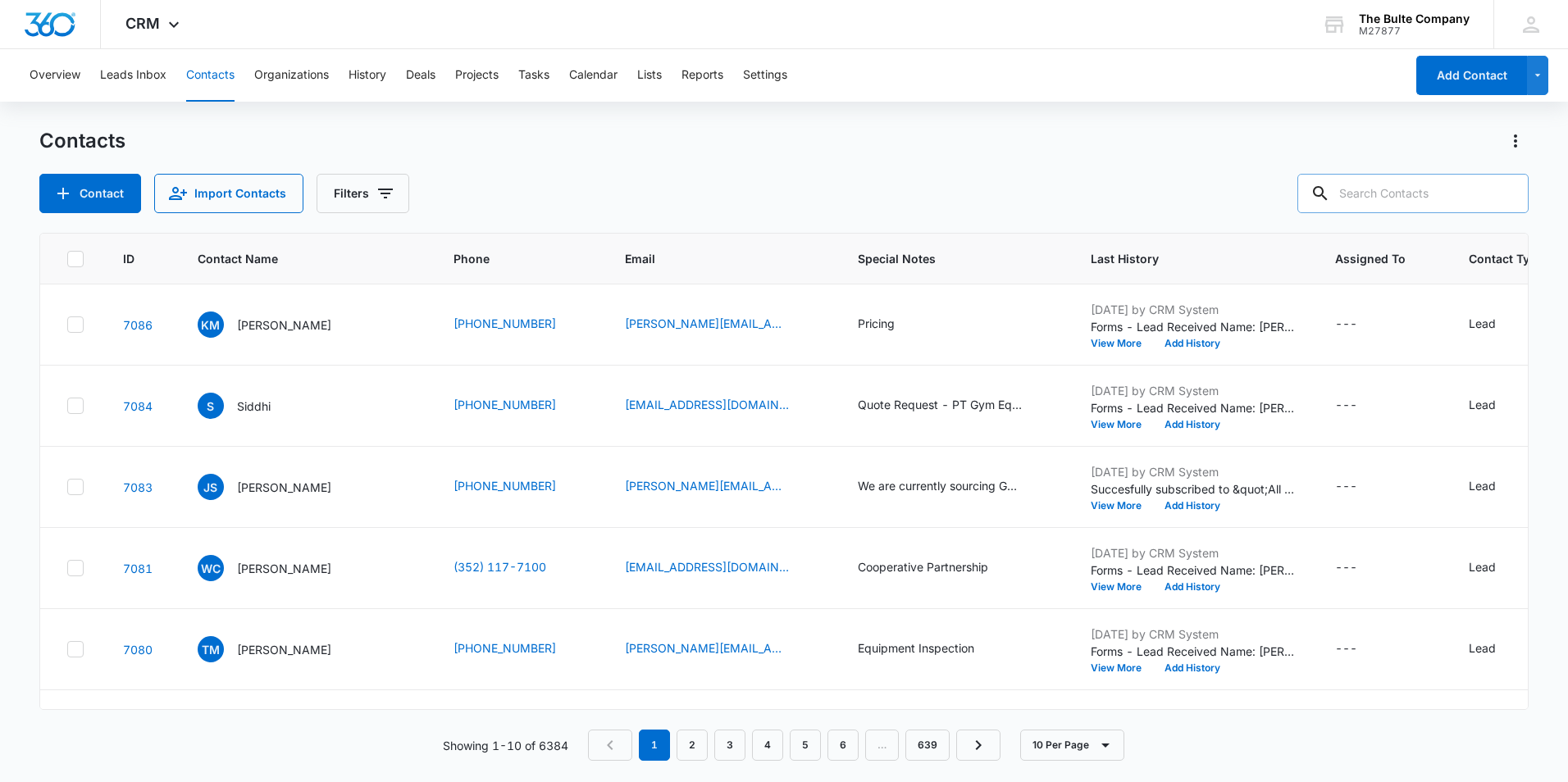
click at [1379, 185] on input "text" at bounding box center [1413, 193] width 231 height 39
type input "[PERSON_NAME]"
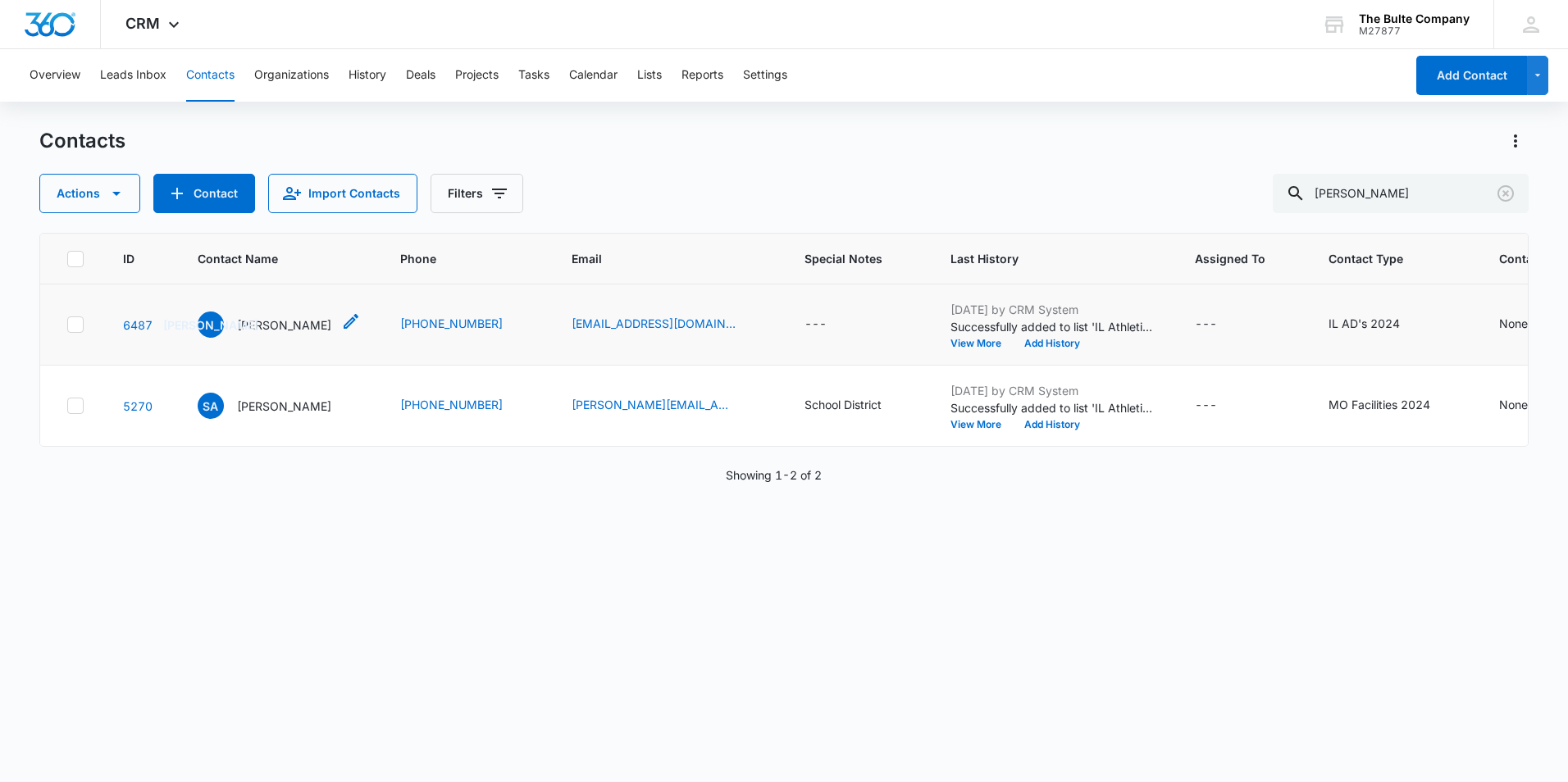
click at [286, 333] on p "[PERSON_NAME]" at bounding box center [284, 325] width 95 height 17
click at [285, 333] on p "[PERSON_NAME]" at bounding box center [284, 325] width 95 height 17
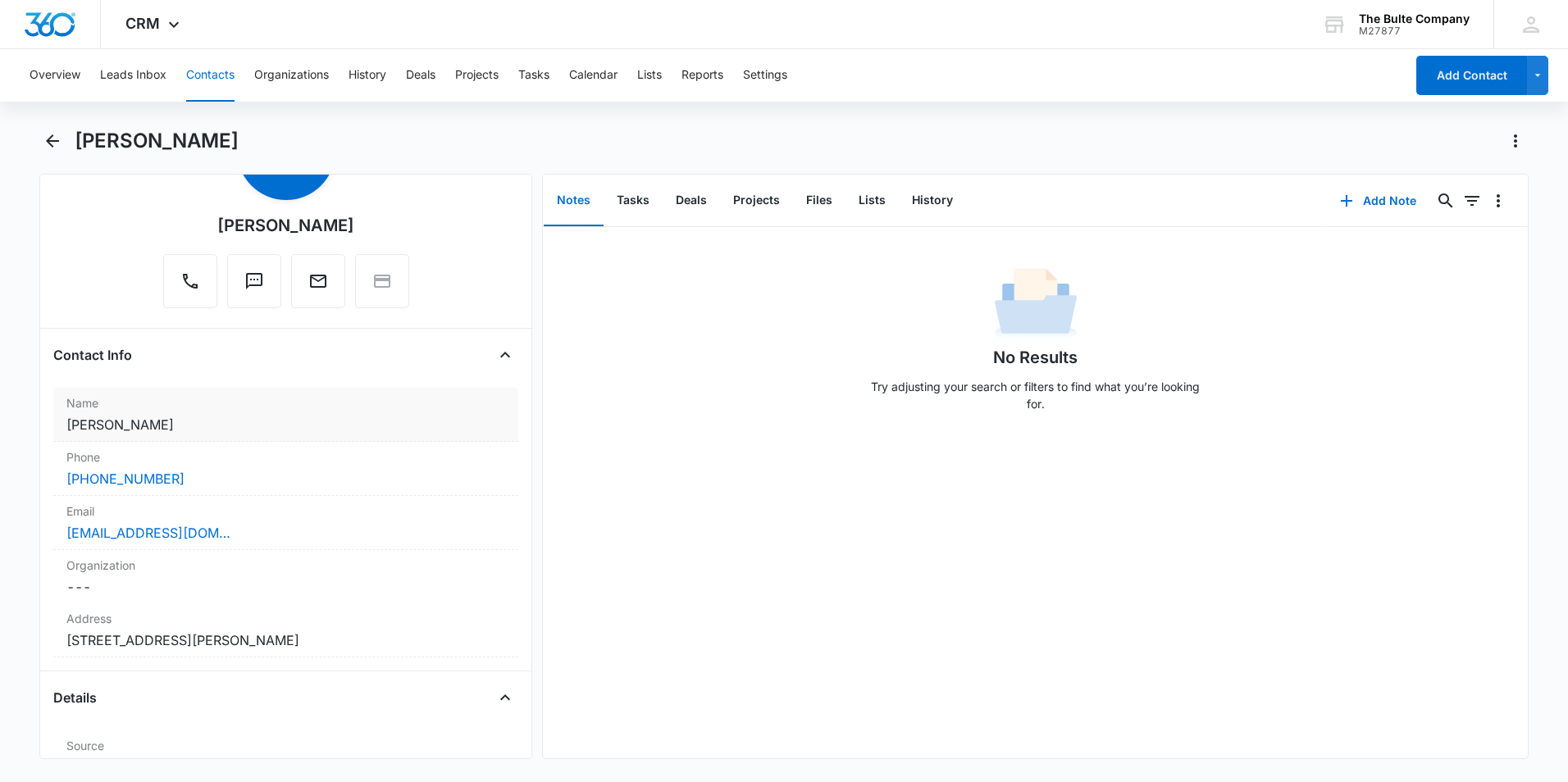
scroll to position [164, 0]
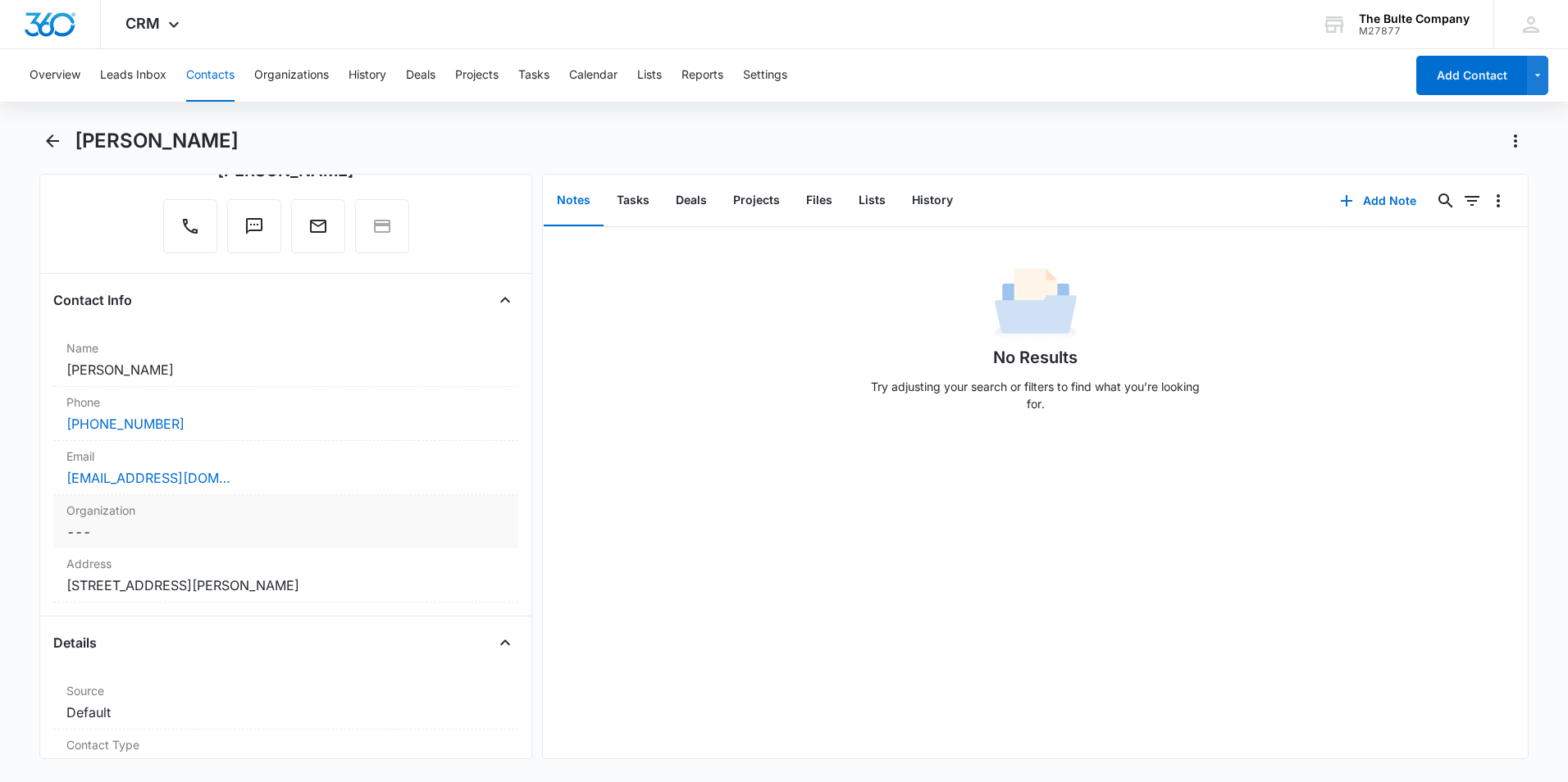
click at [250, 521] on div "Organization Cancel Save Changes ---" at bounding box center [285, 521] width 464 height 53
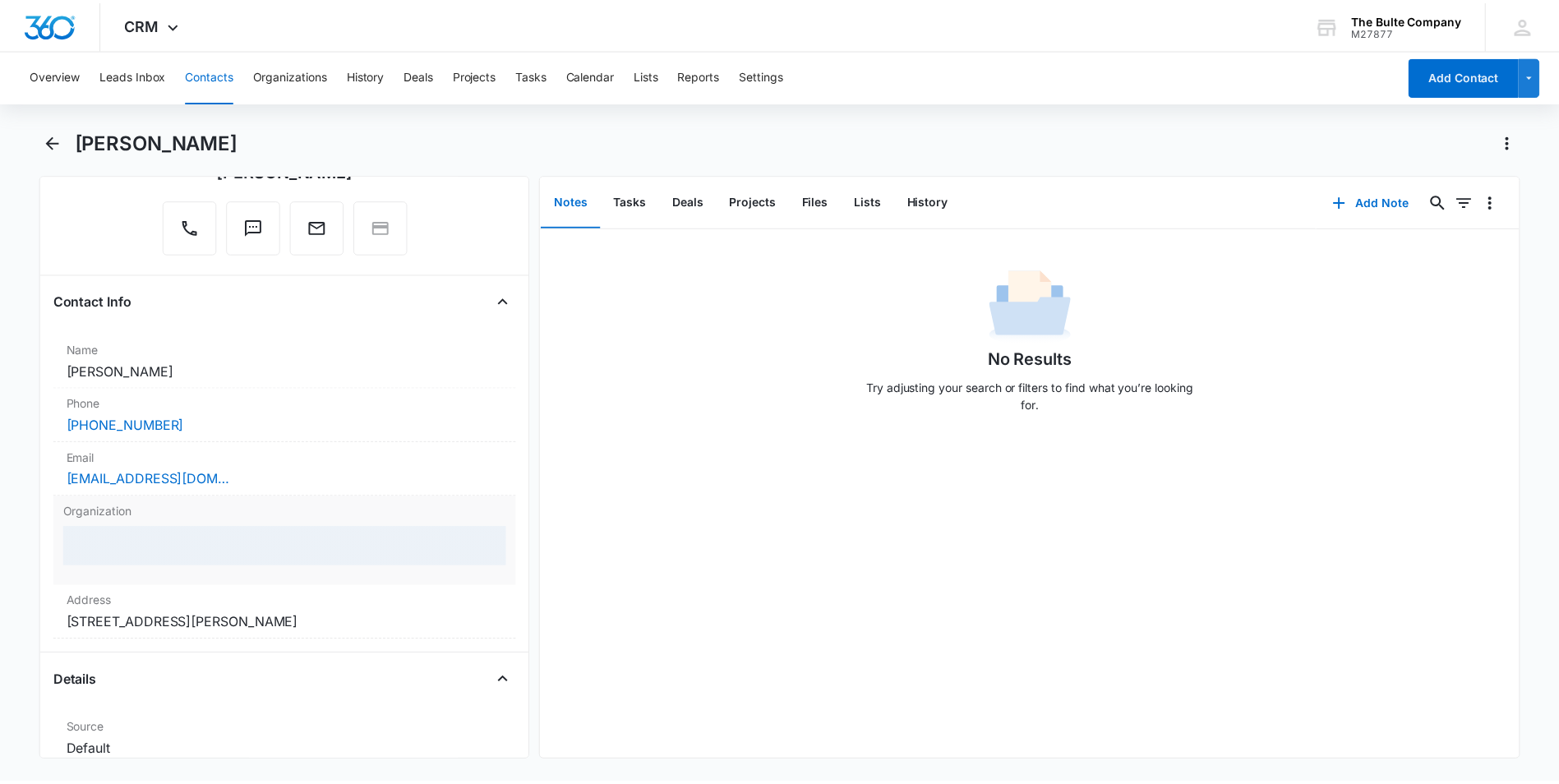
scroll to position [246, 0]
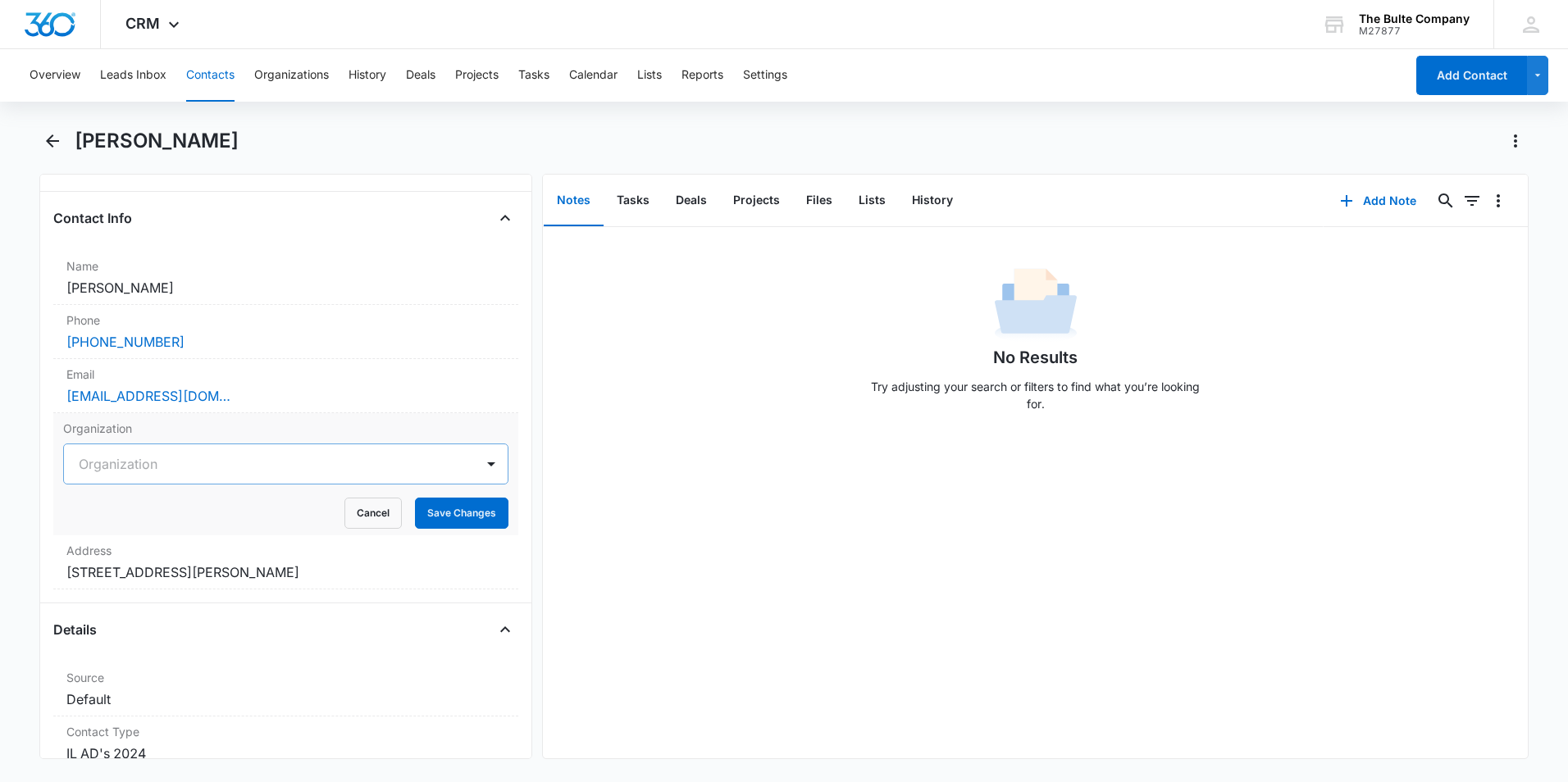
click at [264, 462] on div at bounding box center [267, 463] width 375 height 23
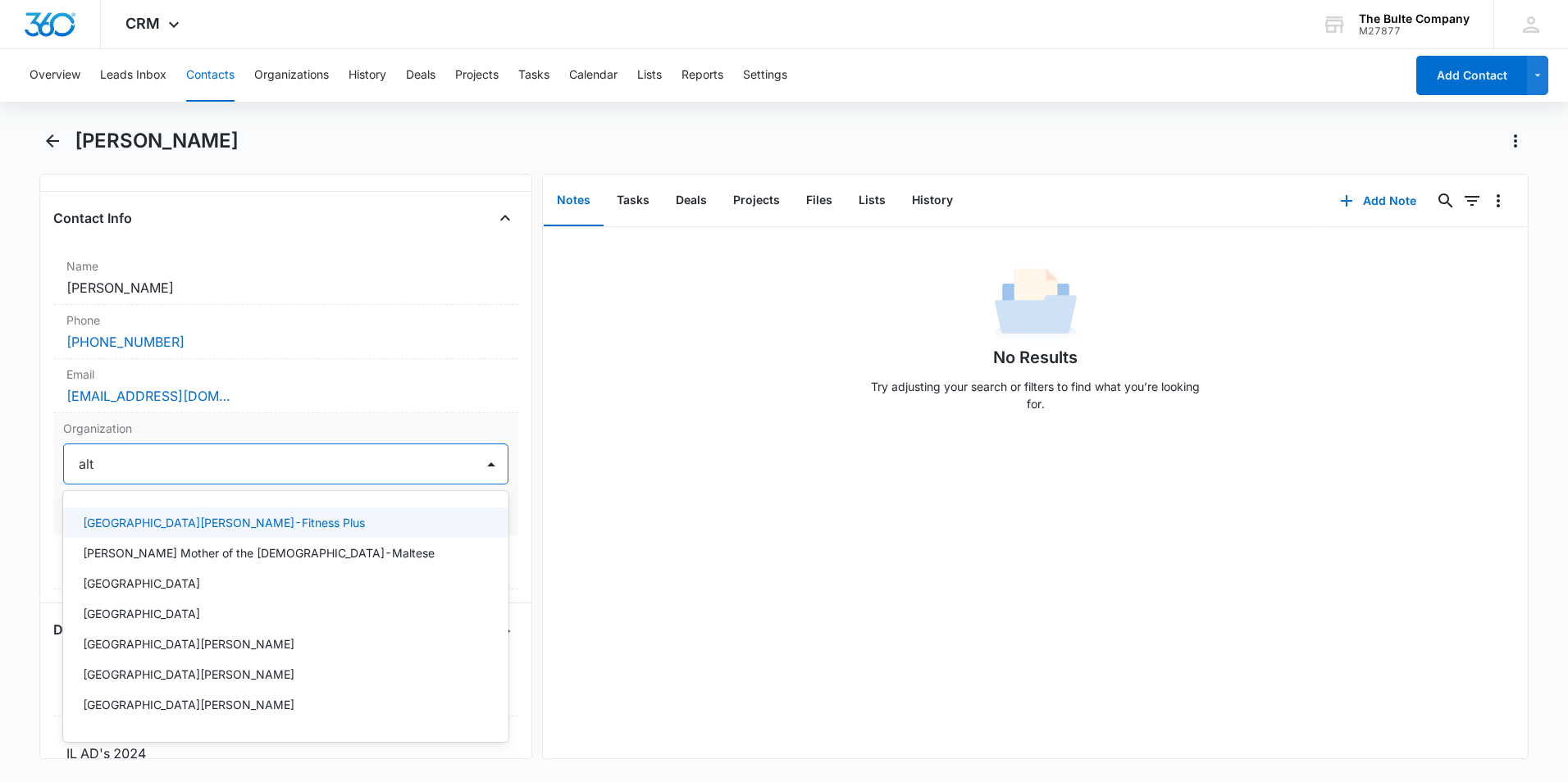
type input "alta"
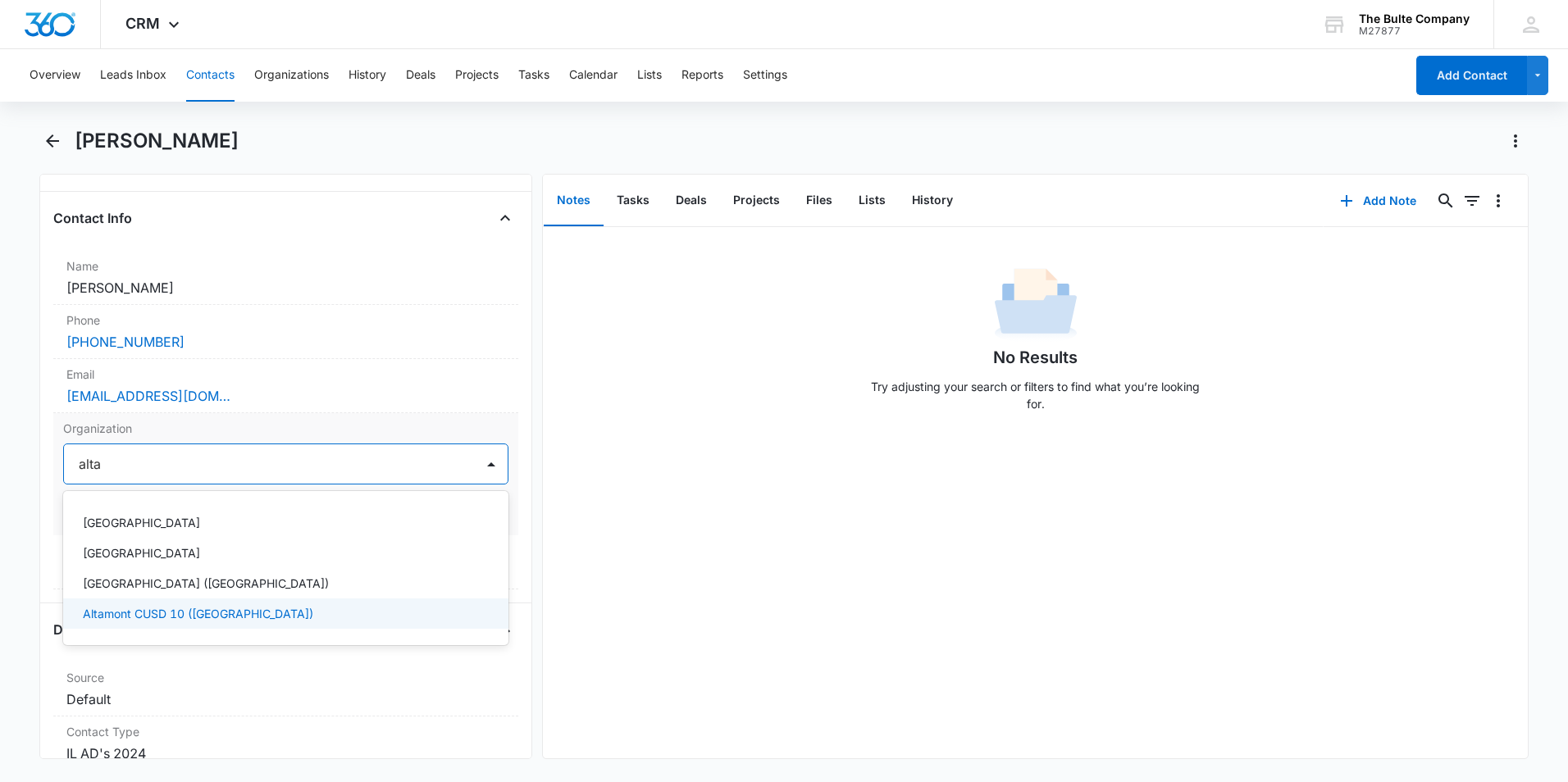
click at [175, 619] on p "Altamont CUSD 10 ([GEOGRAPHIC_DATA])" at bounding box center [197, 614] width 230 height 17
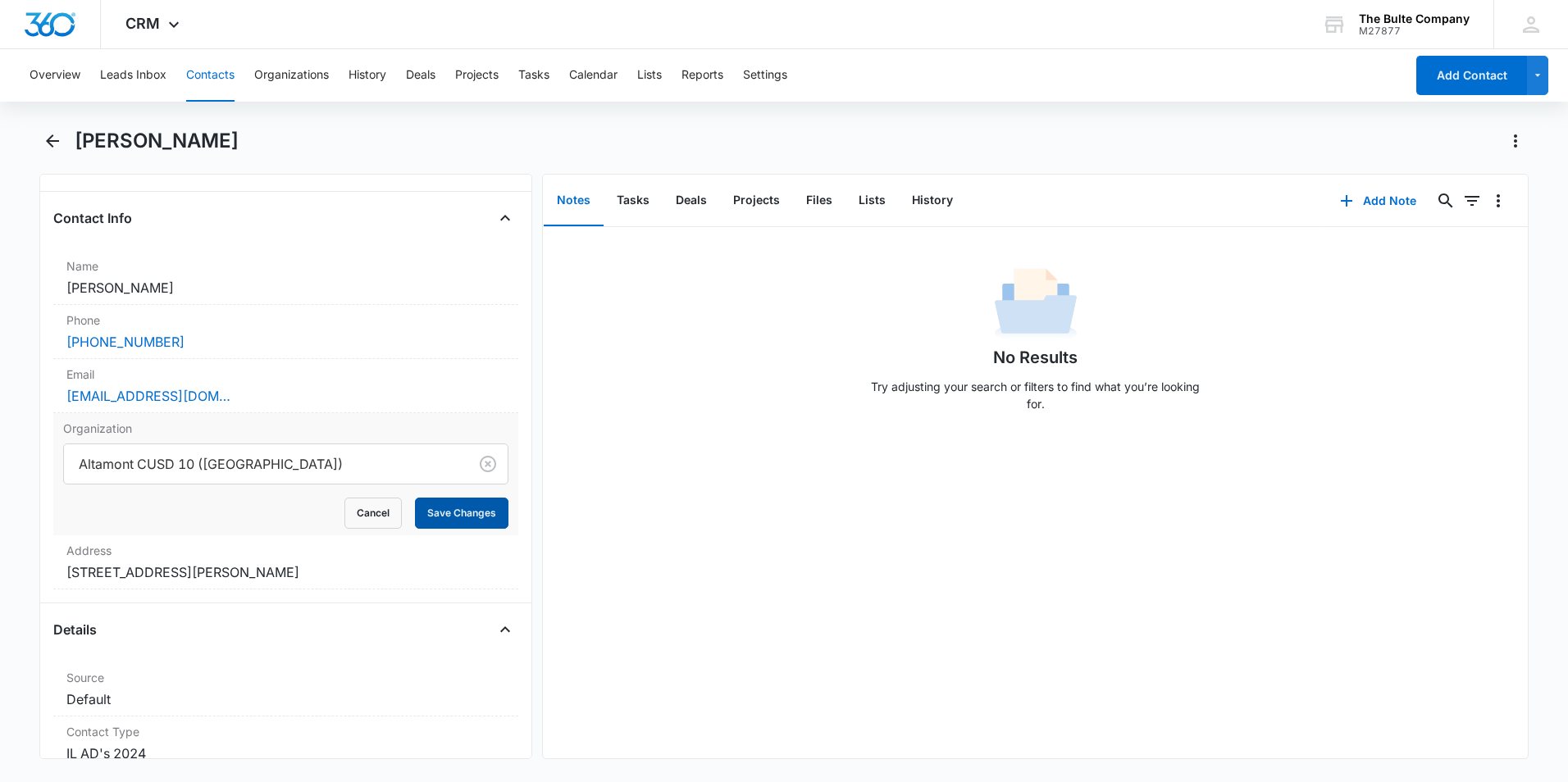
click at [463, 516] on button "Save Changes" at bounding box center [462, 513] width 94 height 31
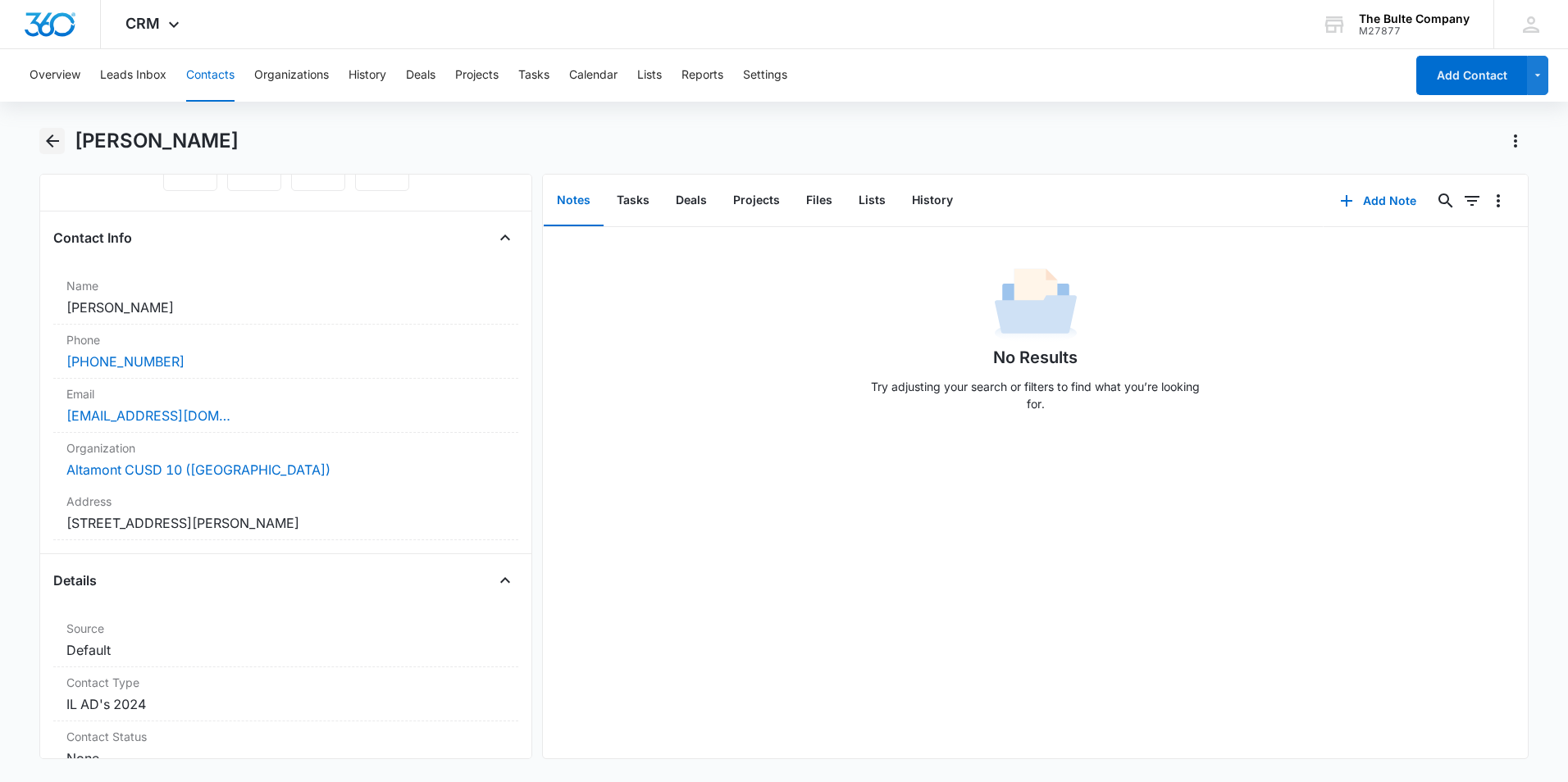
click at [49, 139] on icon "Back" at bounding box center [52, 141] width 13 height 13
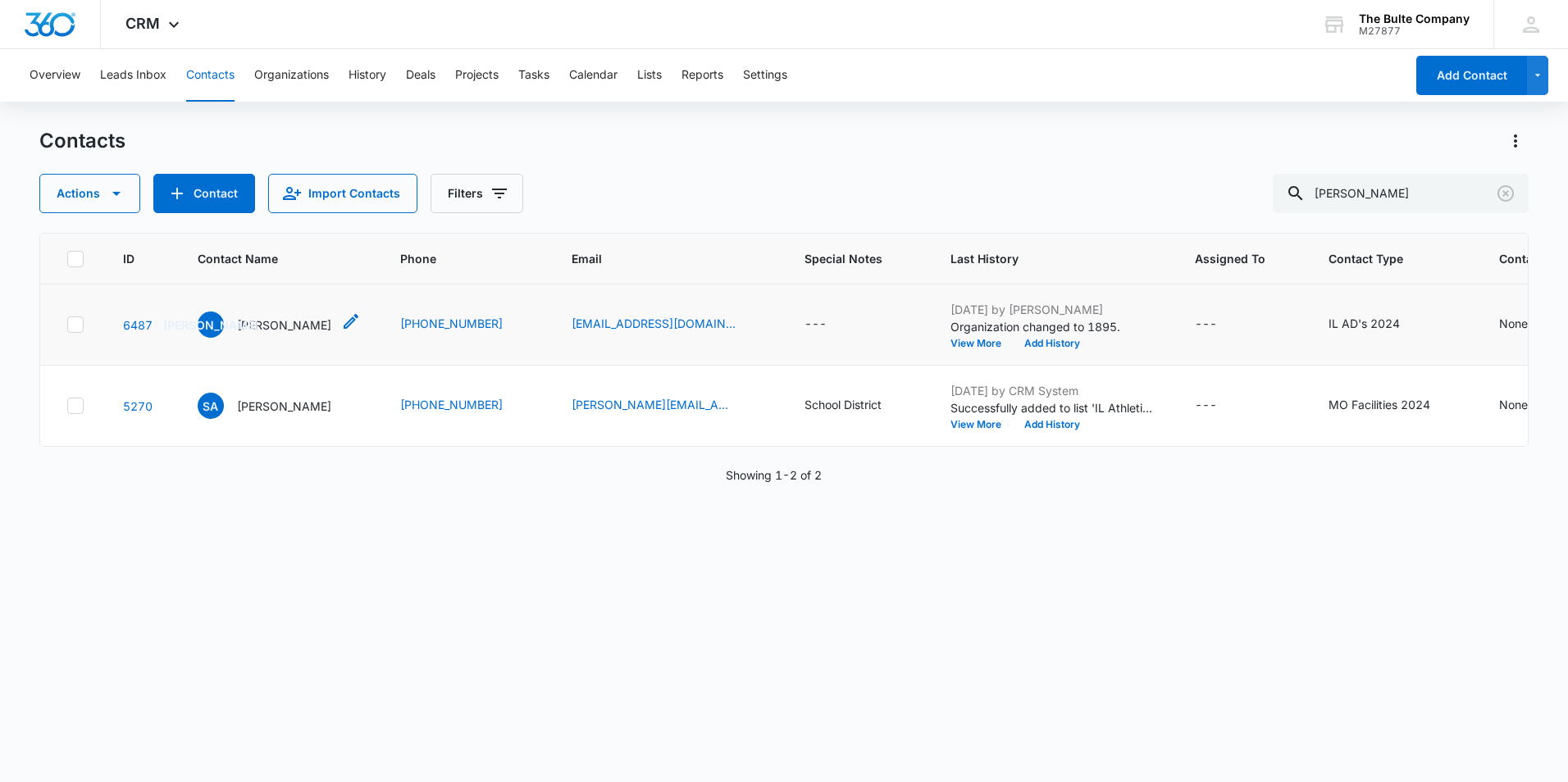
click at [341, 328] on icon "Contact Name - Jenifer Aldrich - Select to Edit Field" at bounding box center [351, 321] width 20 height 20
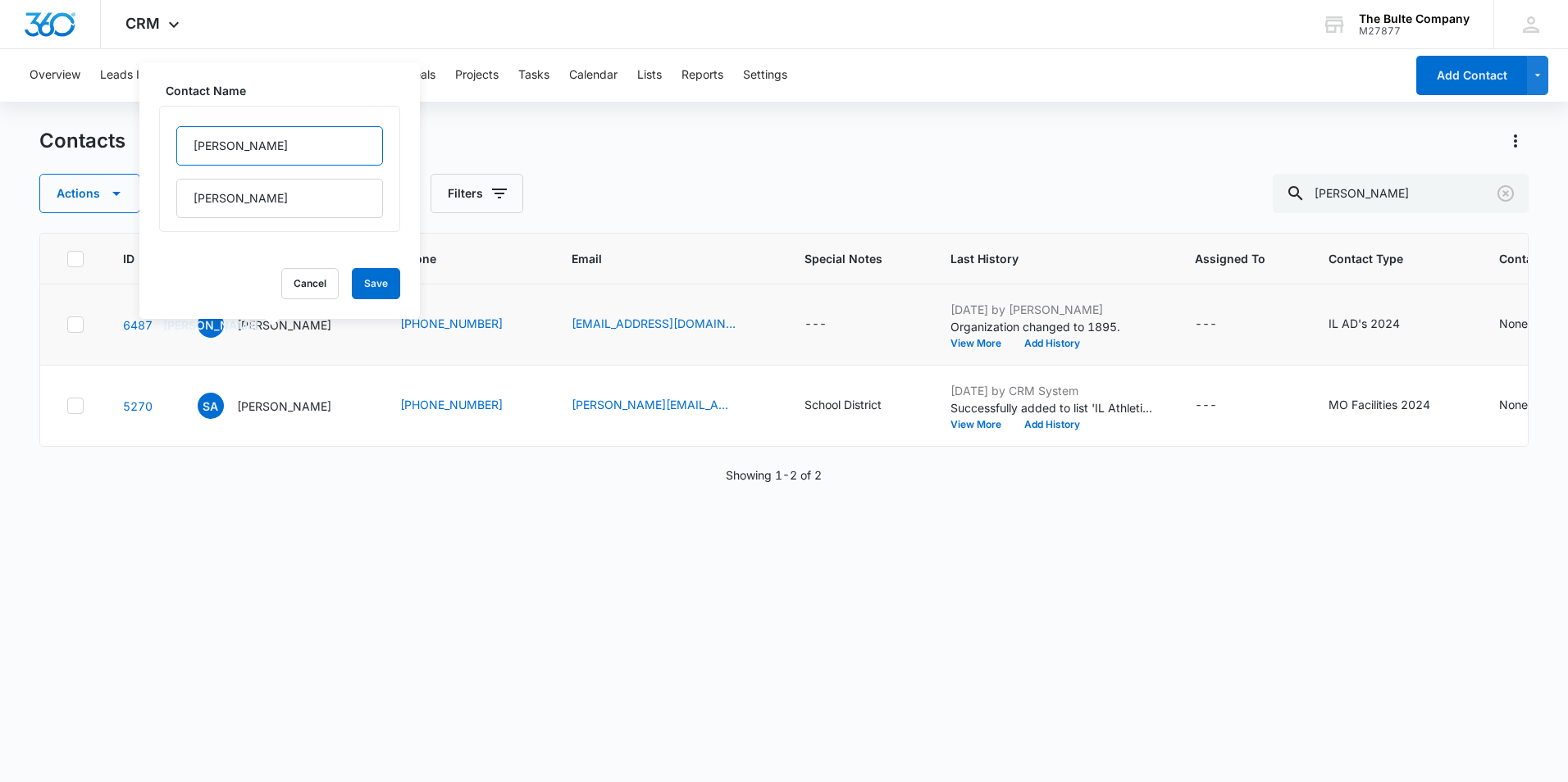
click at [245, 150] on input "[PERSON_NAME]" at bounding box center [280, 145] width 207 height 39
type input "[PERSON_NAME](AD)"
click at [368, 292] on button "Save" at bounding box center [376, 284] width 49 height 31
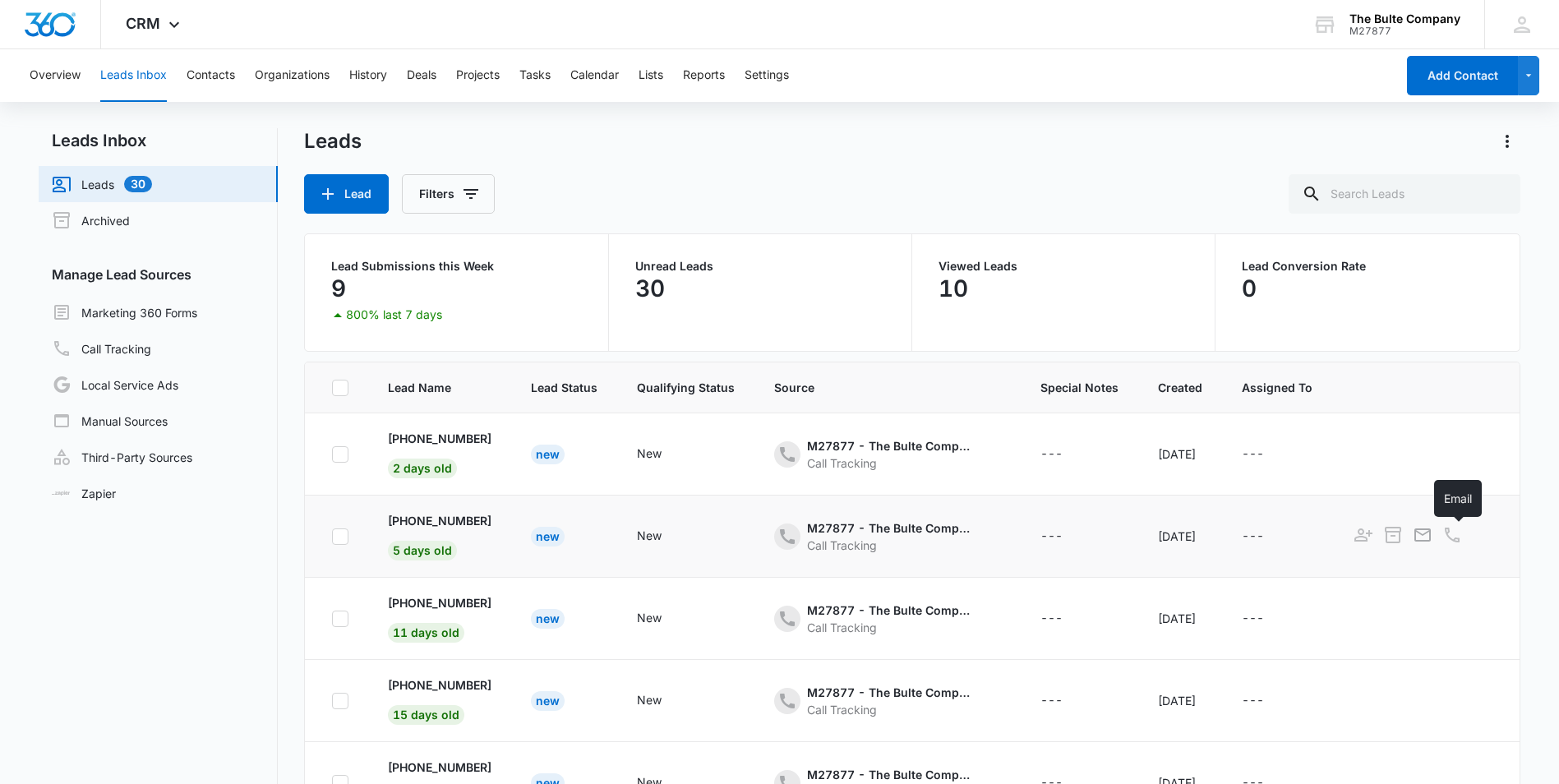
click at [1435, 533] on div at bounding box center [1422, 536] width 23 height 25
click at [110, 344] on link "Call Tracking" at bounding box center [101, 348] width 99 height 20
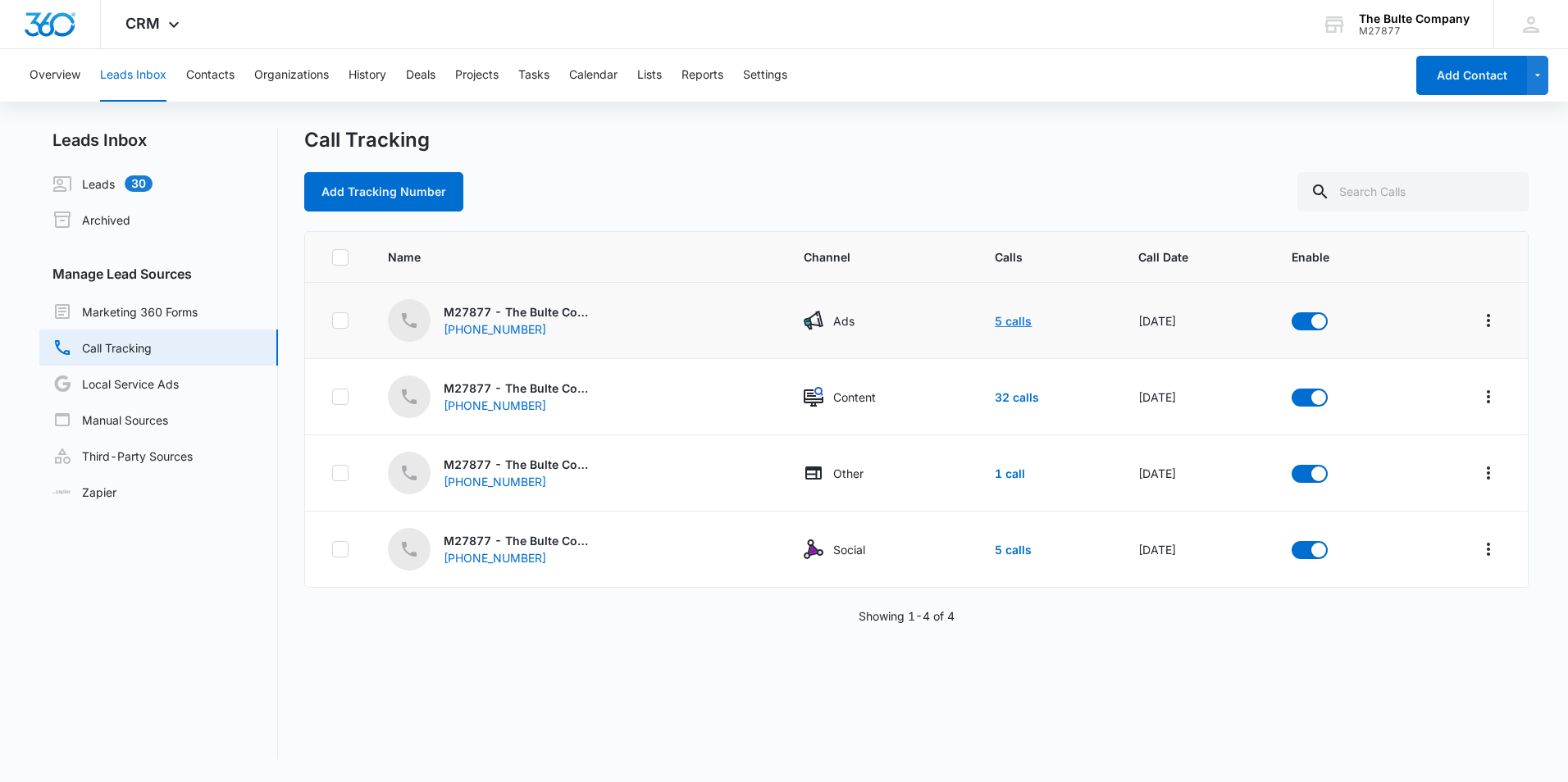
click at [995, 321] on link "5 calls" at bounding box center [1013, 321] width 36 height 14
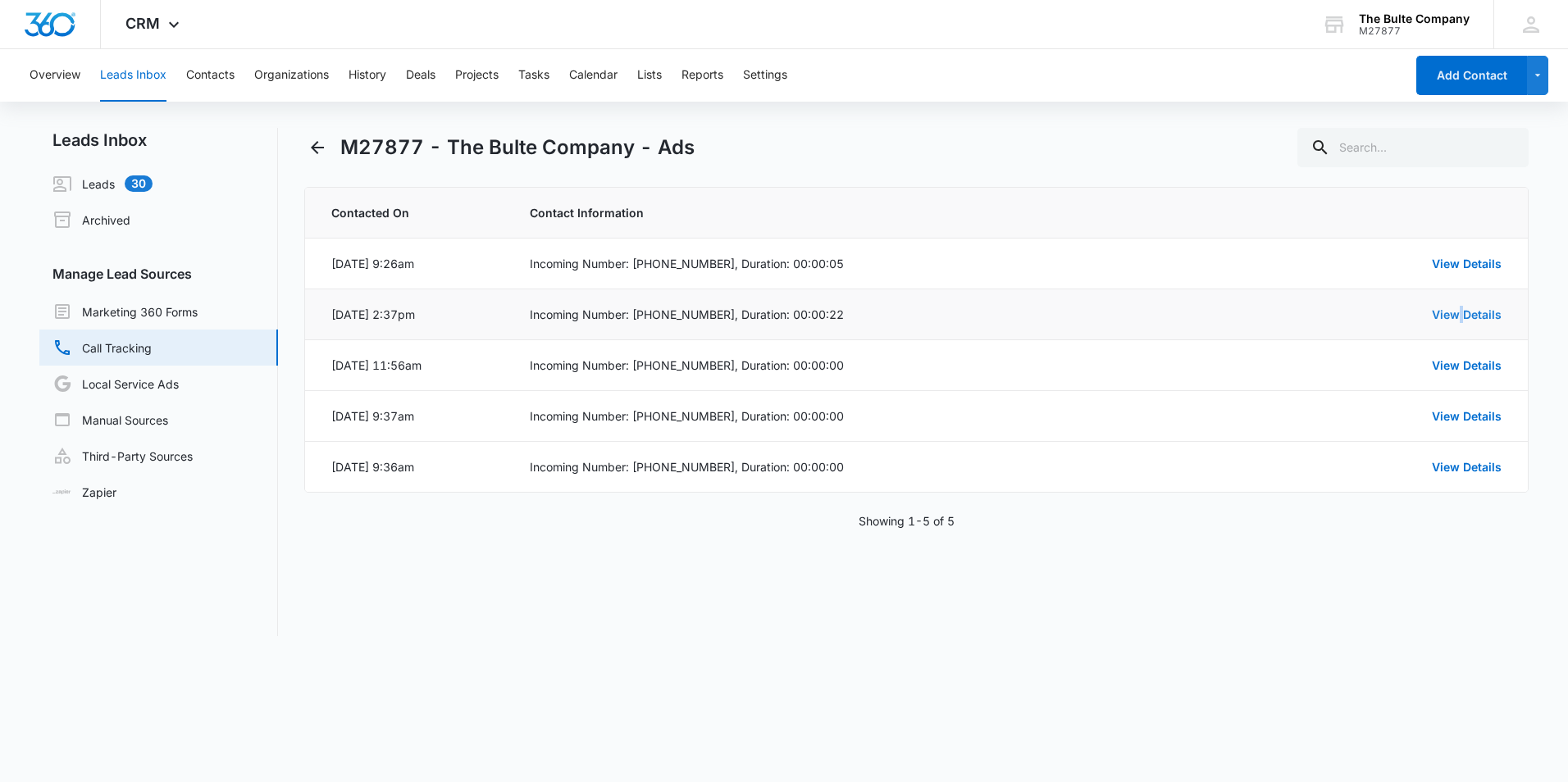
click at [1459, 317] on link "View Details" at bounding box center [1466, 314] width 69 height 14
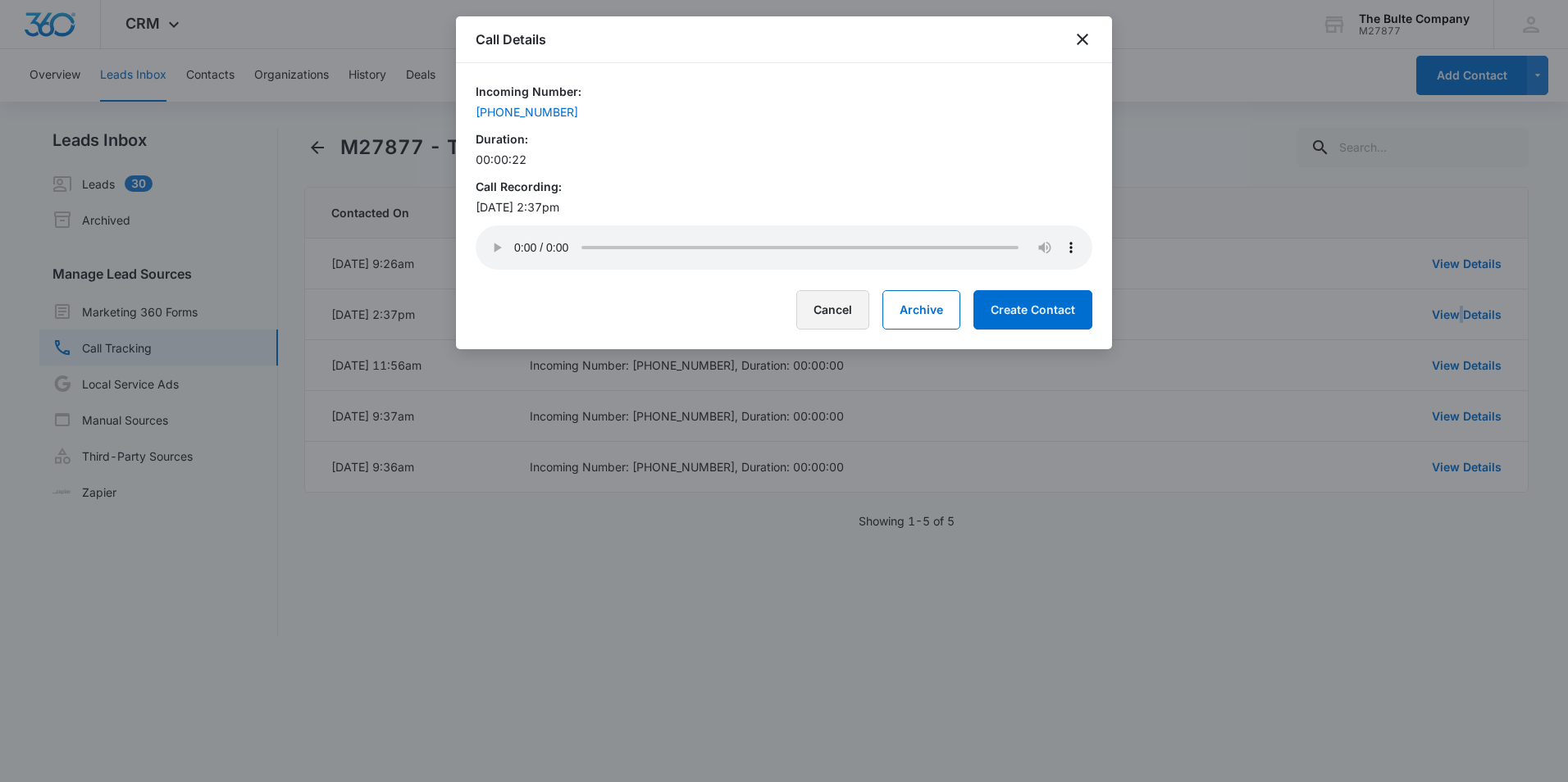
drag, startPoint x: 857, startPoint y: 317, endPoint x: 843, endPoint y: 302, distance: 20.5
click at [848, 310] on button "Cancel" at bounding box center [833, 309] width 73 height 39
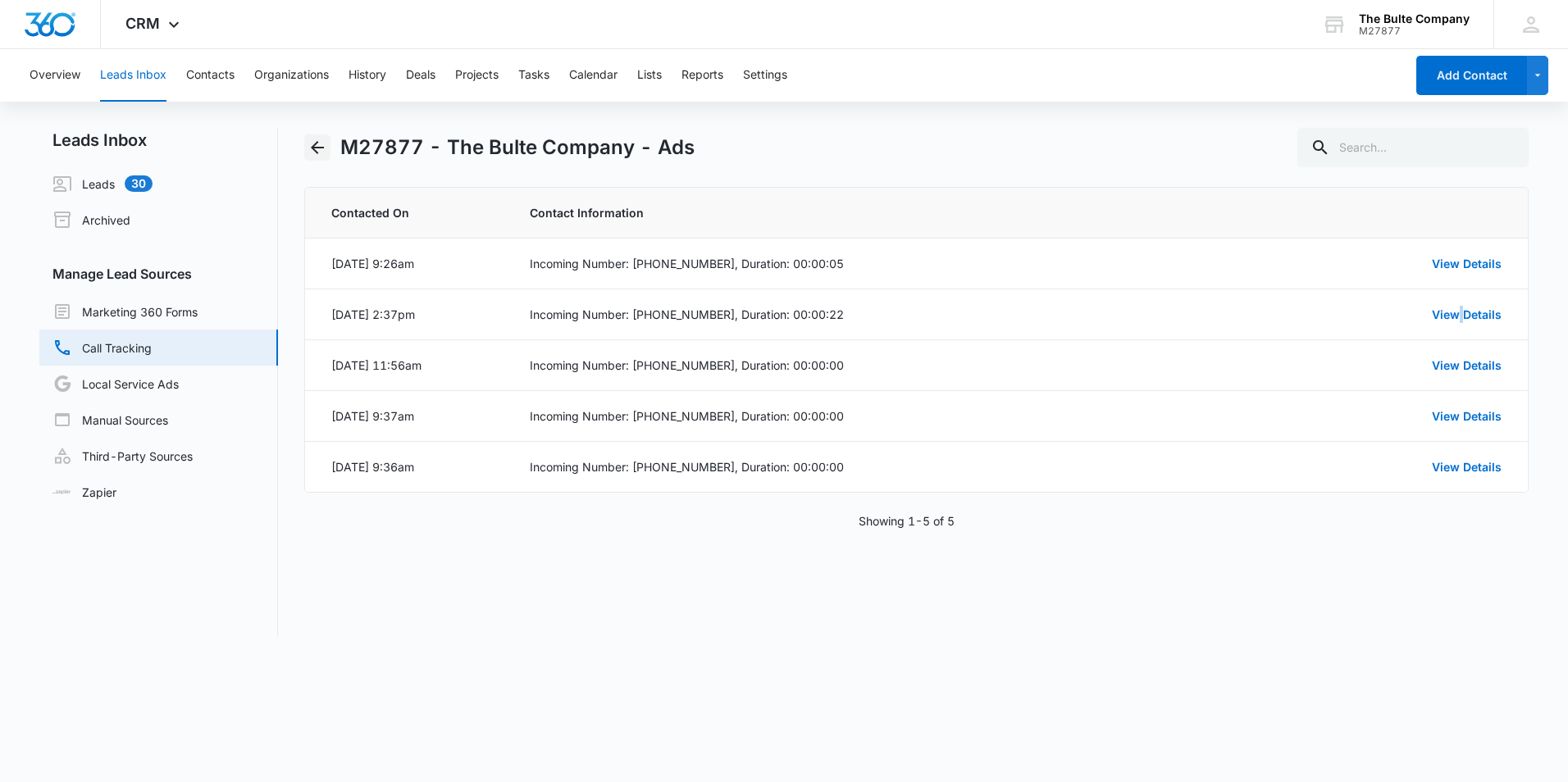
click at [317, 141] on icon "Back" at bounding box center [317, 148] width 20 height 20
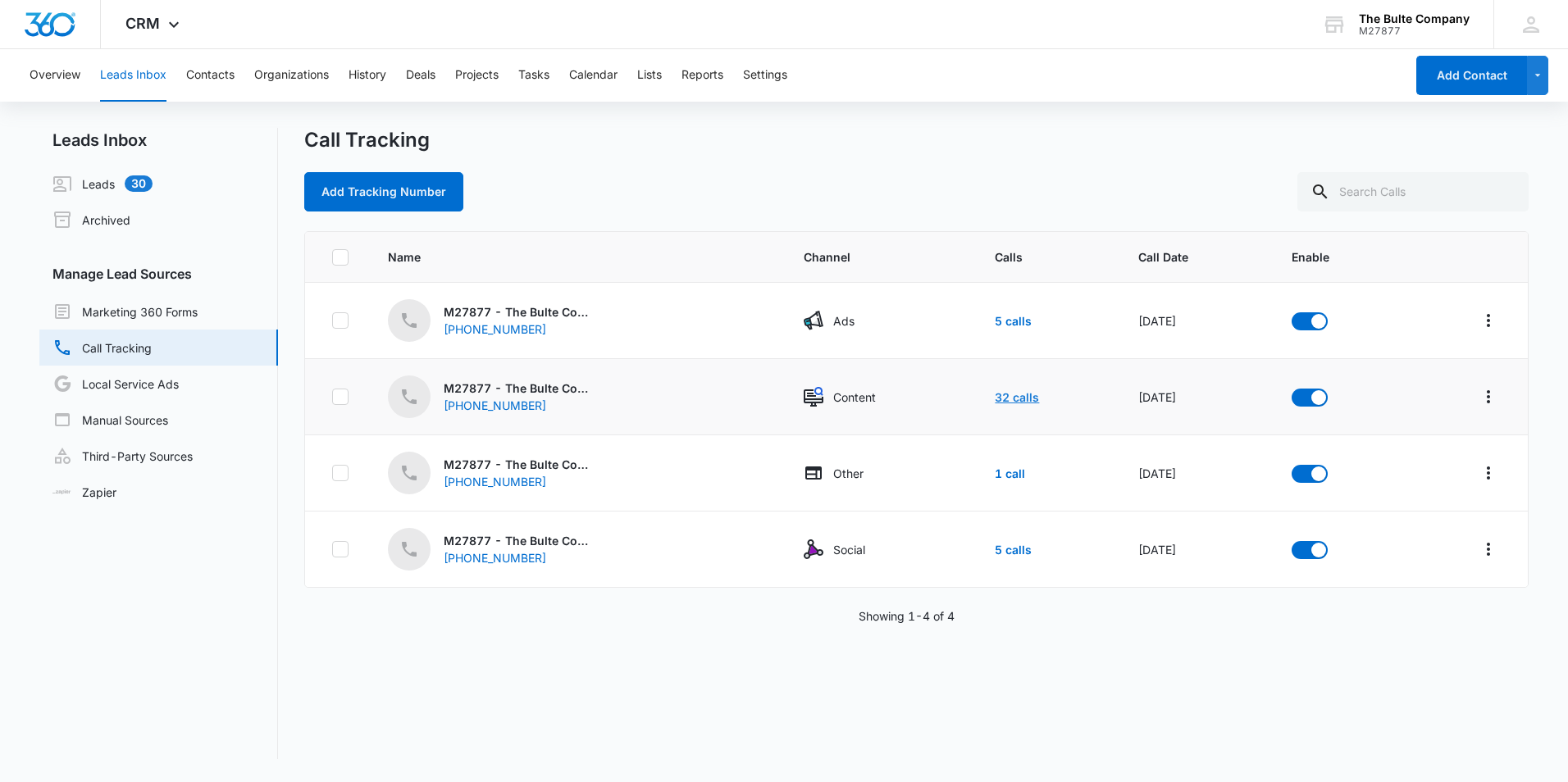
click at [1004, 396] on link "32 calls" at bounding box center [1017, 398] width 44 height 14
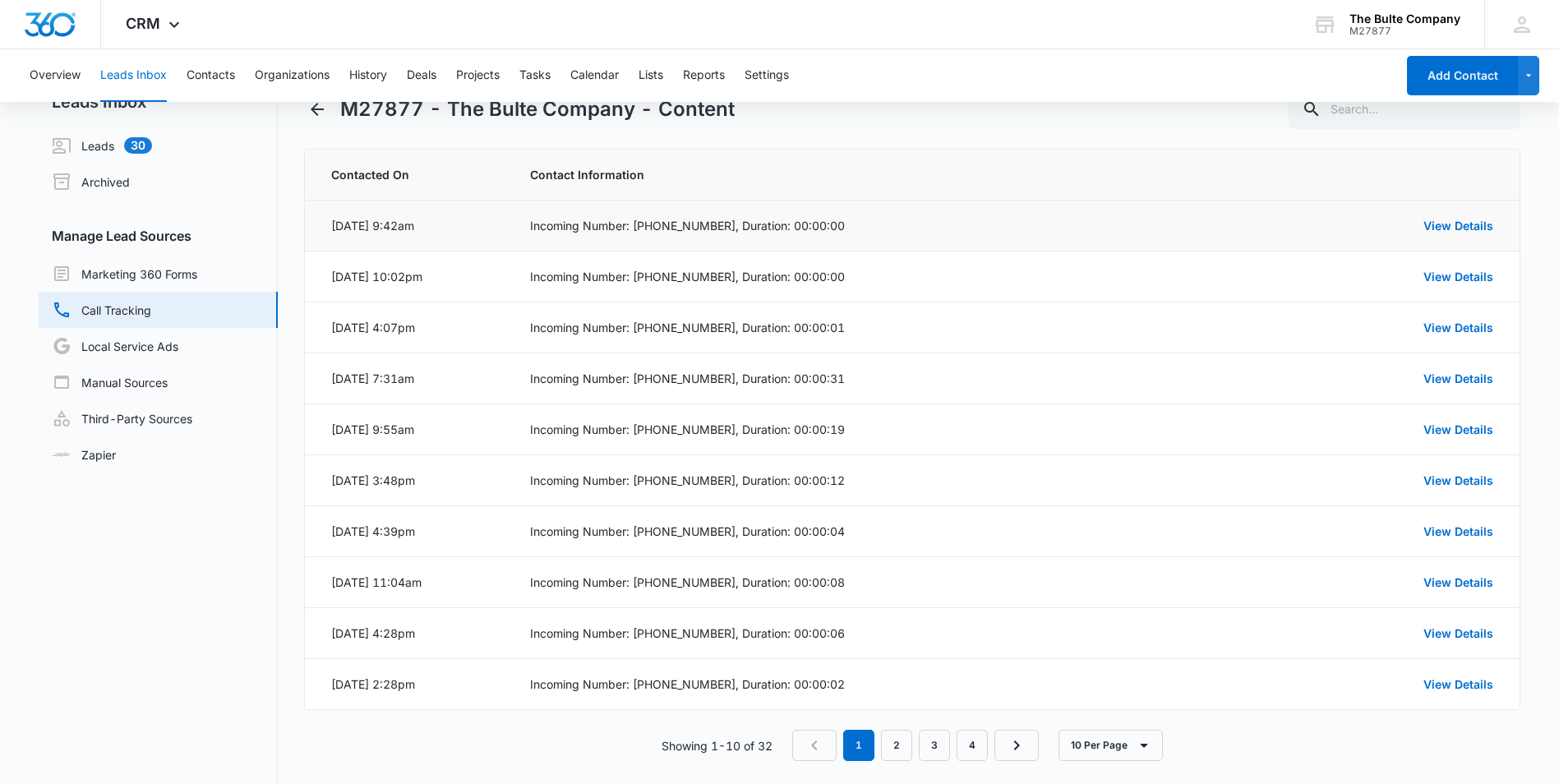
scroll to position [55, 0]
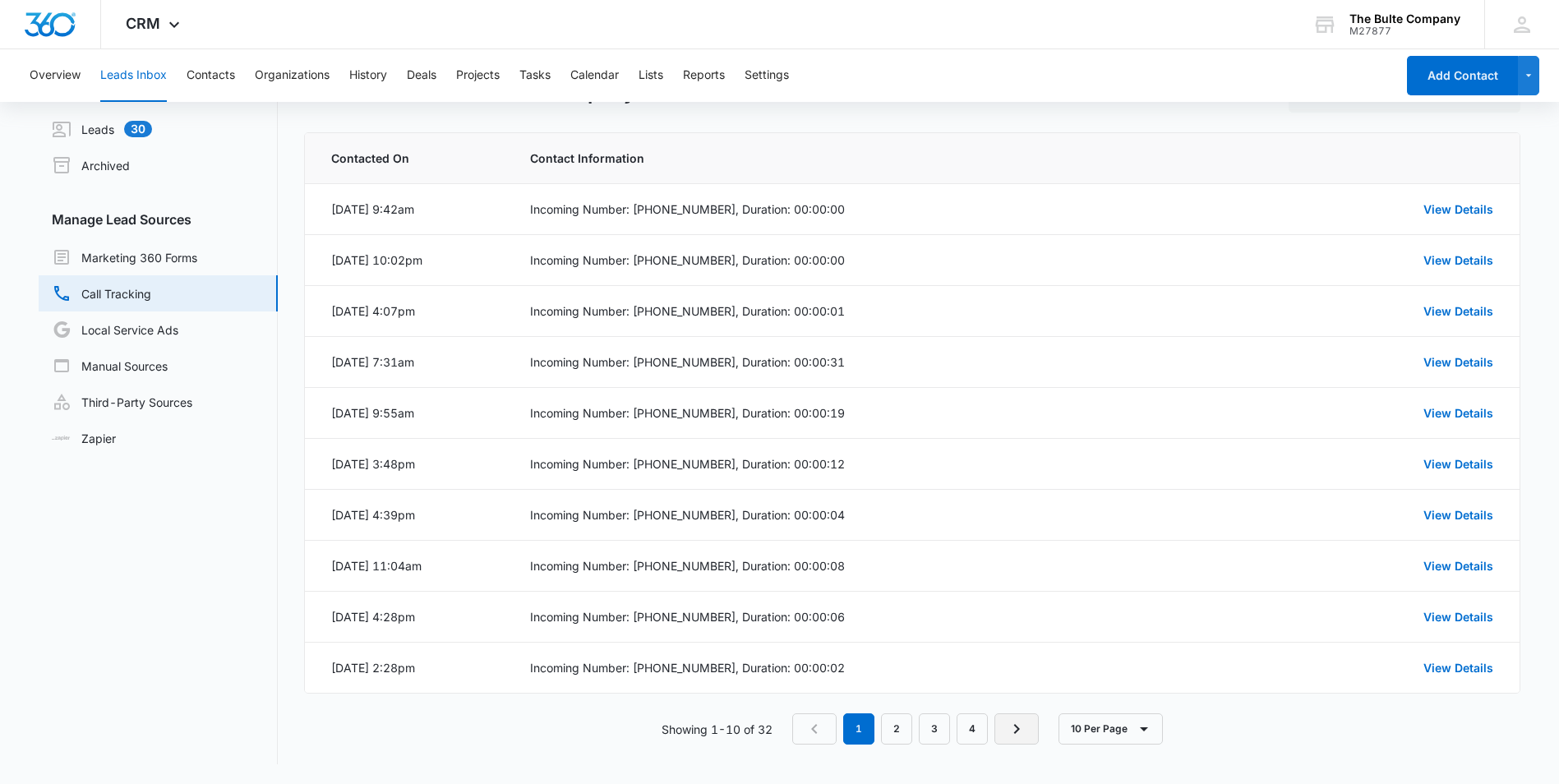
click at [1035, 725] on link "Next Page" at bounding box center [1017, 729] width 44 height 31
click at [991, 728] on link "4" at bounding box center [976, 729] width 31 height 31
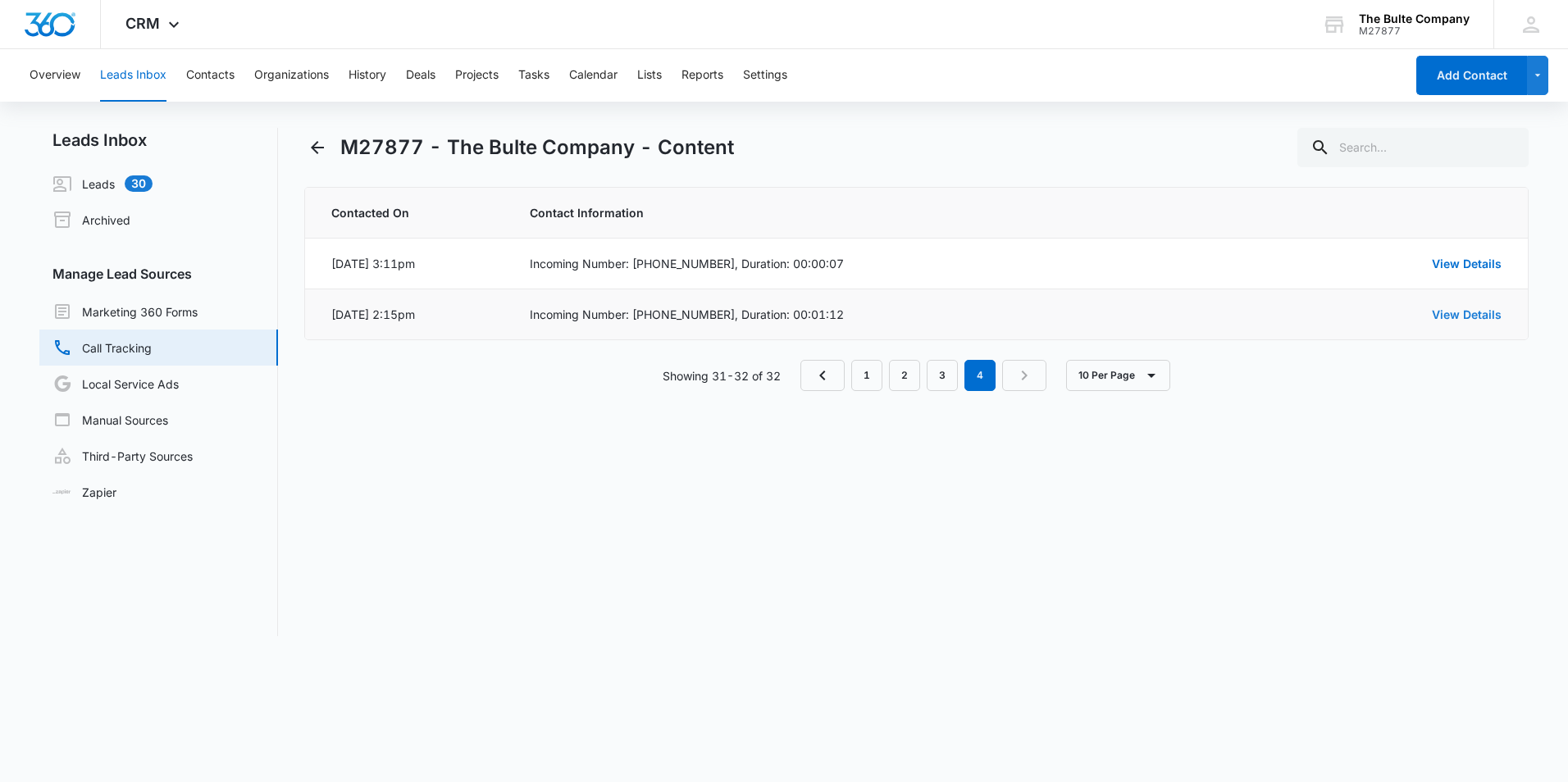
click at [1459, 312] on link "View Details" at bounding box center [1466, 314] width 69 height 14
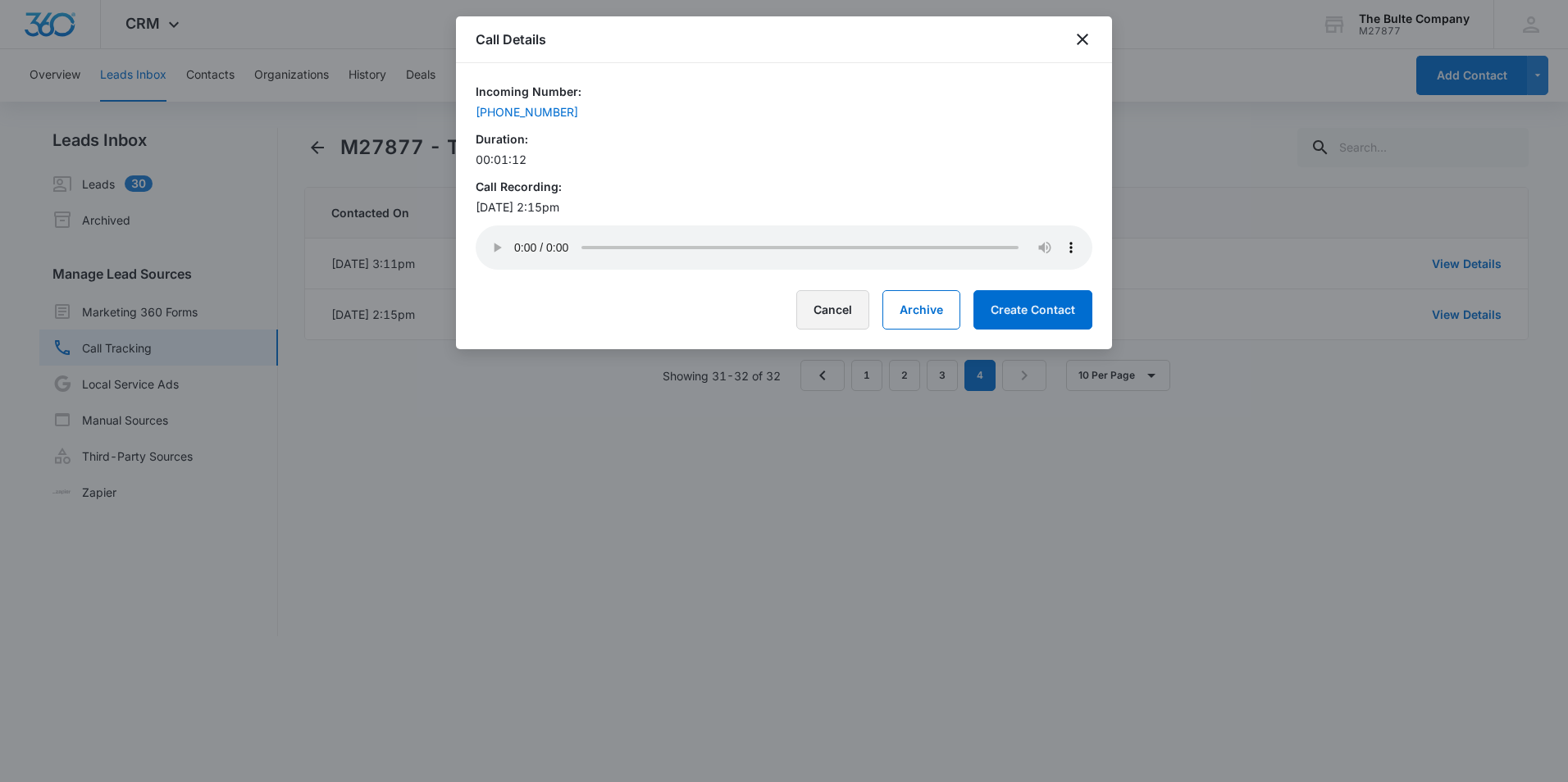
click at [860, 320] on button "Cancel" at bounding box center [833, 309] width 73 height 39
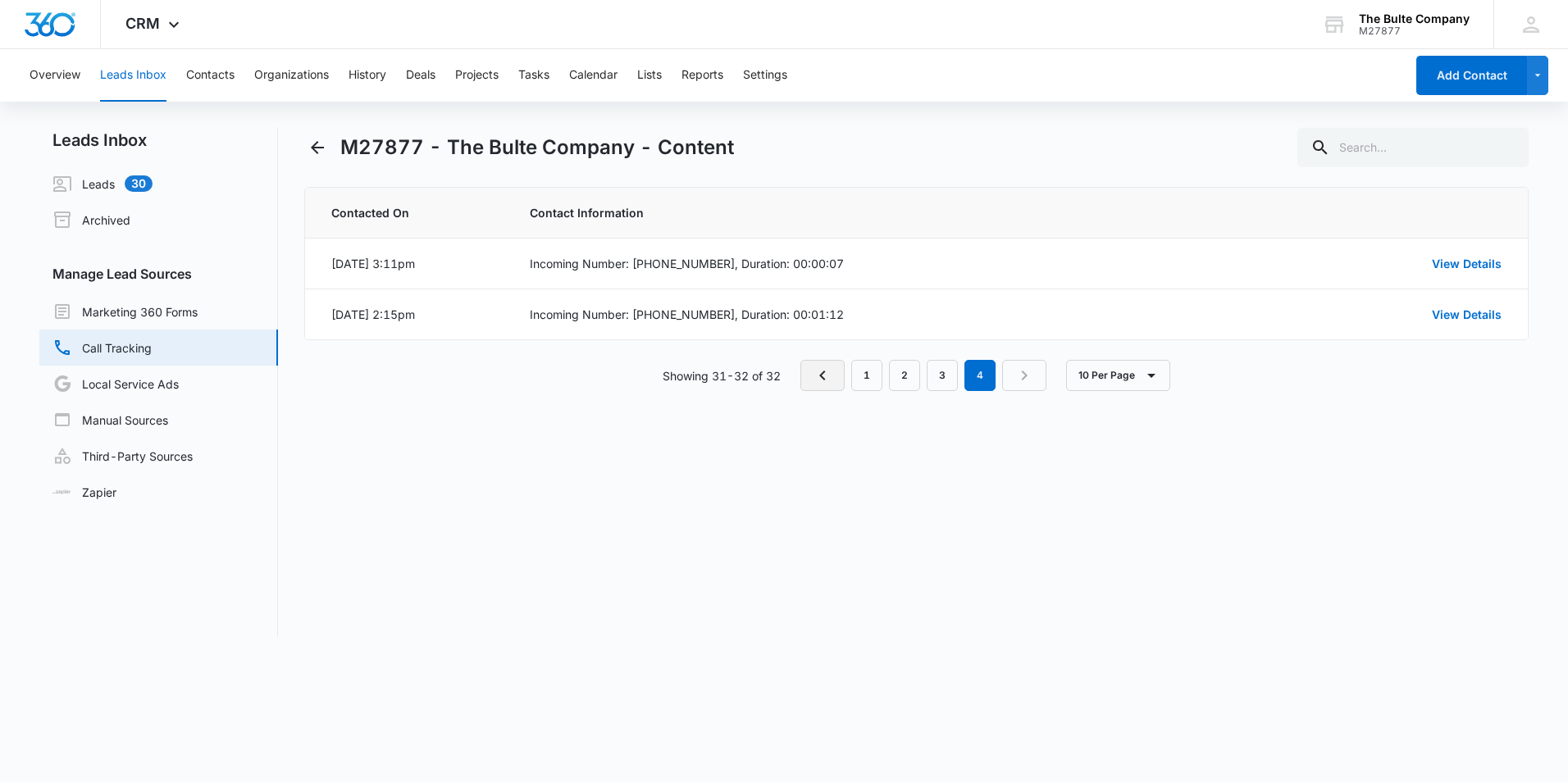
click at [825, 378] on icon "Previous Page" at bounding box center [821, 375] width 6 height 10
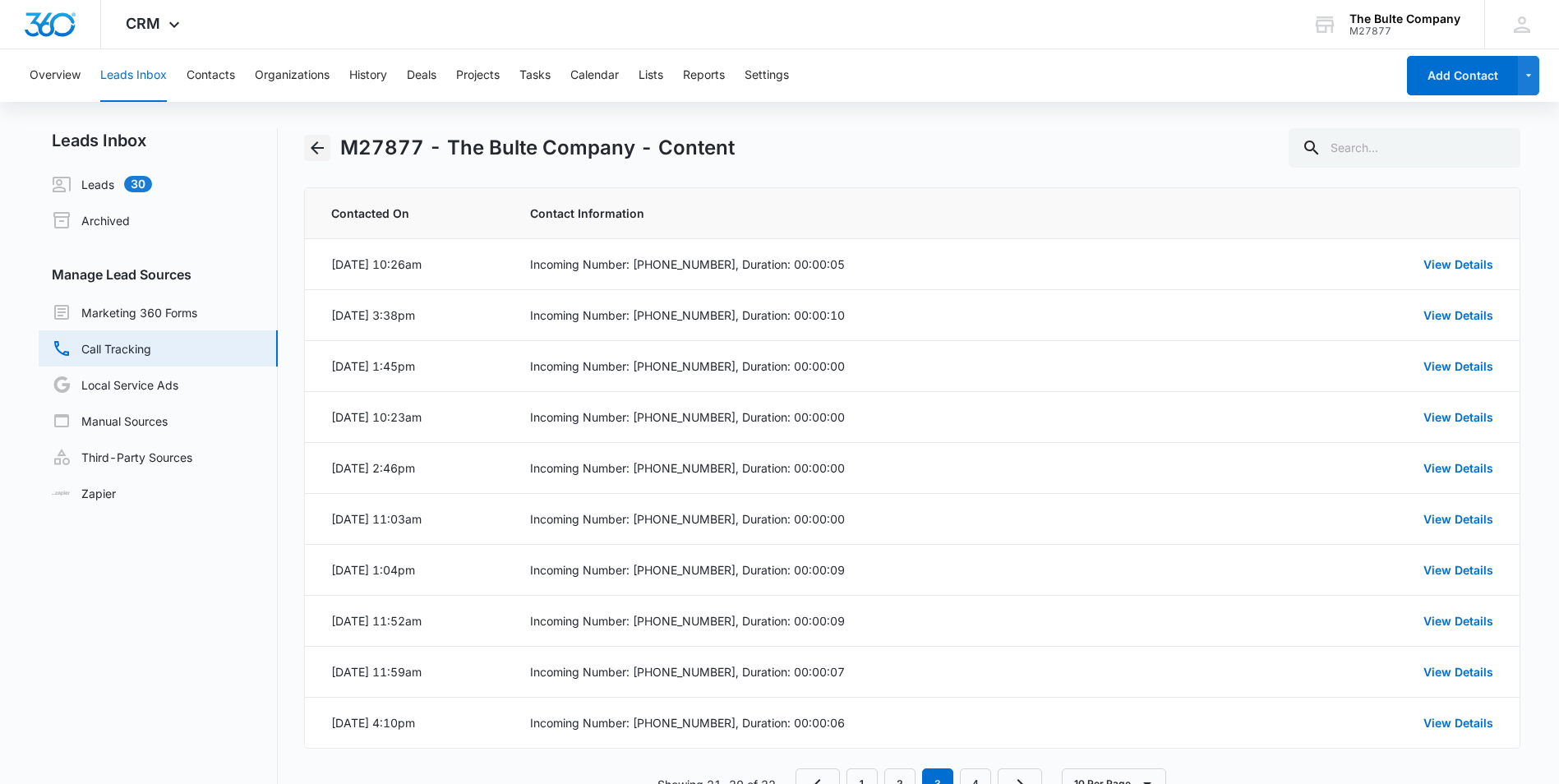
click at [312, 152] on icon "Back" at bounding box center [317, 148] width 20 height 20
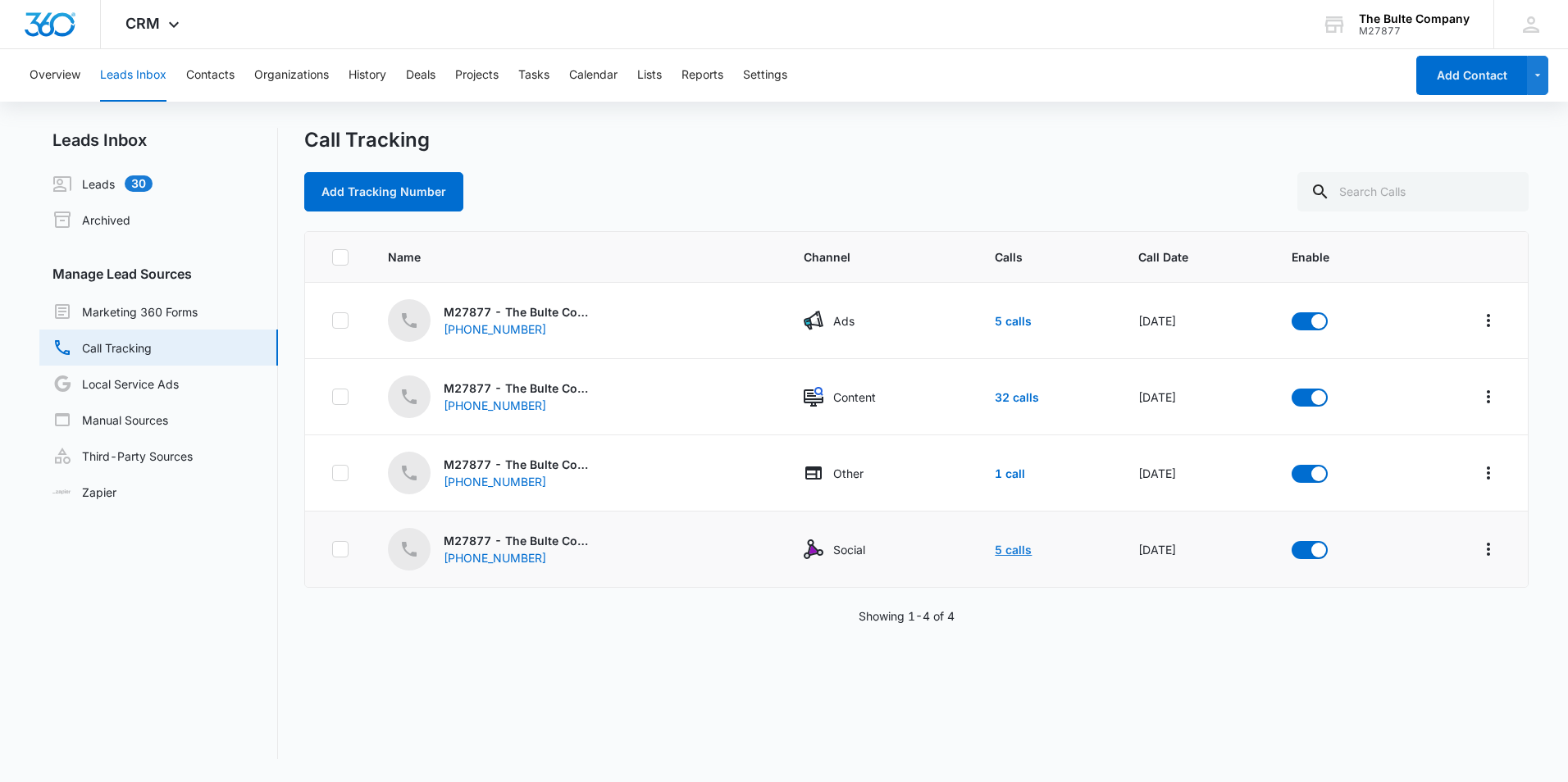
click at [995, 545] on link "5 calls" at bounding box center [1013, 549] width 36 height 14
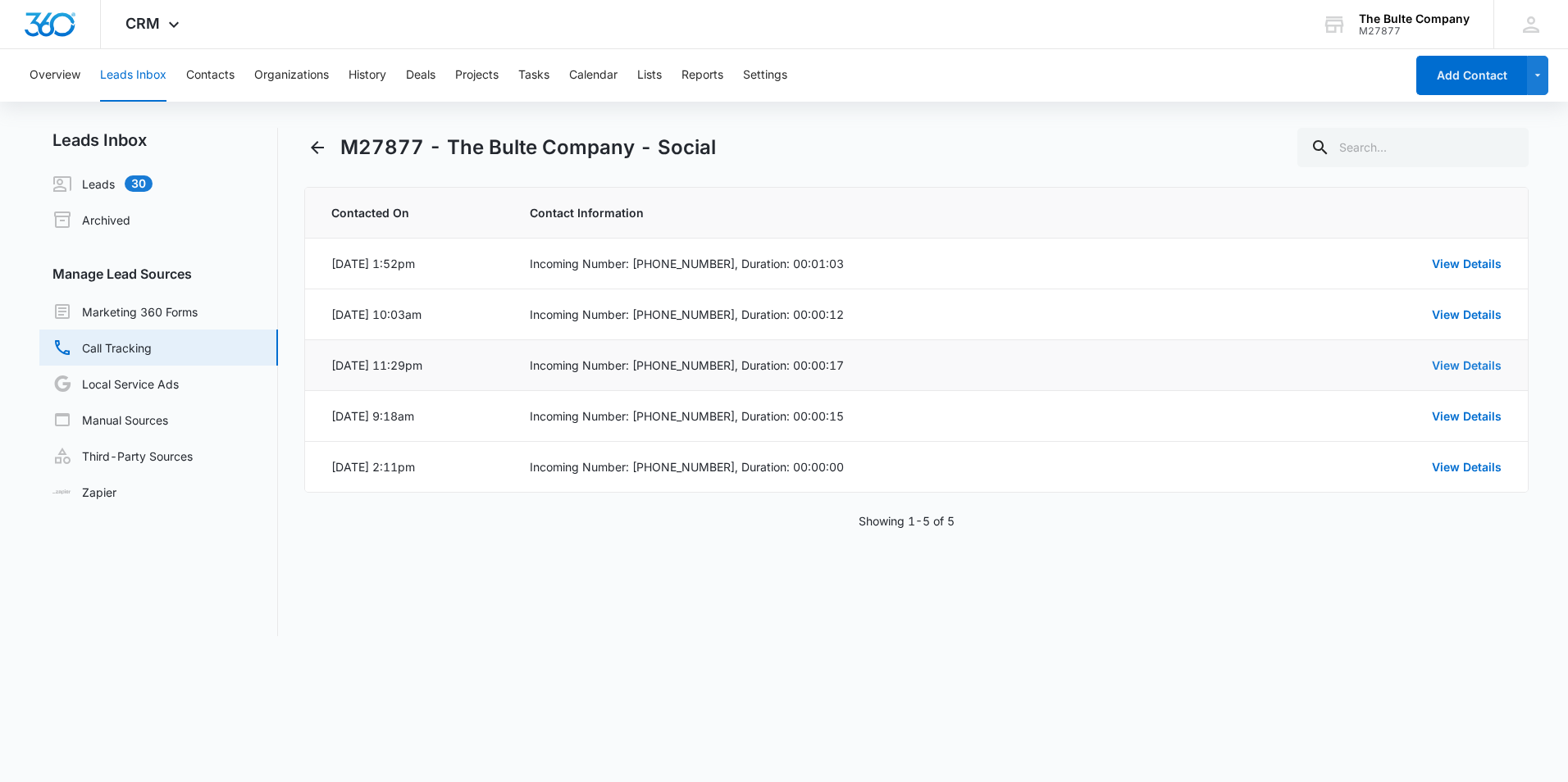
click at [1446, 371] on link "View Details" at bounding box center [1466, 365] width 69 height 14
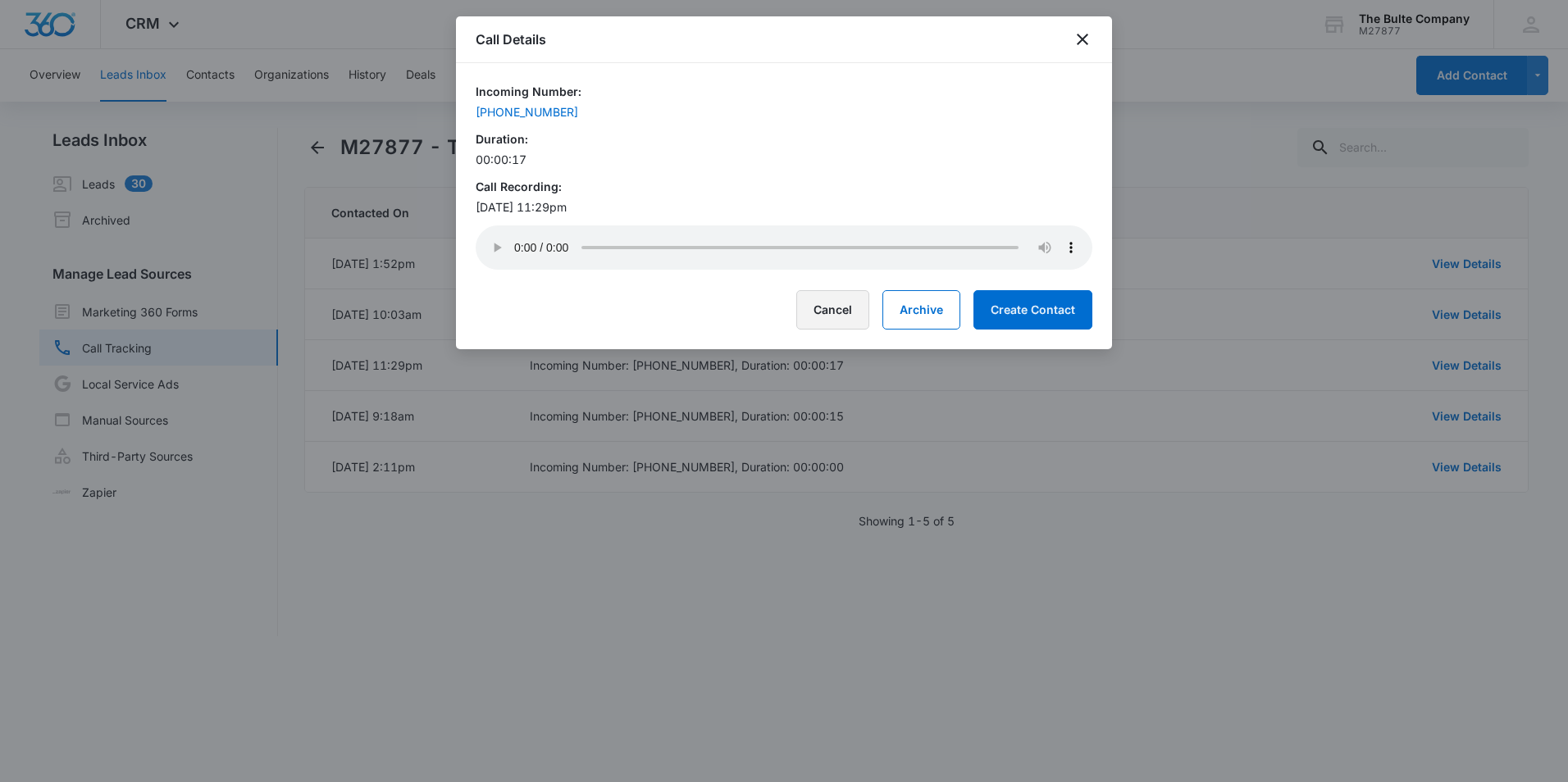
click at [850, 305] on button "Cancel" at bounding box center [833, 309] width 73 height 39
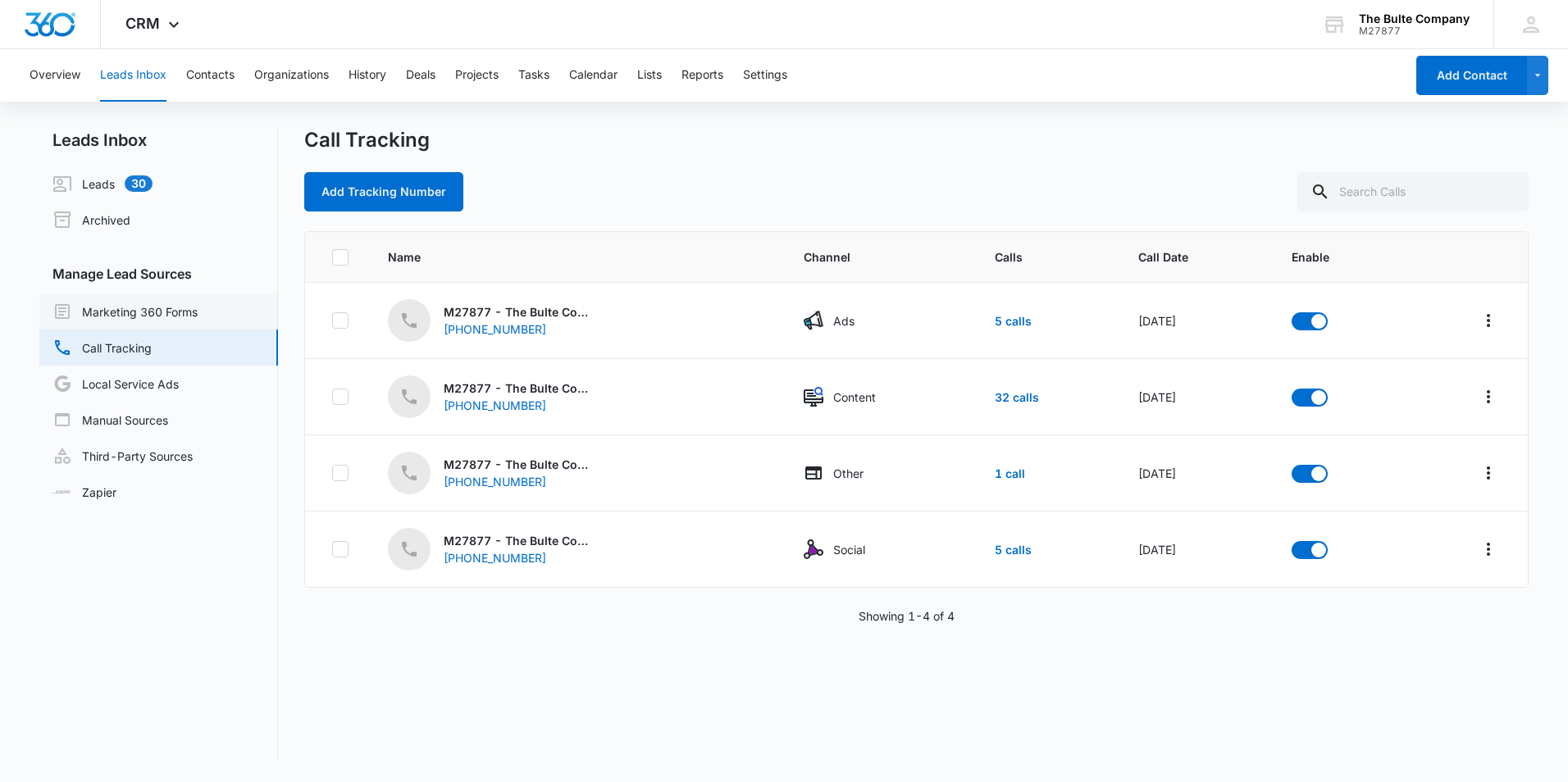
click at [180, 312] on link "Marketing 360 Forms" at bounding box center [124, 312] width 145 height 20
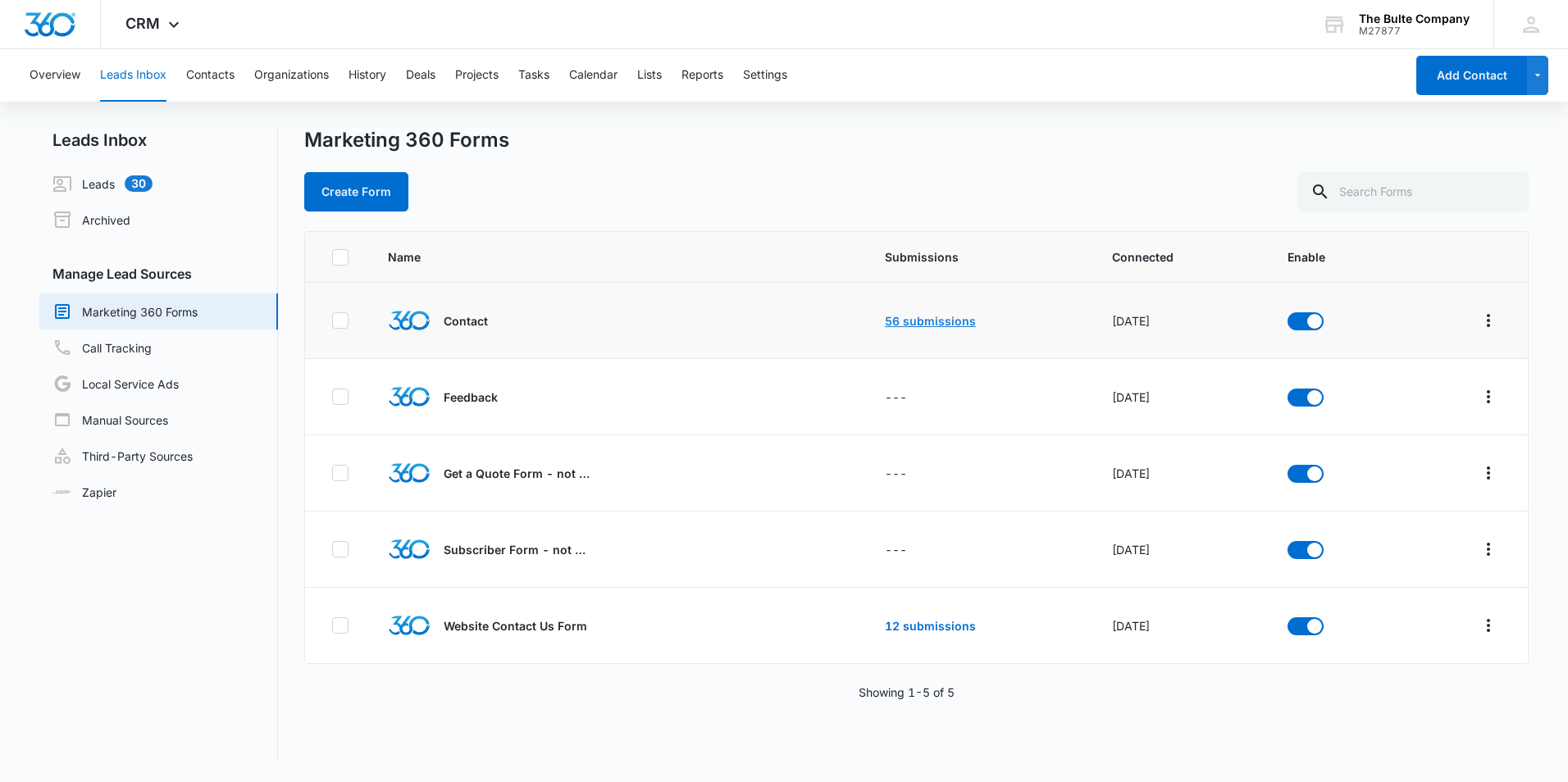
click at [933, 316] on link "56 submissions" at bounding box center [930, 321] width 91 height 14
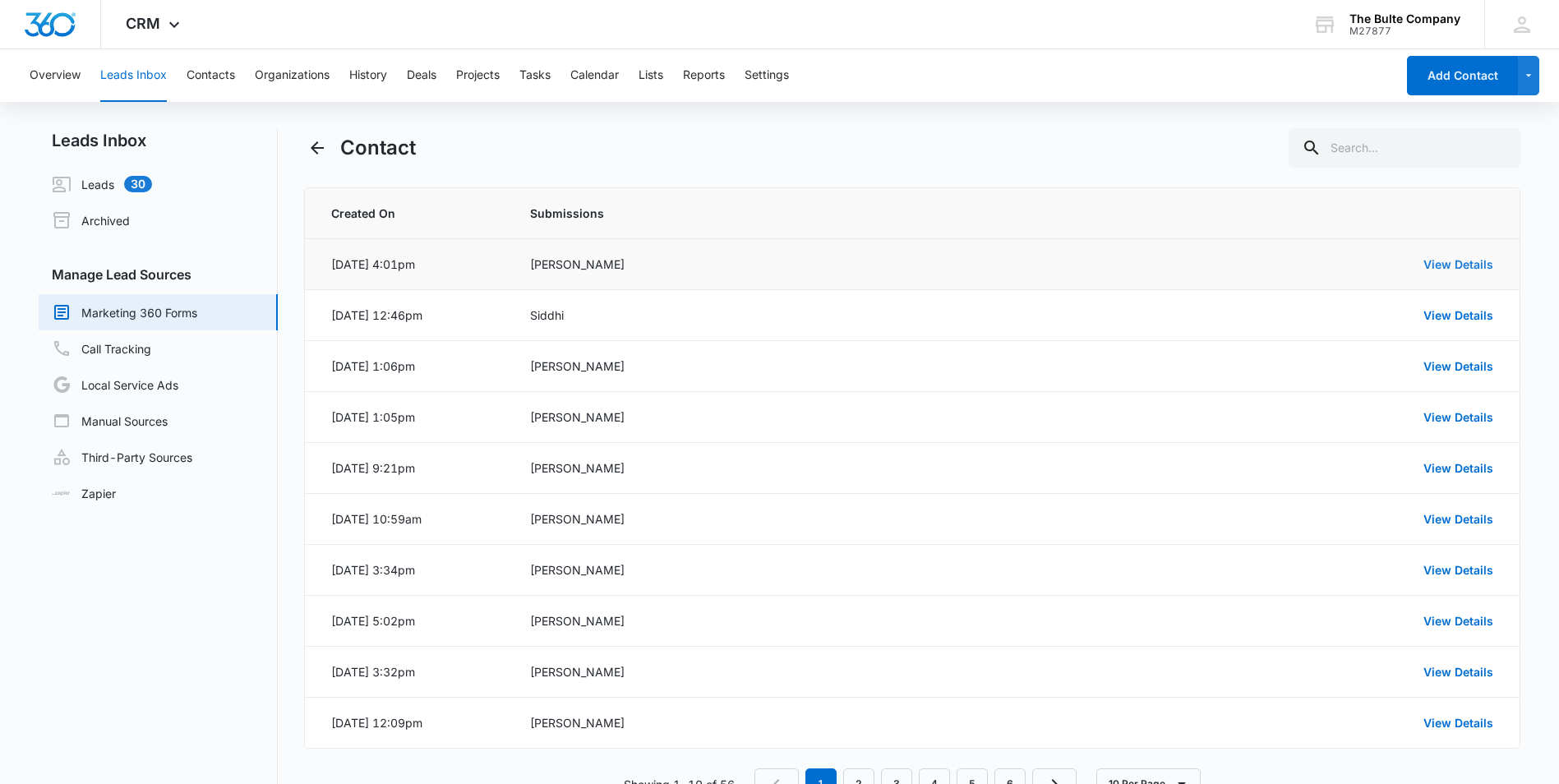
click at [1473, 261] on link "View Details" at bounding box center [1459, 265] width 70 height 14
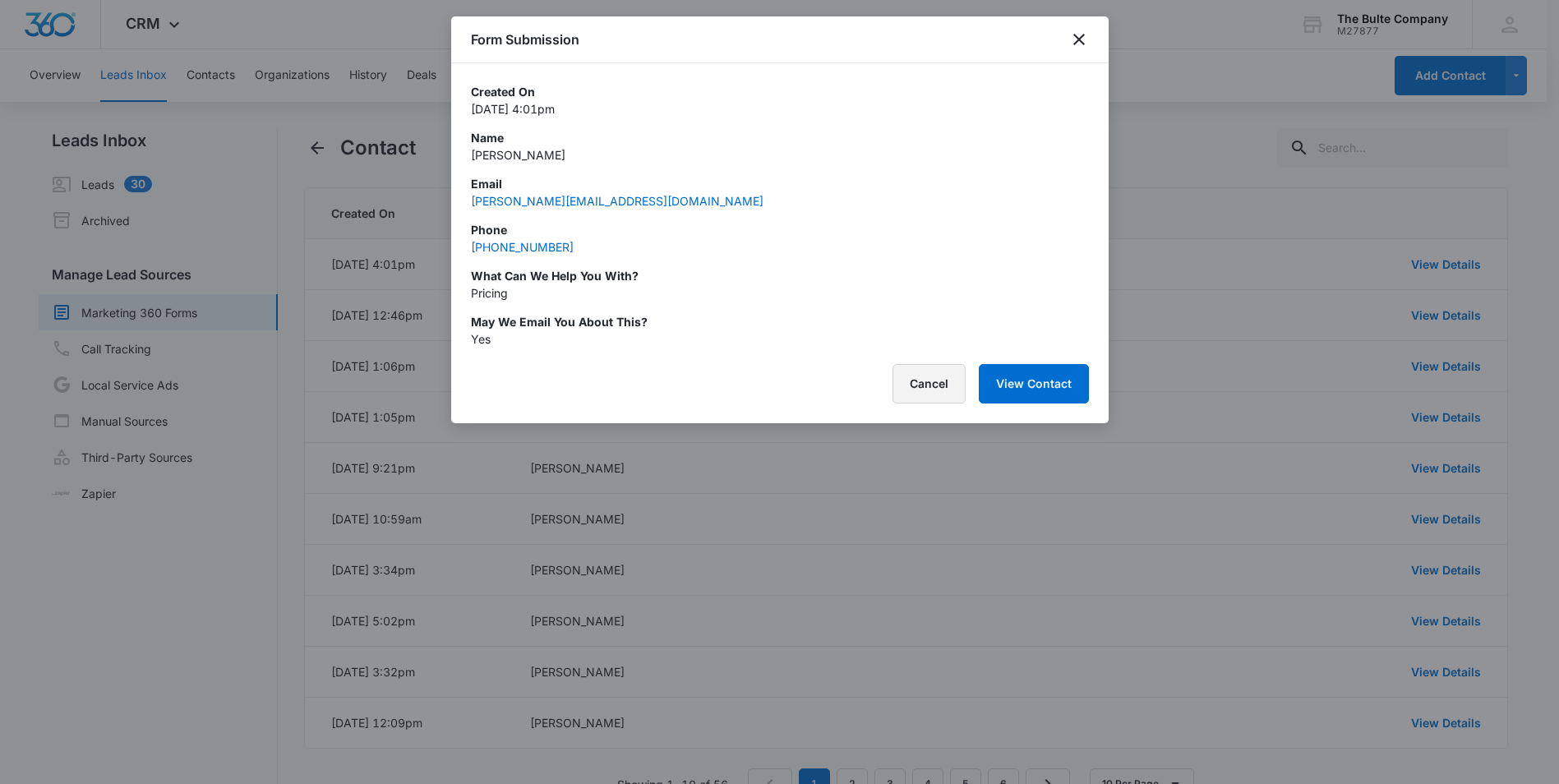
click at [955, 376] on button "Cancel" at bounding box center [930, 383] width 73 height 39
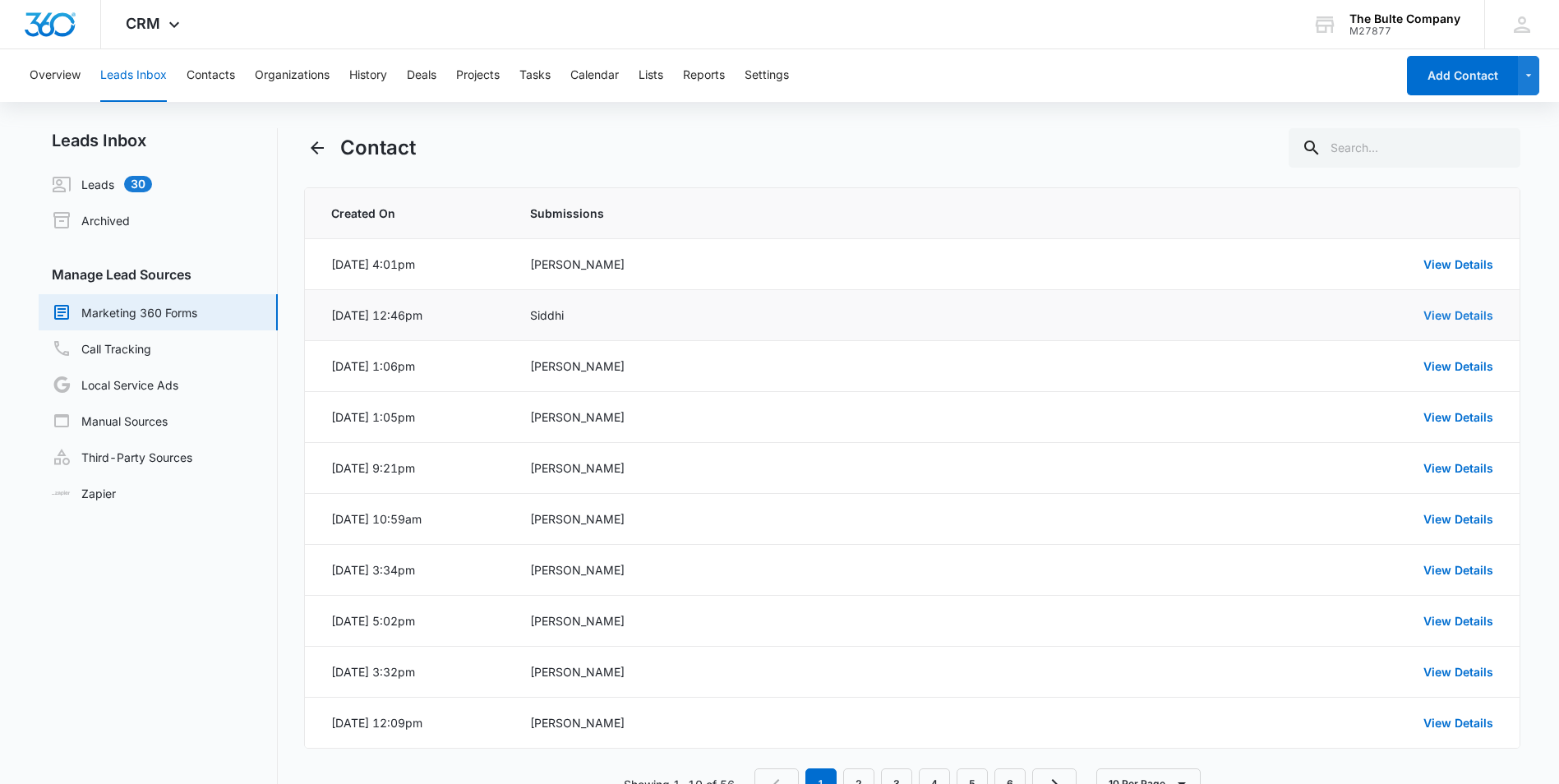
click at [1428, 310] on link "View Details" at bounding box center [1459, 315] width 70 height 14
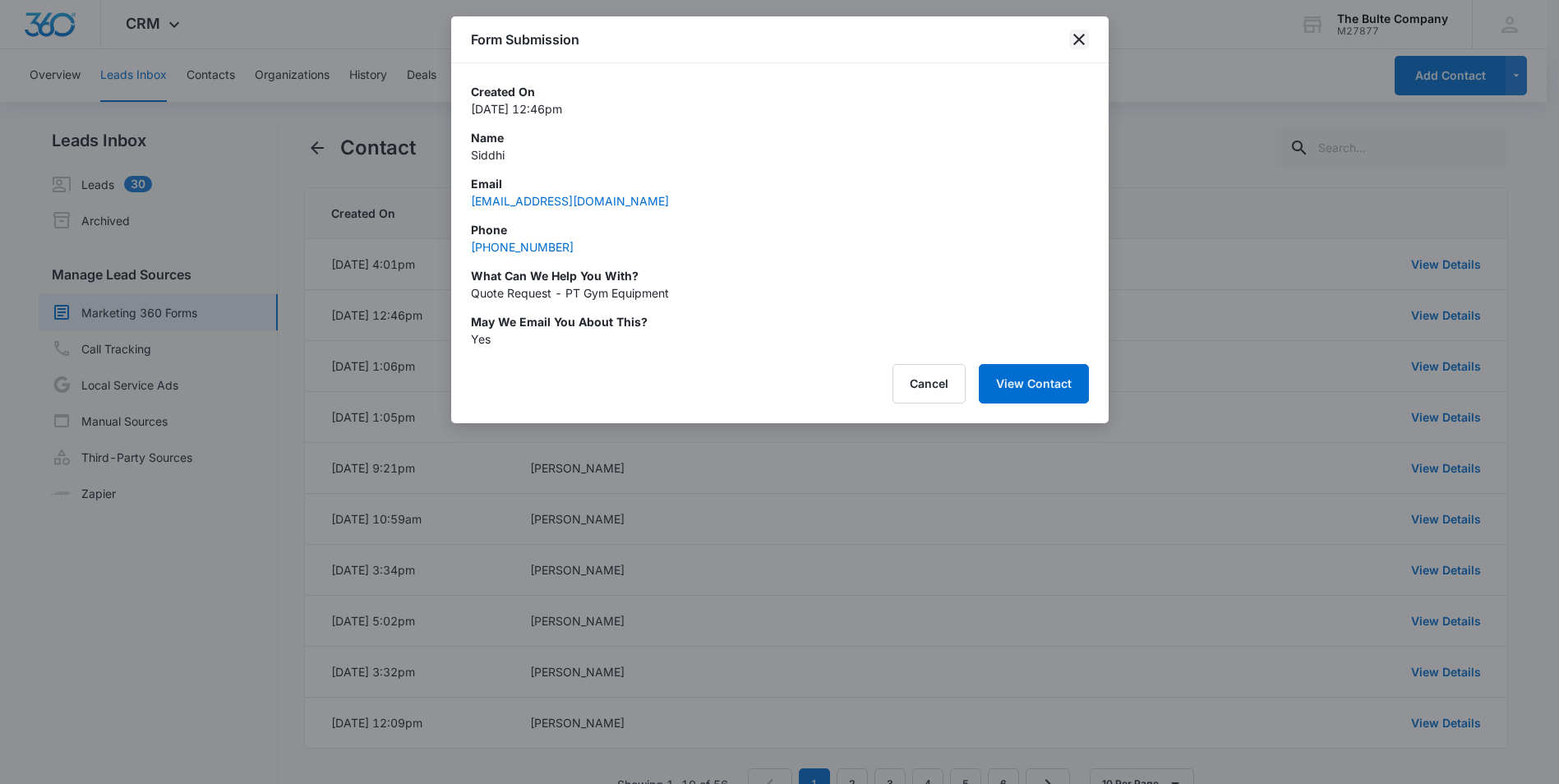
click at [1085, 44] on icon "close" at bounding box center [1079, 39] width 20 height 20
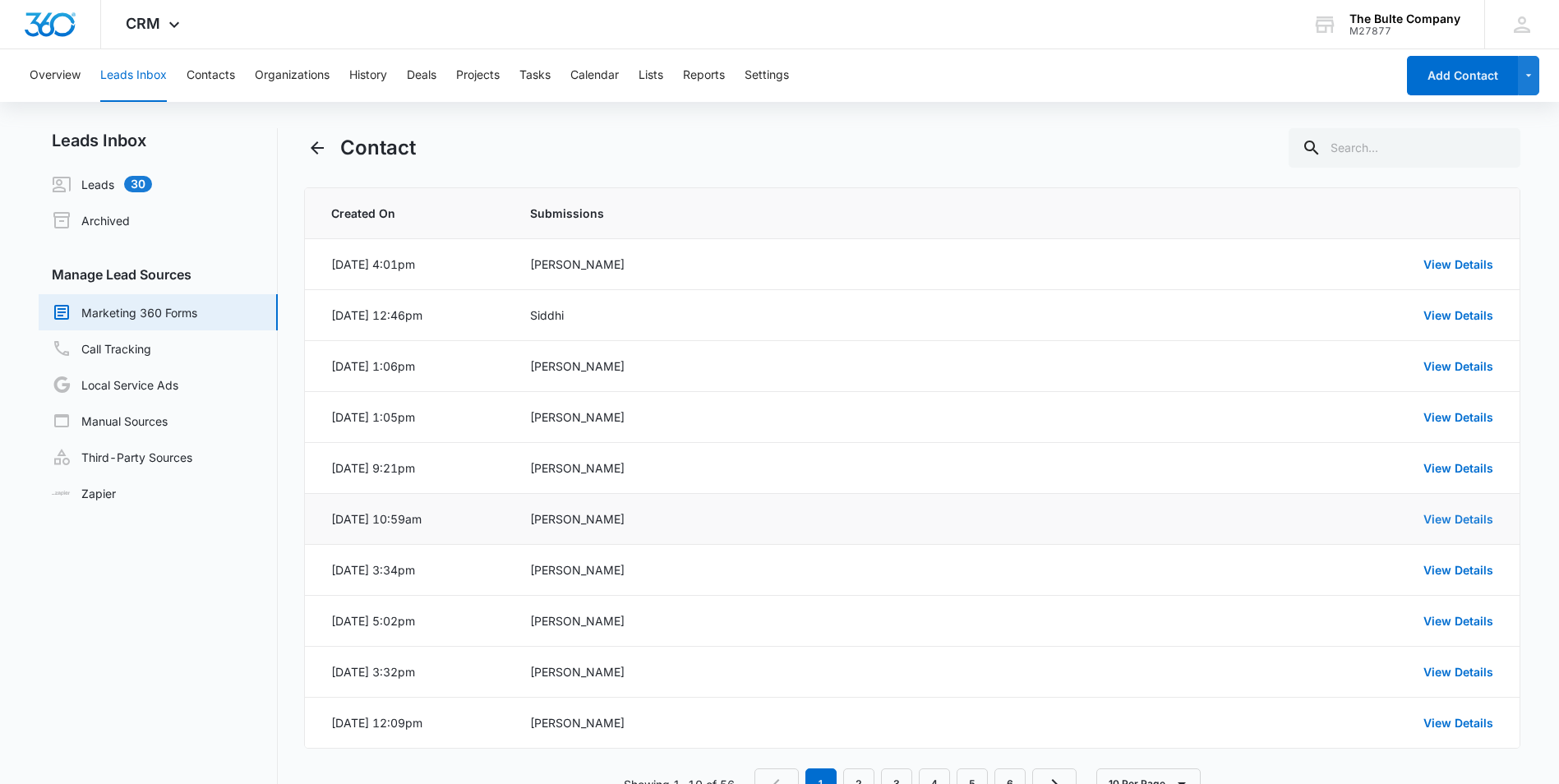
click at [1472, 521] on link "View Details" at bounding box center [1459, 519] width 70 height 14
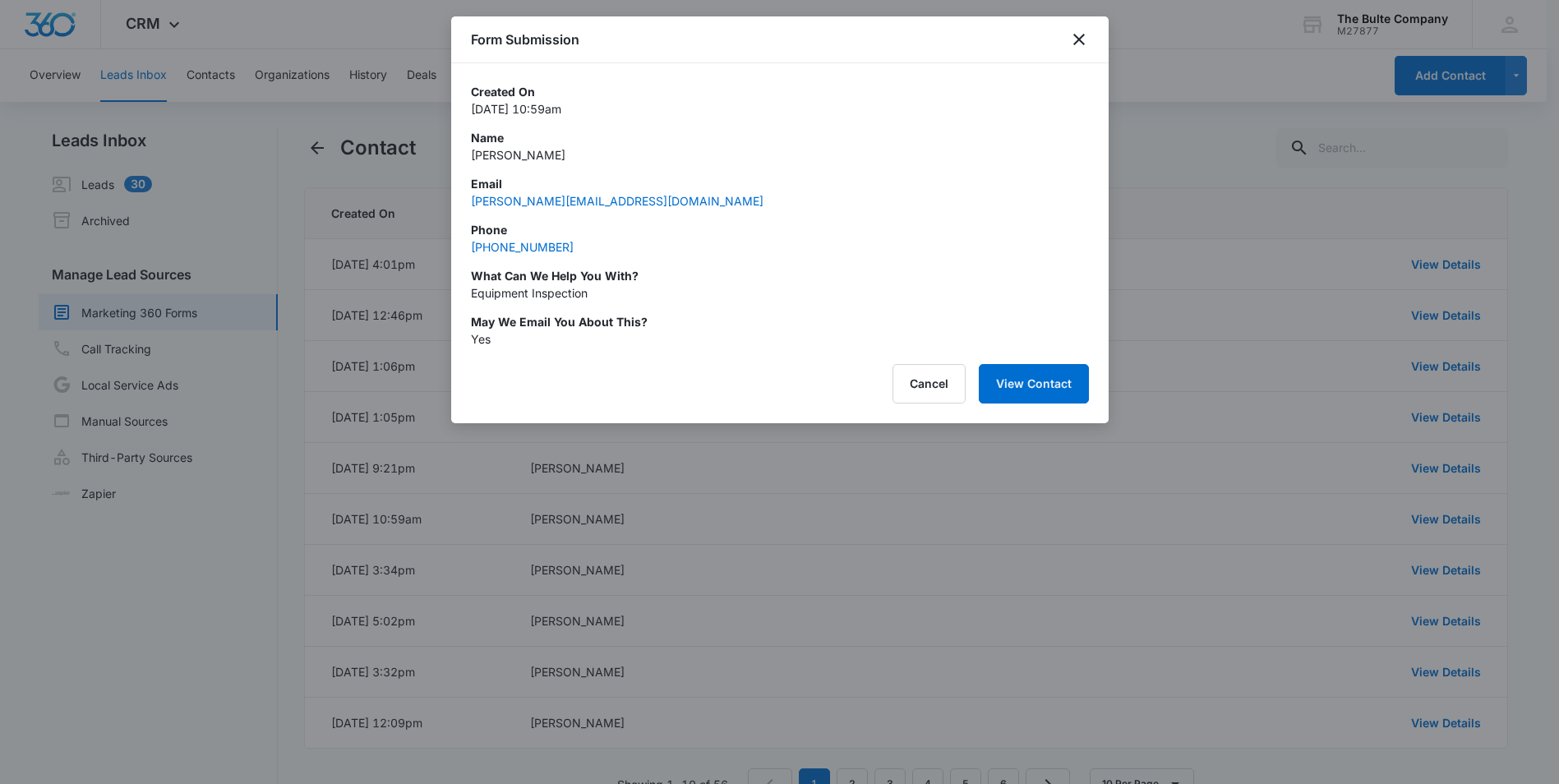
drag, startPoint x: 1469, startPoint y: 521, endPoint x: 899, endPoint y: 466, distance: 572.6
click at [899, 466] on div at bounding box center [779, 392] width 1559 height 784
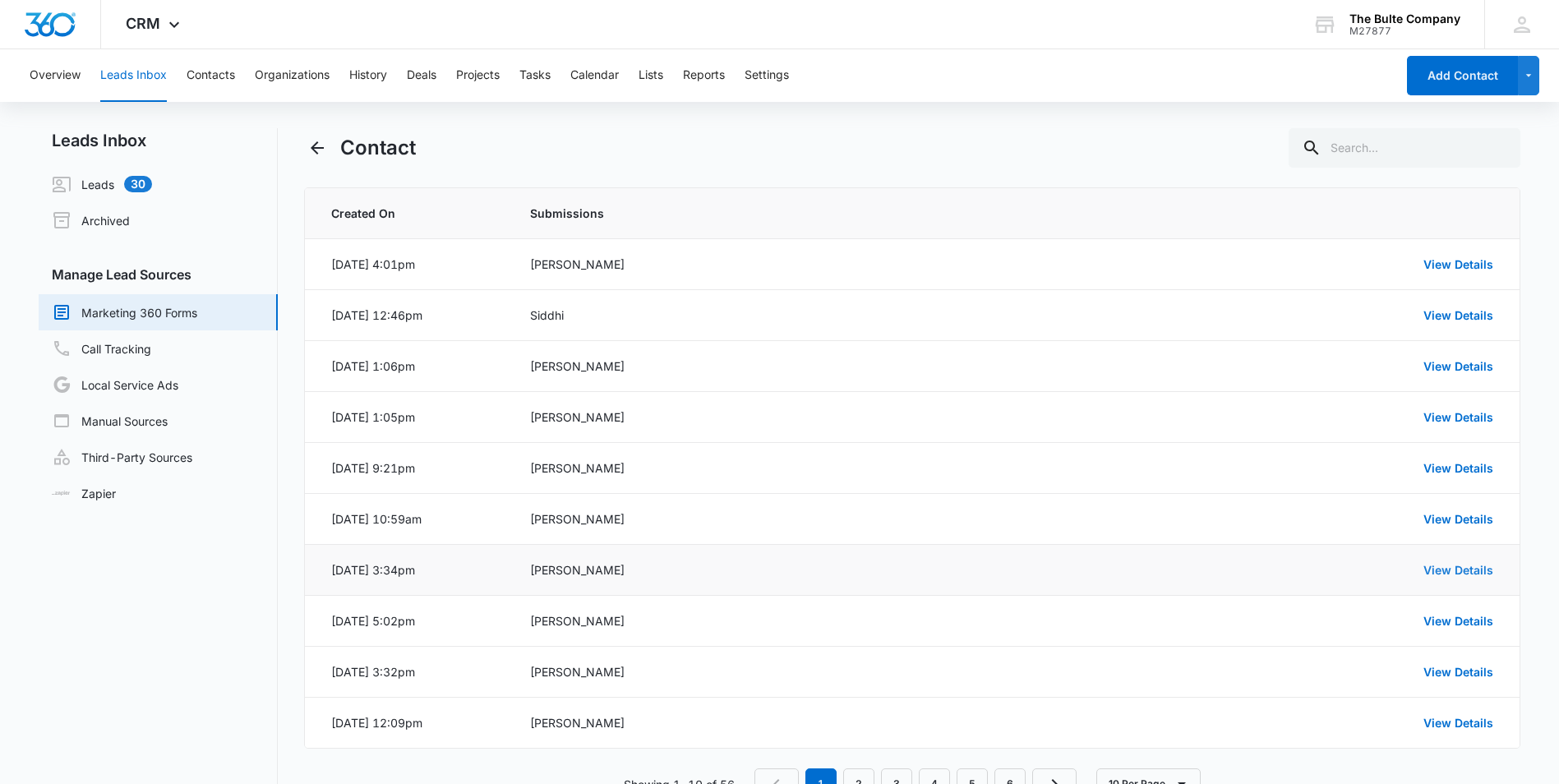
click at [1471, 564] on link "View Details" at bounding box center [1459, 570] width 70 height 14
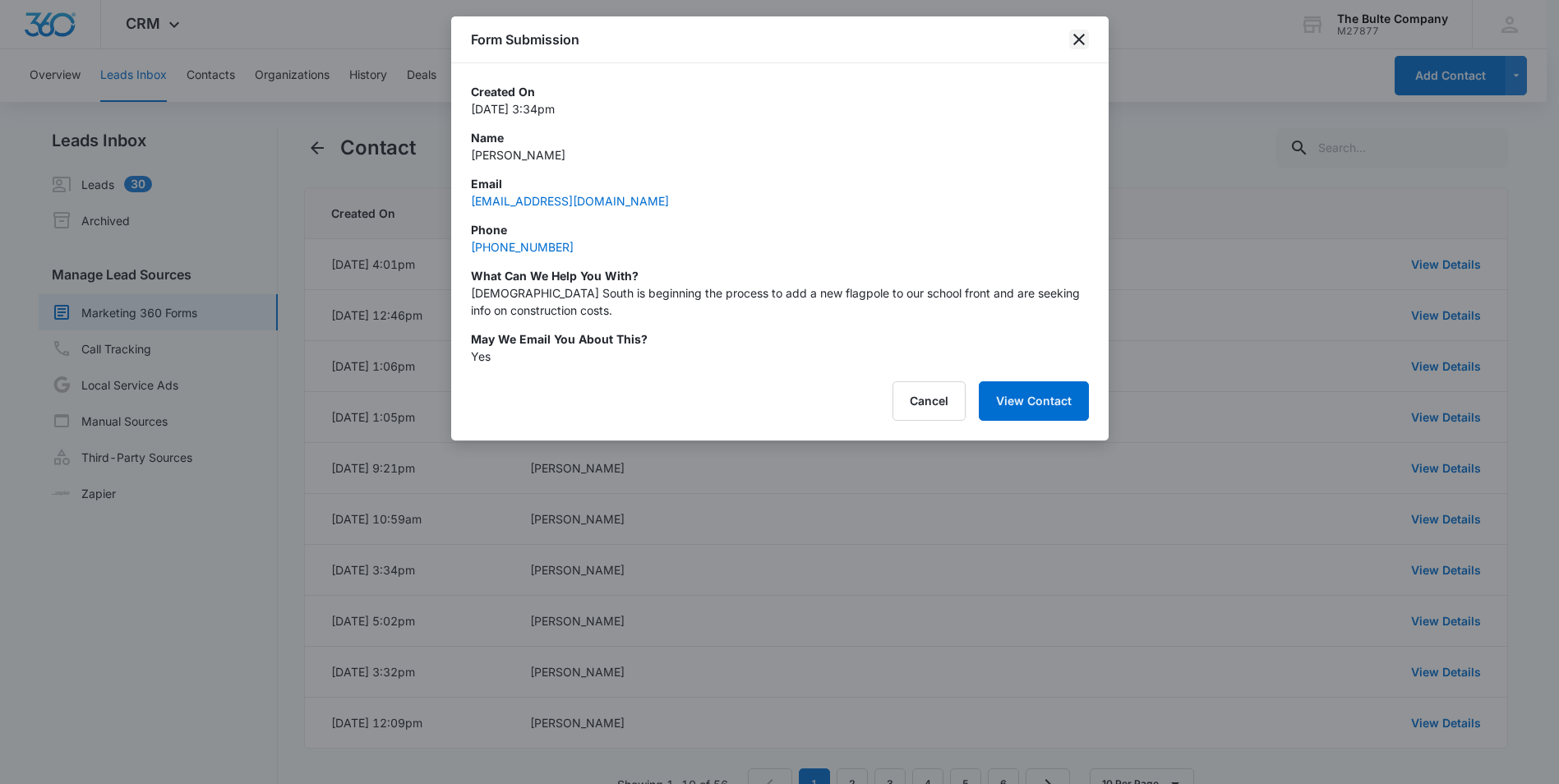
click at [1076, 40] on icon "close" at bounding box center [1079, 39] width 20 height 20
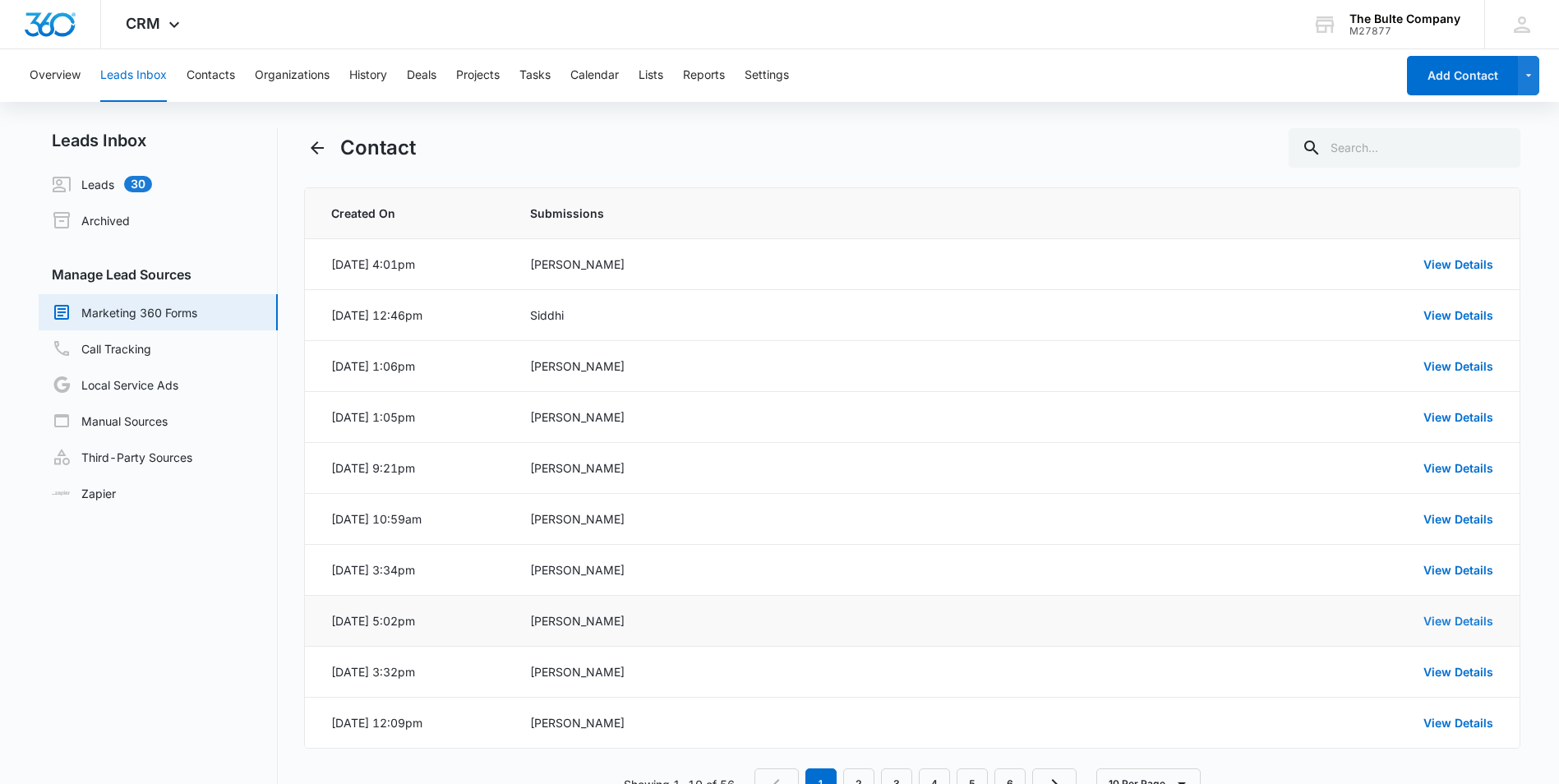
click at [1439, 620] on link "View Details" at bounding box center [1459, 620] width 70 height 14
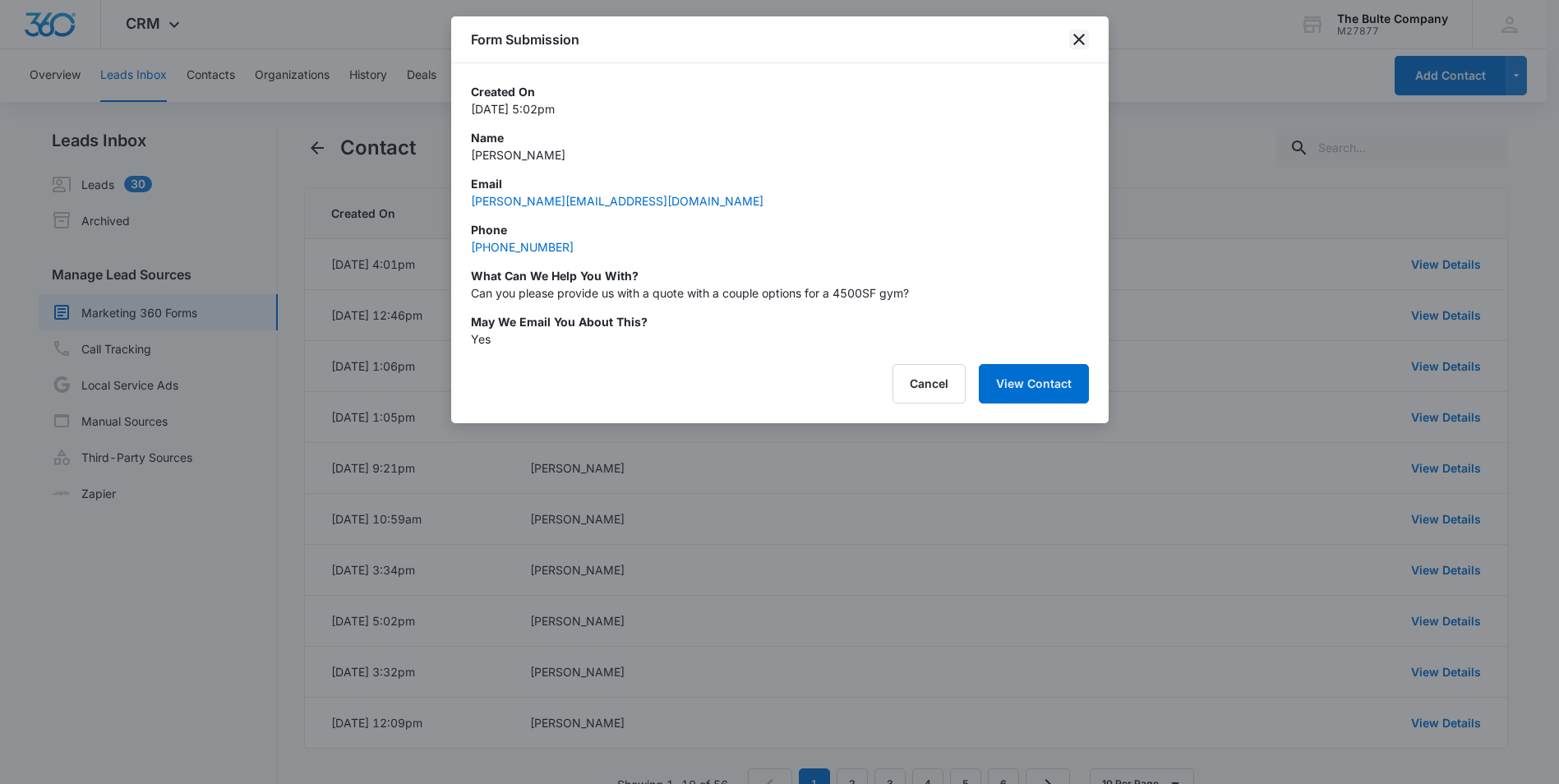
click at [1079, 38] on icon "close" at bounding box center [1079, 39] width 11 height 11
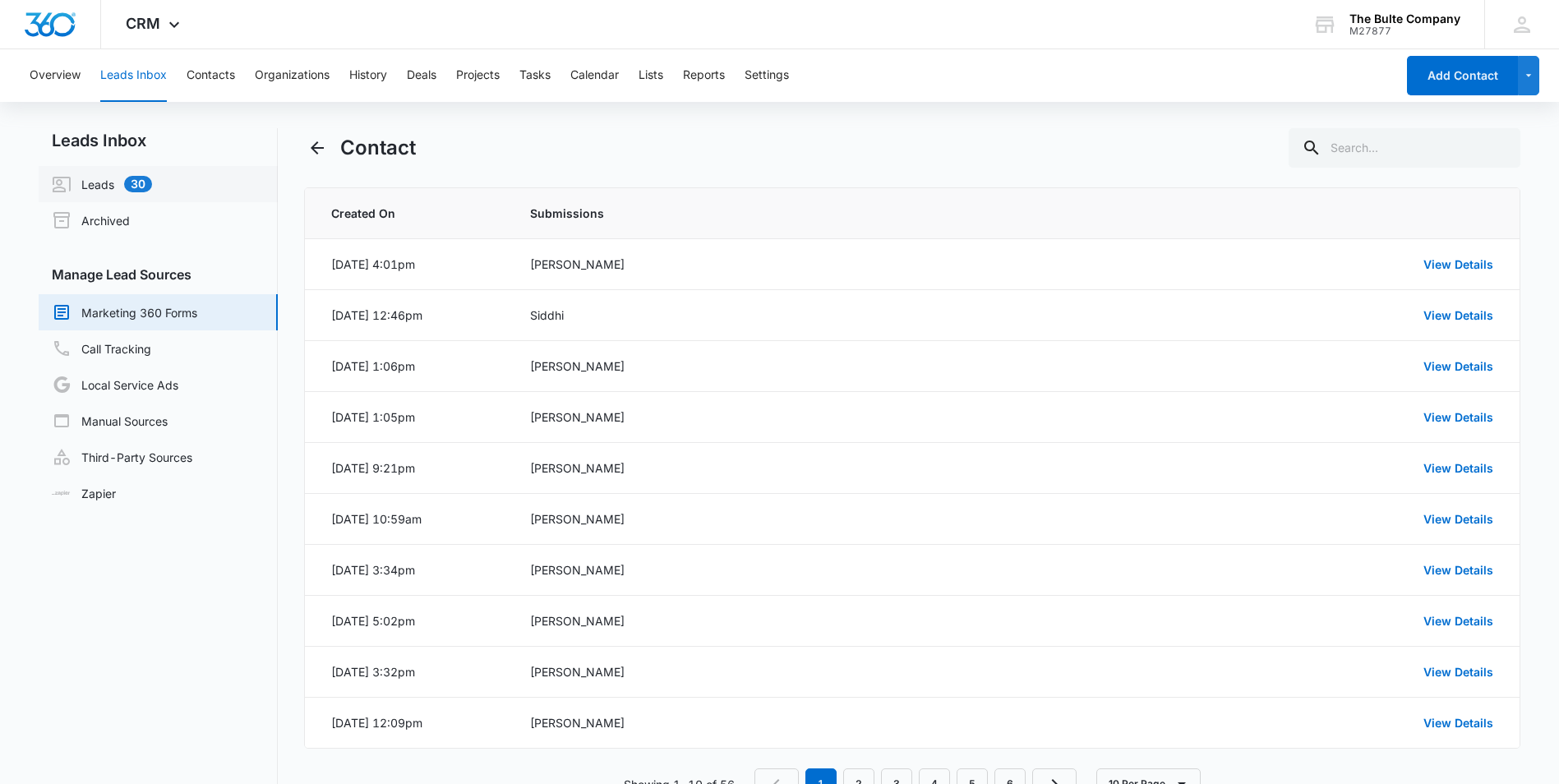
click at [87, 179] on link "Leads 30" at bounding box center [101, 184] width 100 height 20
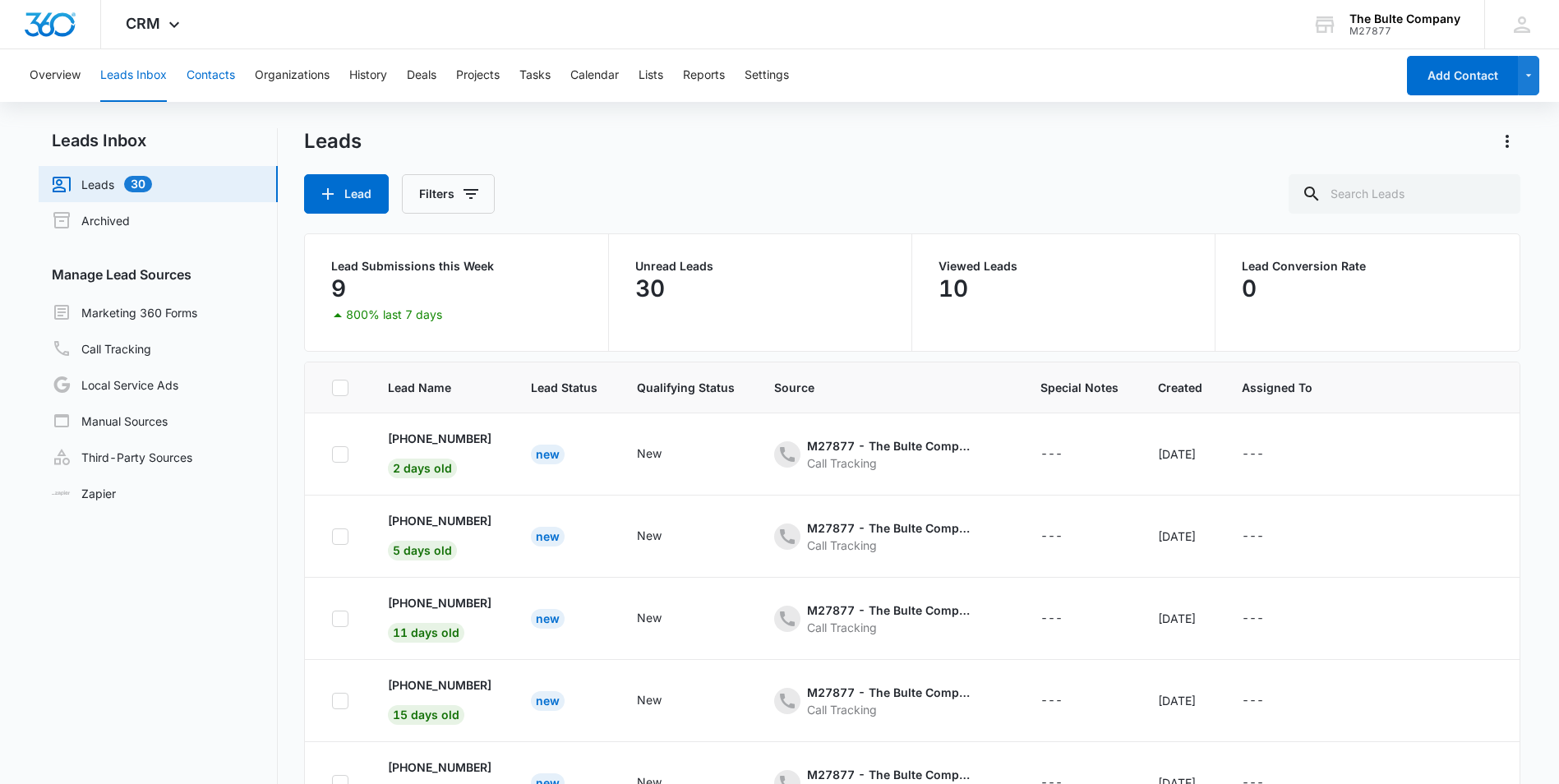
click at [205, 79] on button "Contacts" at bounding box center [211, 76] width 49 height 52
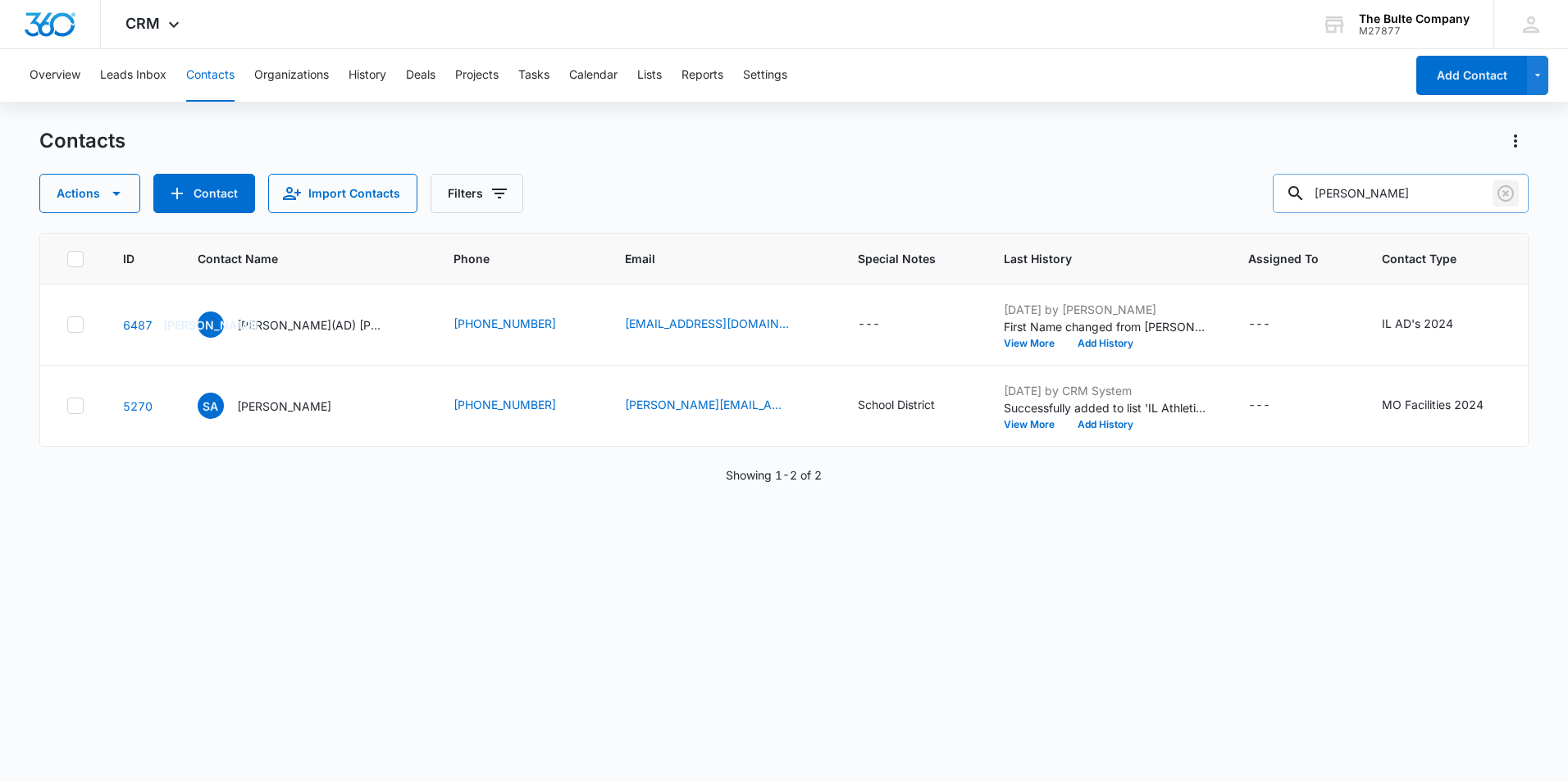
click at [1499, 191] on icon "Clear" at bounding box center [1505, 194] width 20 height 20
